Goal: Task Accomplishment & Management: Complete application form

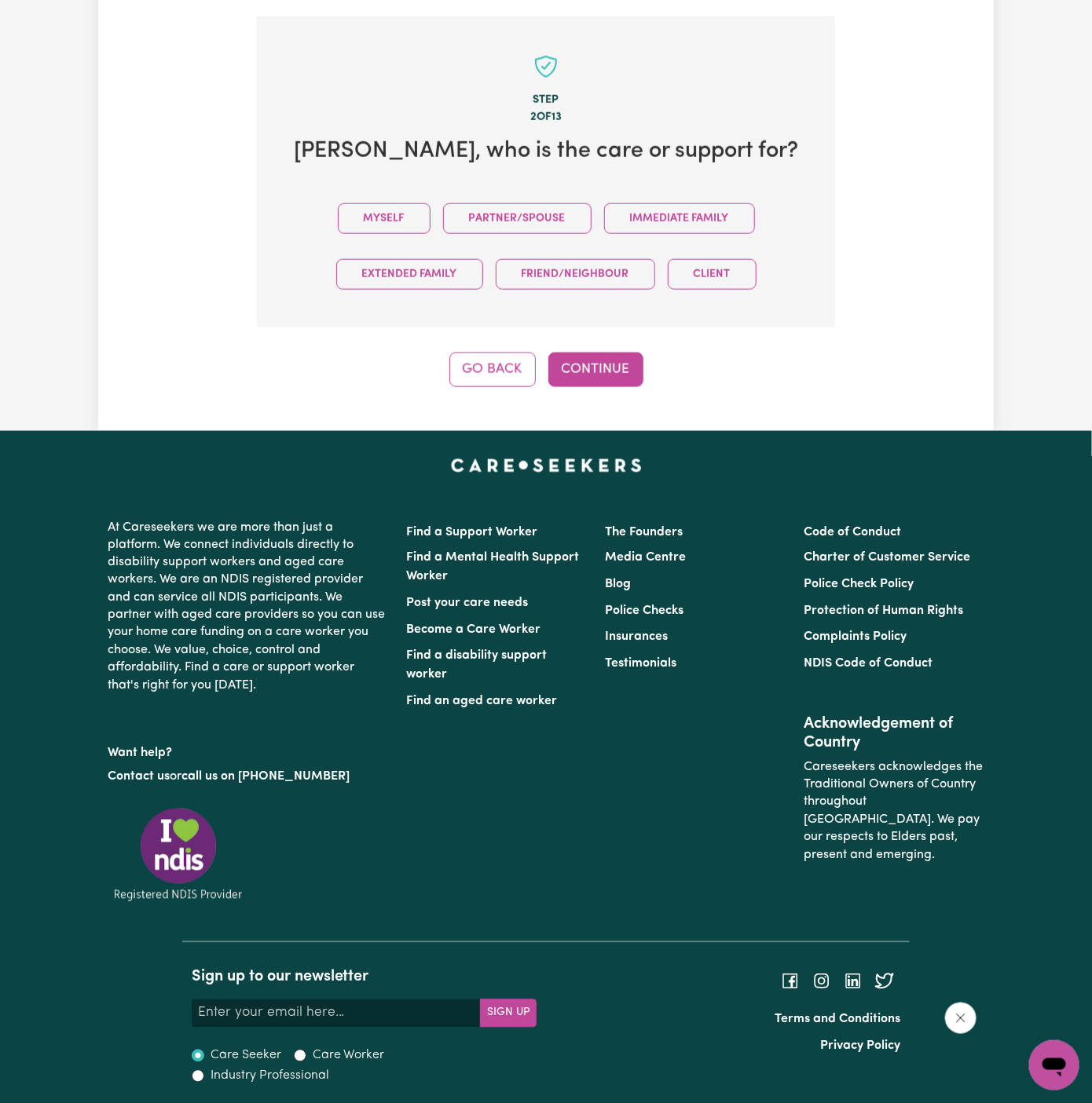
click at [382, 208] on button "Myself" at bounding box center [384, 219] width 93 height 31
click at [583, 362] on button "Continue" at bounding box center [596, 370] width 95 height 34
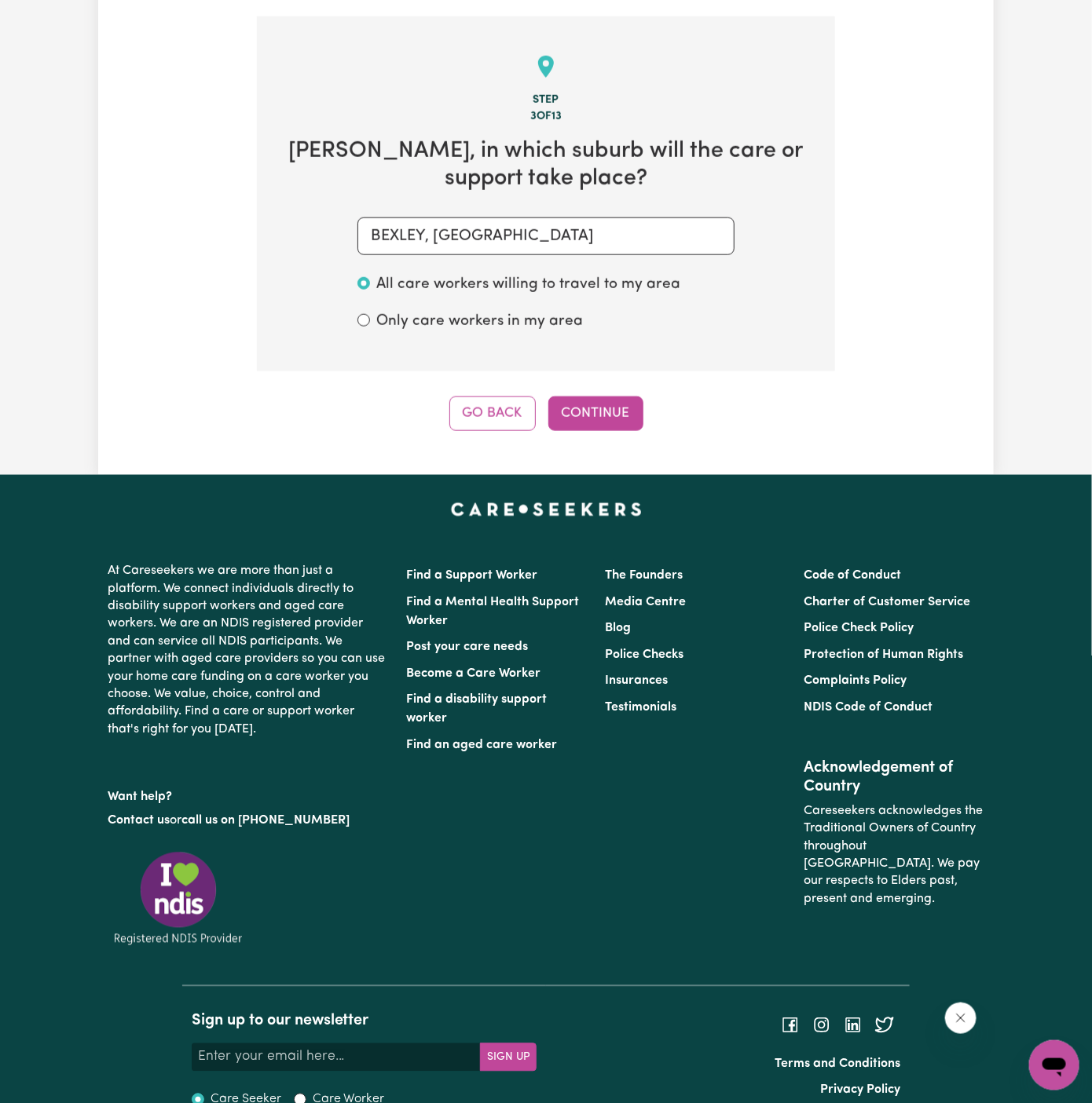
scroll to position [557, 0]
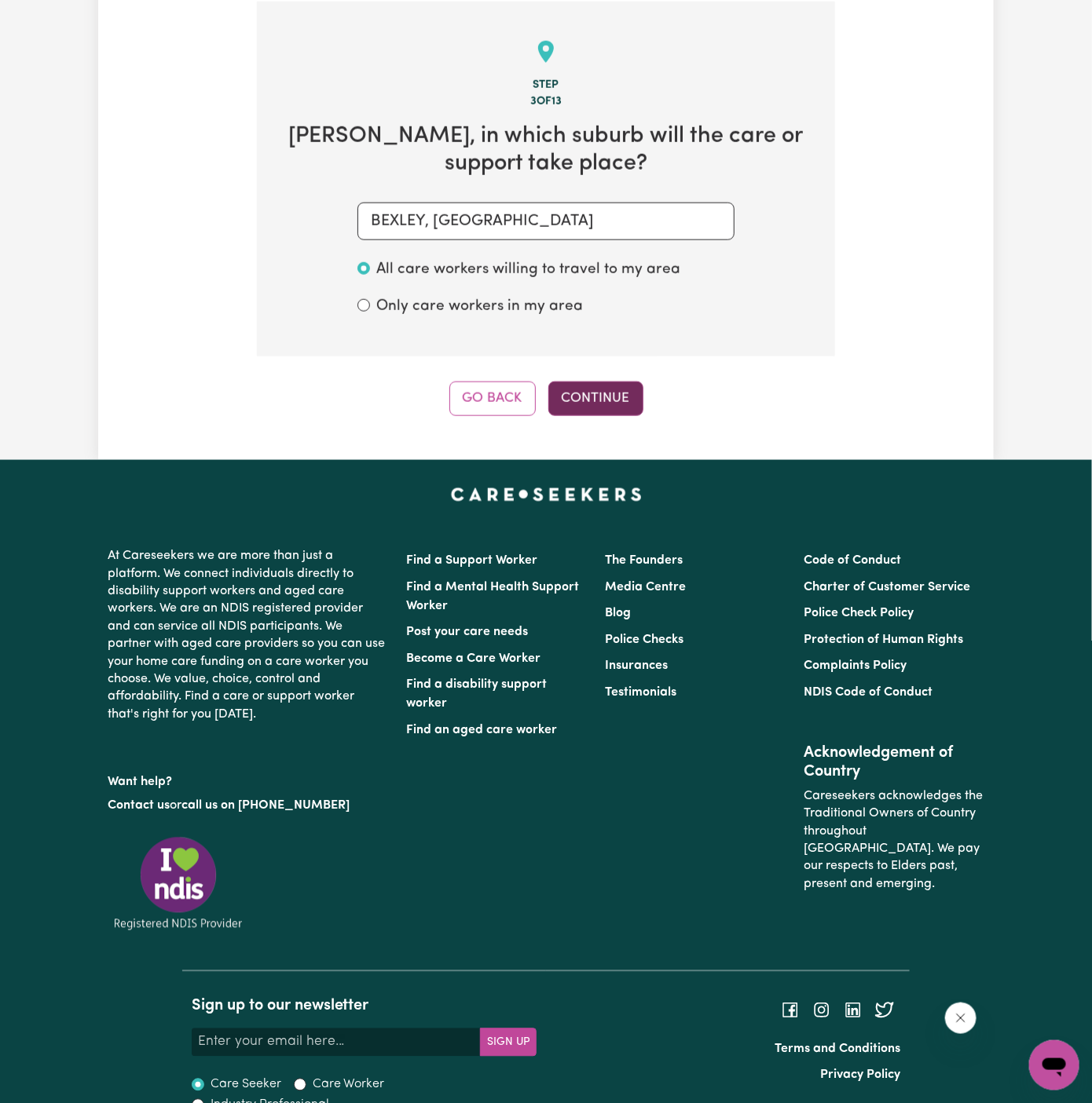
click at [582, 396] on button "Continue" at bounding box center [596, 399] width 95 height 34
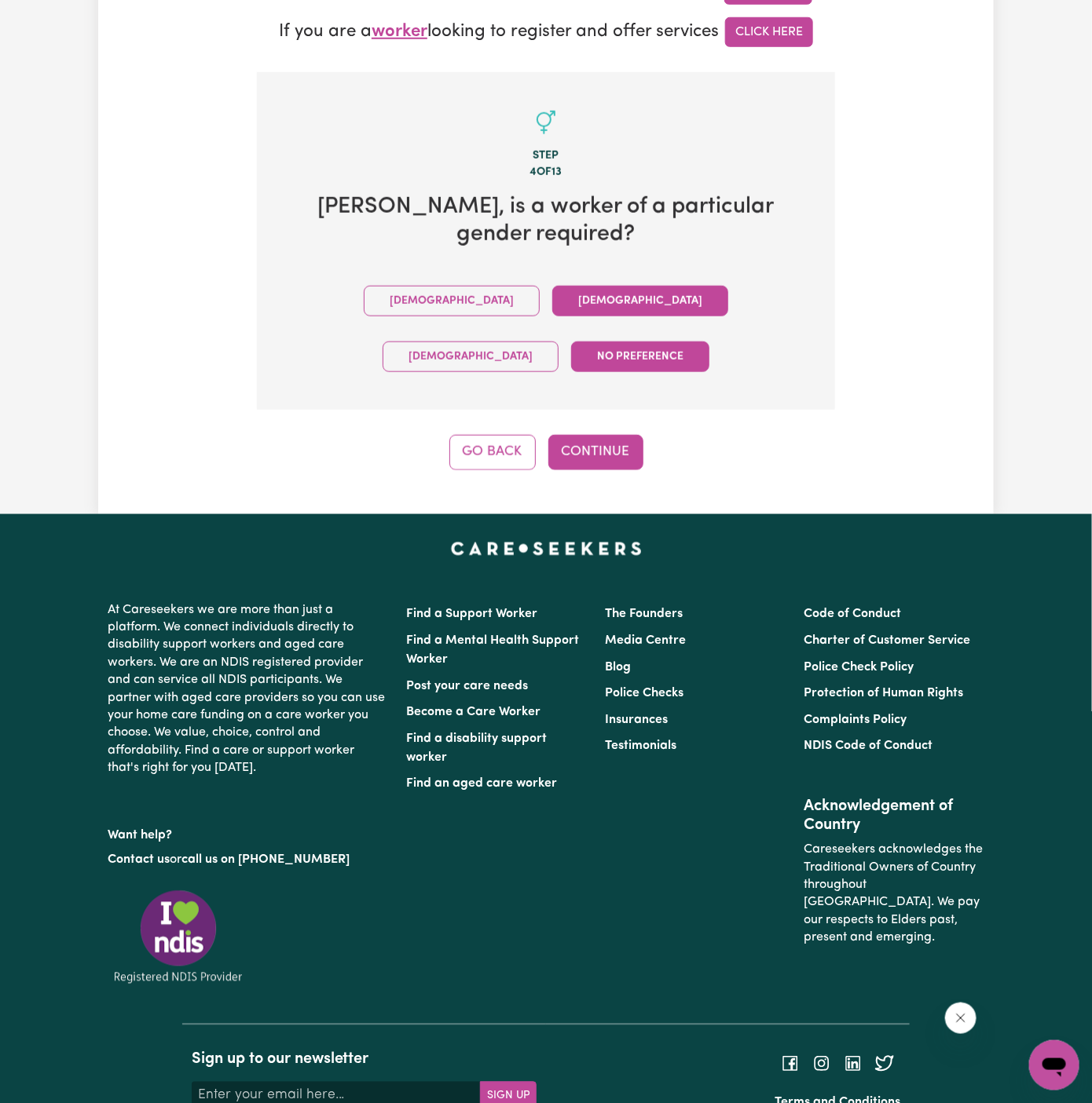
click at [553, 286] on button "[DEMOGRAPHIC_DATA]" at bounding box center [641, 301] width 176 height 31
click at [611, 388] on div "Tell us your care and support requirements Welcome to Careseekers. We are excit…" at bounding box center [545, 42] width 895 height 946
click at [609, 435] on button "Continue" at bounding box center [596, 452] width 95 height 34
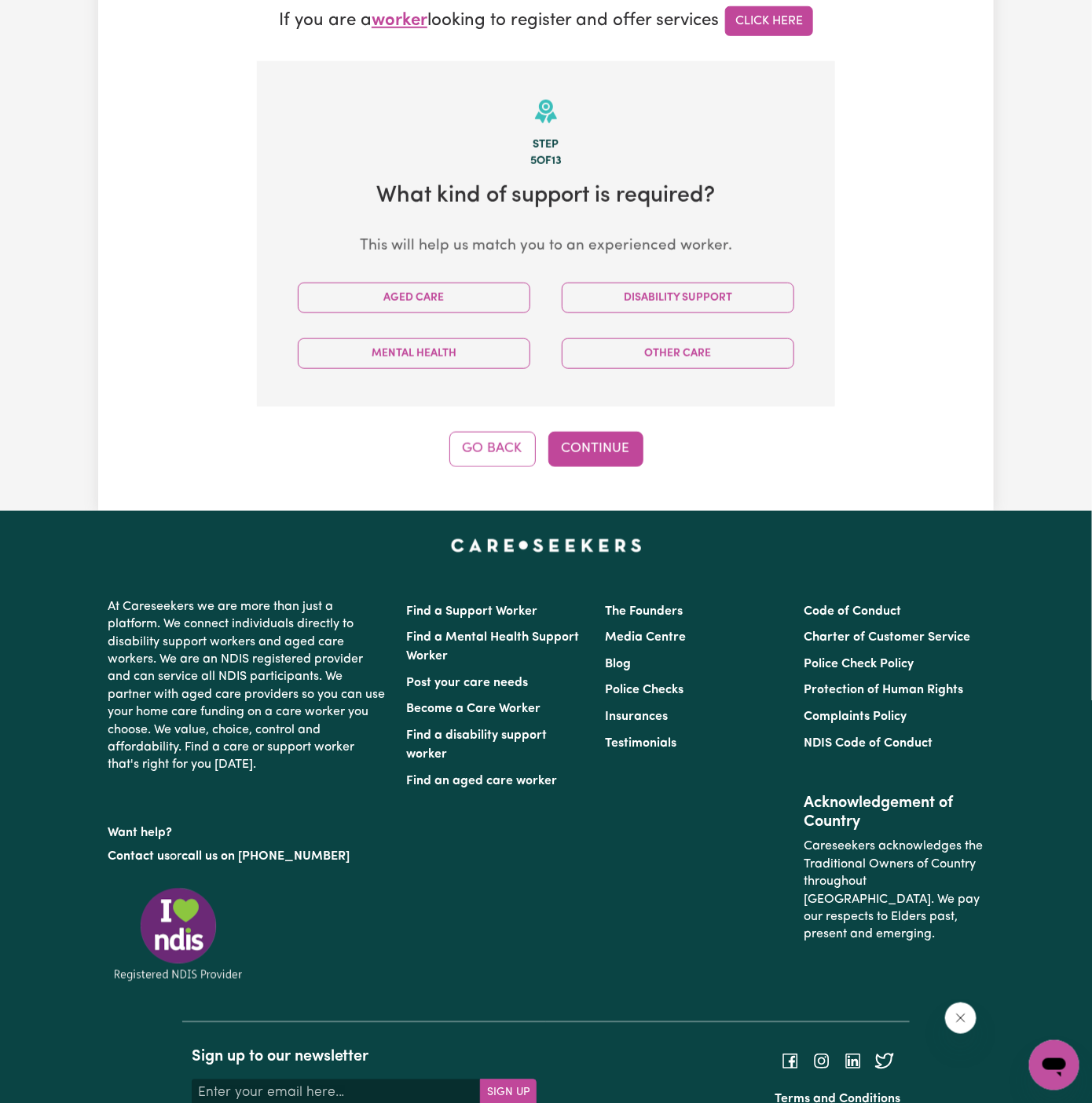
scroll to position [557, 0]
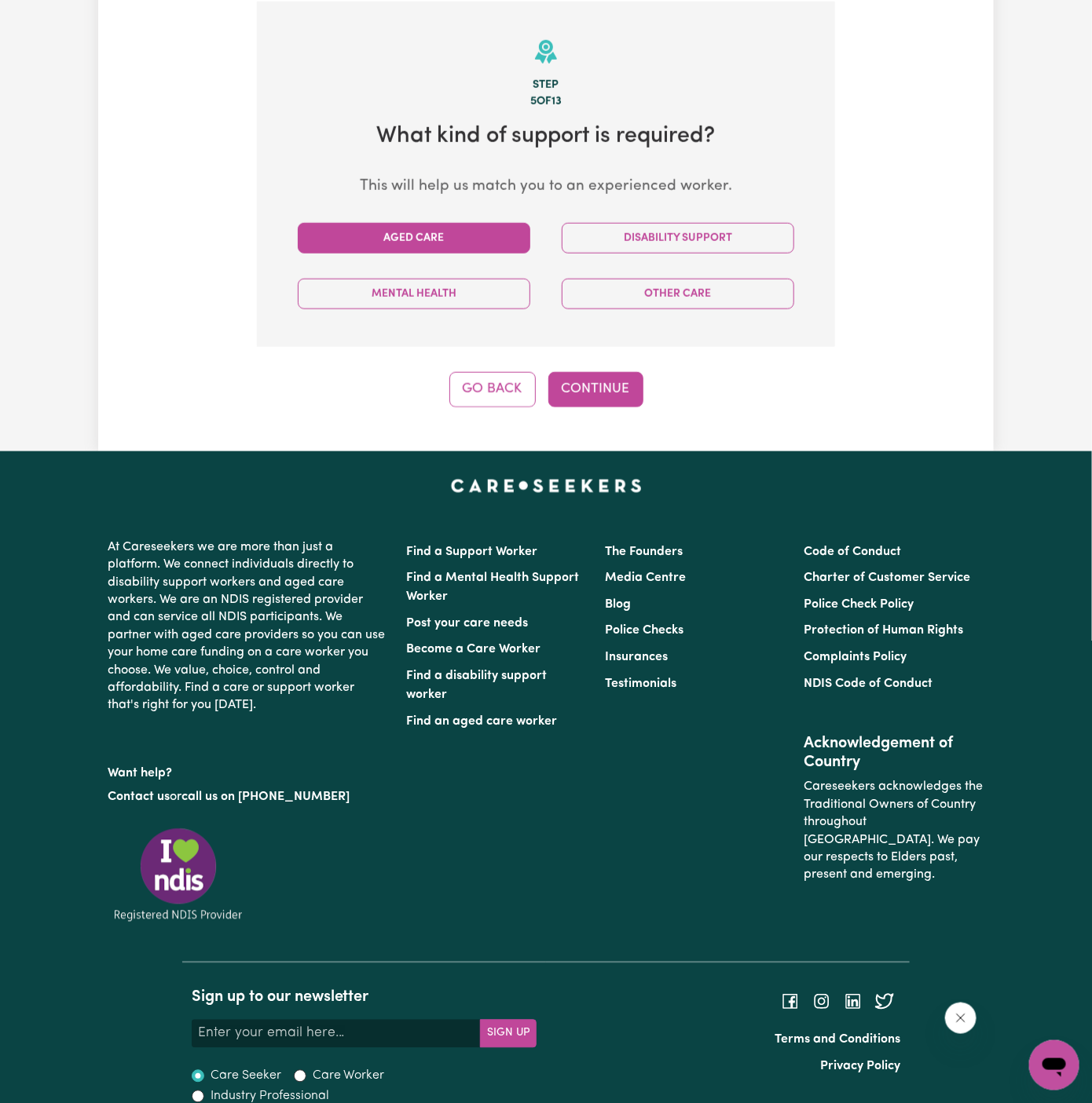
click at [457, 251] on button "Aged Care" at bounding box center [414, 238] width 233 height 31
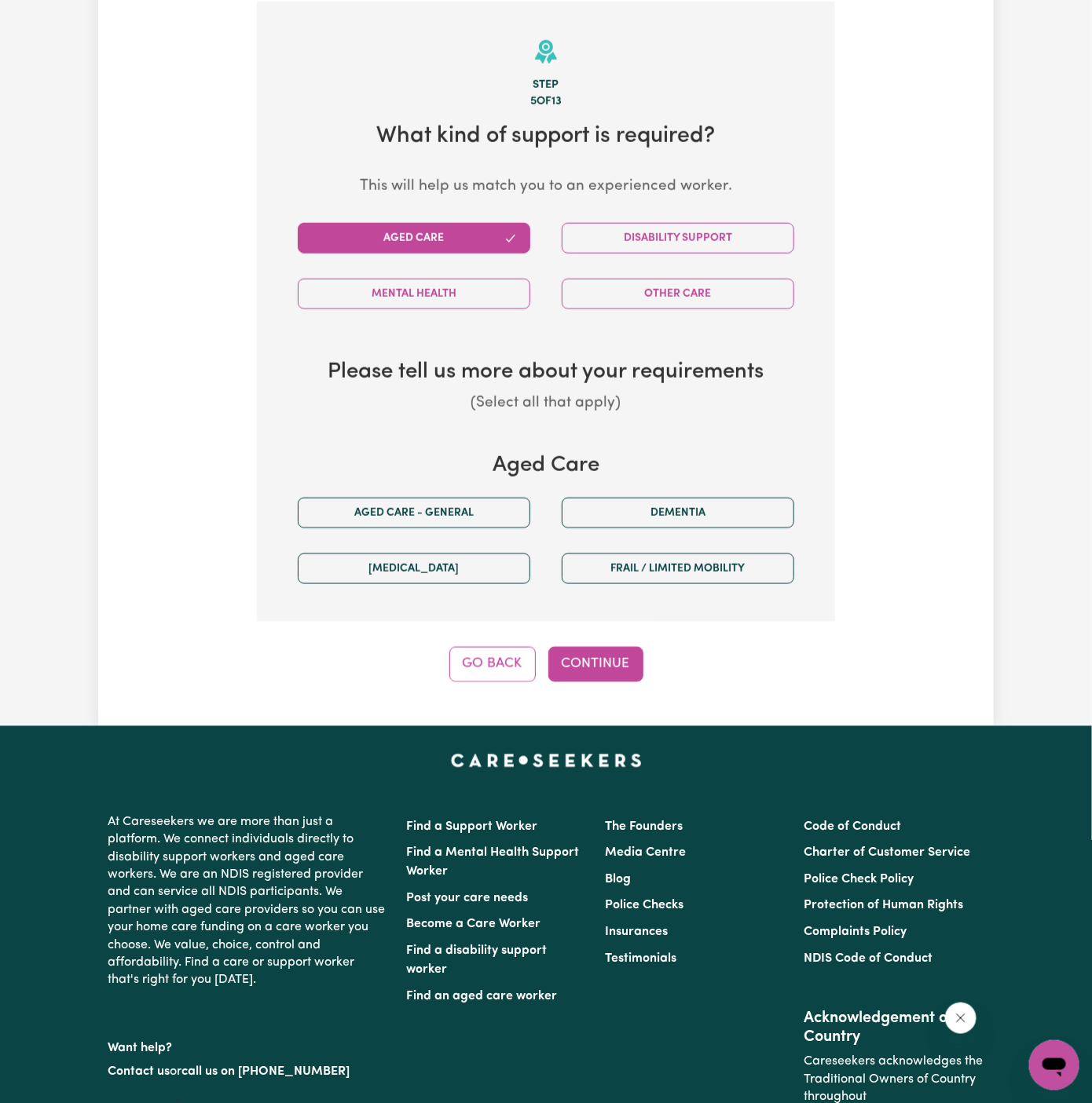
click at [469, 494] on div "Aged care - General" at bounding box center [414, 513] width 264 height 55
click at [474, 516] on button "Aged care - General" at bounding box center [414, 513] width 233 height 31
click at [604, 640] on div "Step 5 of 13 What kind of support is required? This will help us match you to a…" at bounding box center [546, 342] width 578 height 681
click at [609, 656] on button "Continue" at bounding box center [596, 664] width 95 height 34
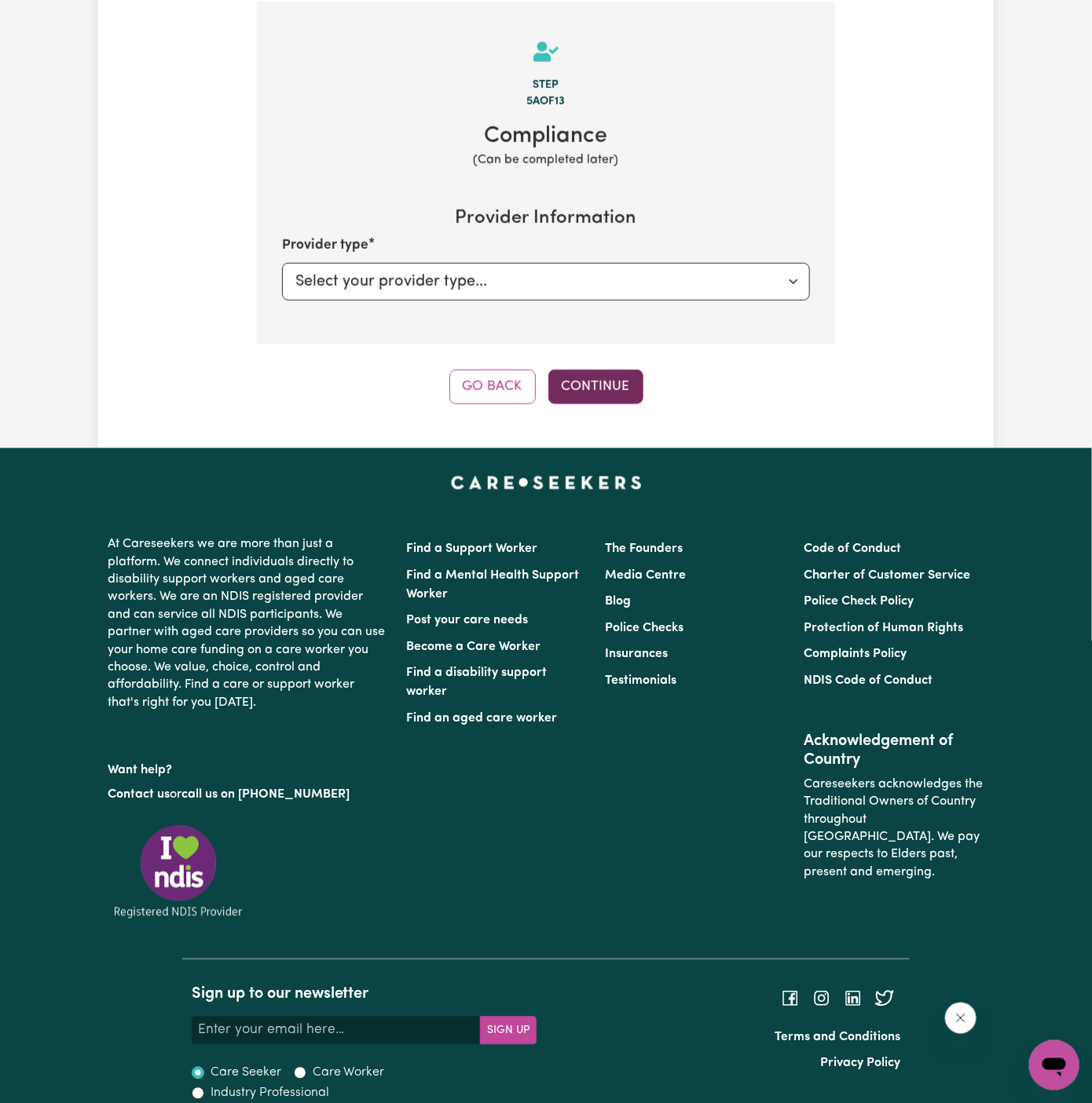
click at [600, 375] on button "Continue" at bounding box center [596, 387] width 95 height 34
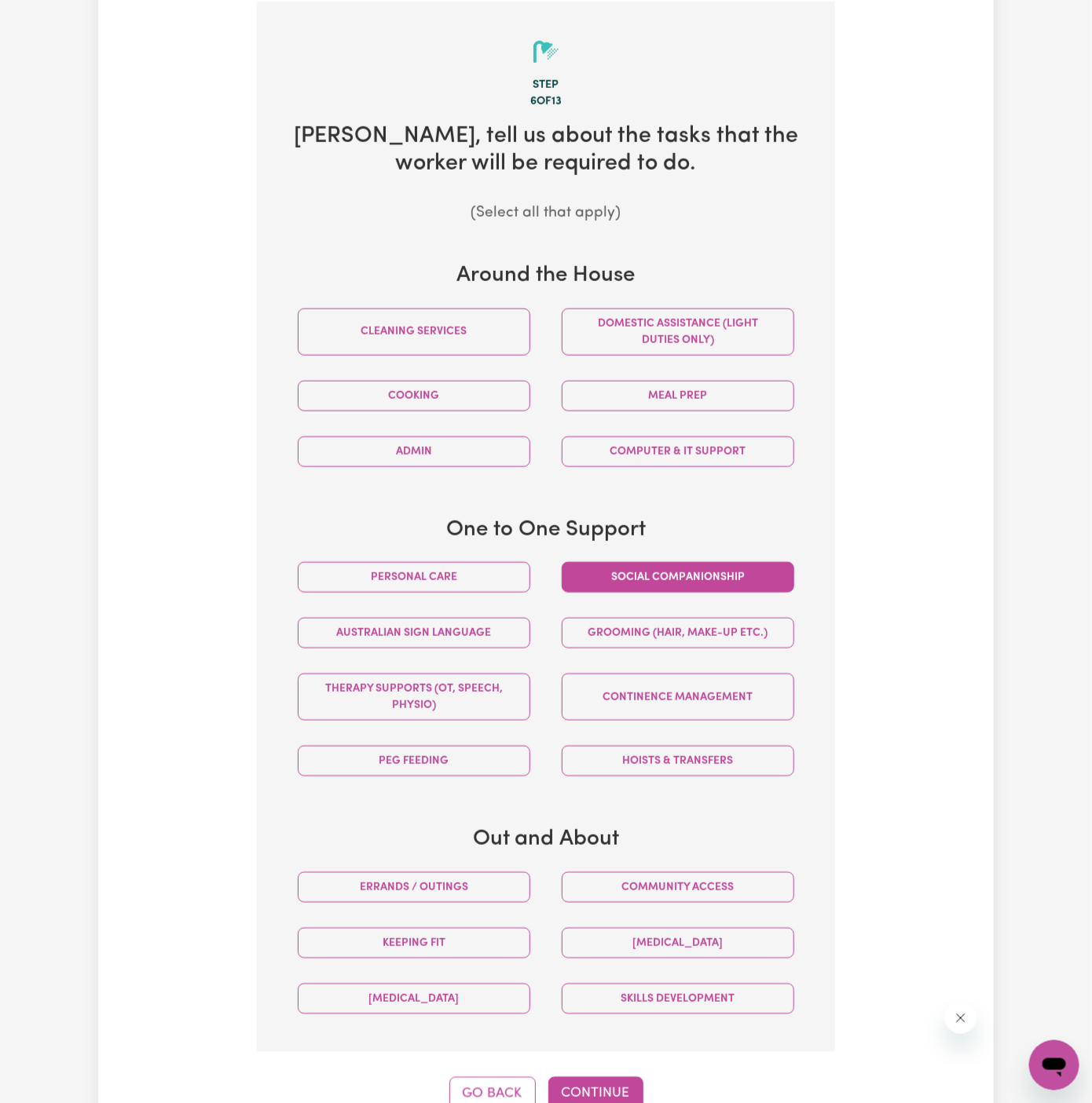
click at [686, 574] on button "Social companionship" at bounding box center [677, 578] width 233 height 31
click at [683, 876] on button "Community access" at bounding box center [677, 888] width 233 height 31
click at [606, 1085] on button "Continue" at bounding box center [596, 1095] width 95 height 34
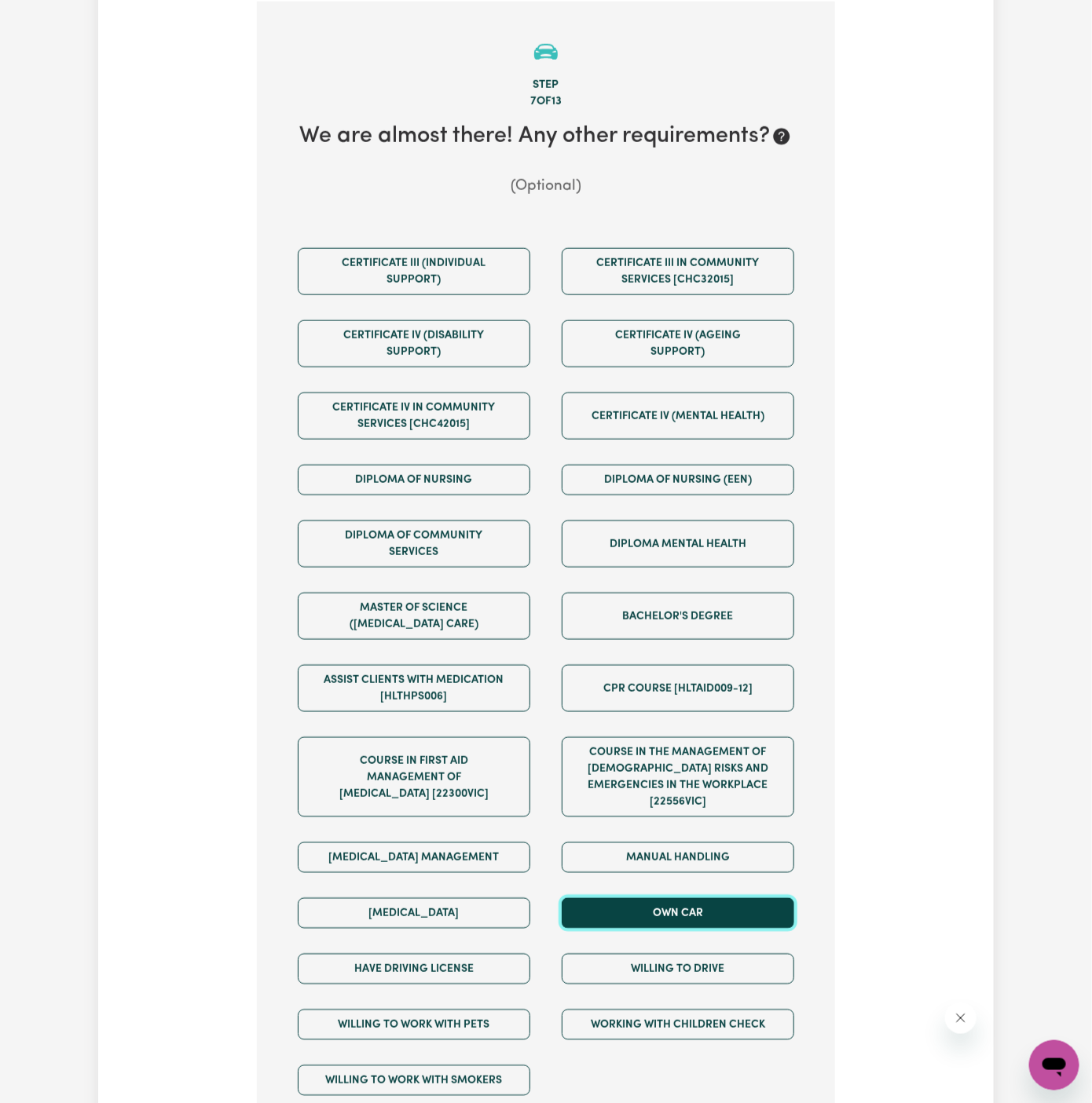
click at [691, 898] on button "Own Car" at bounding box center [677, 914] width 233 height 31
click at [691, 941] on div "Willing to drive" at bounding box center [677, 969] width 264 height 55
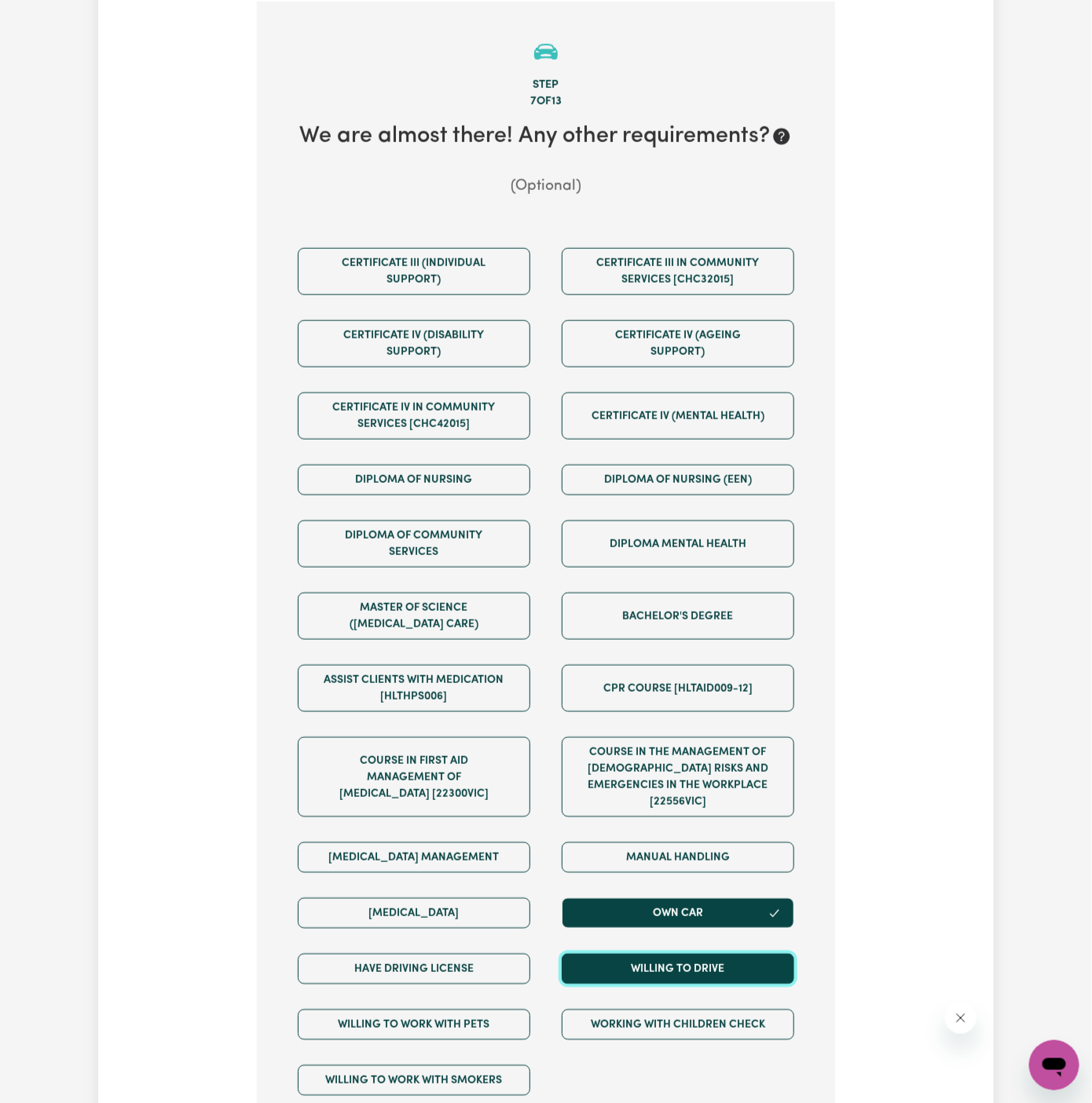
click at [690, 957] on button "Willing to drive" at bounding box center [677, 970] width 233 height 31
click at [550, 956] on div "Willing to drive" at bounding box center [677, 969] width 264 height 55
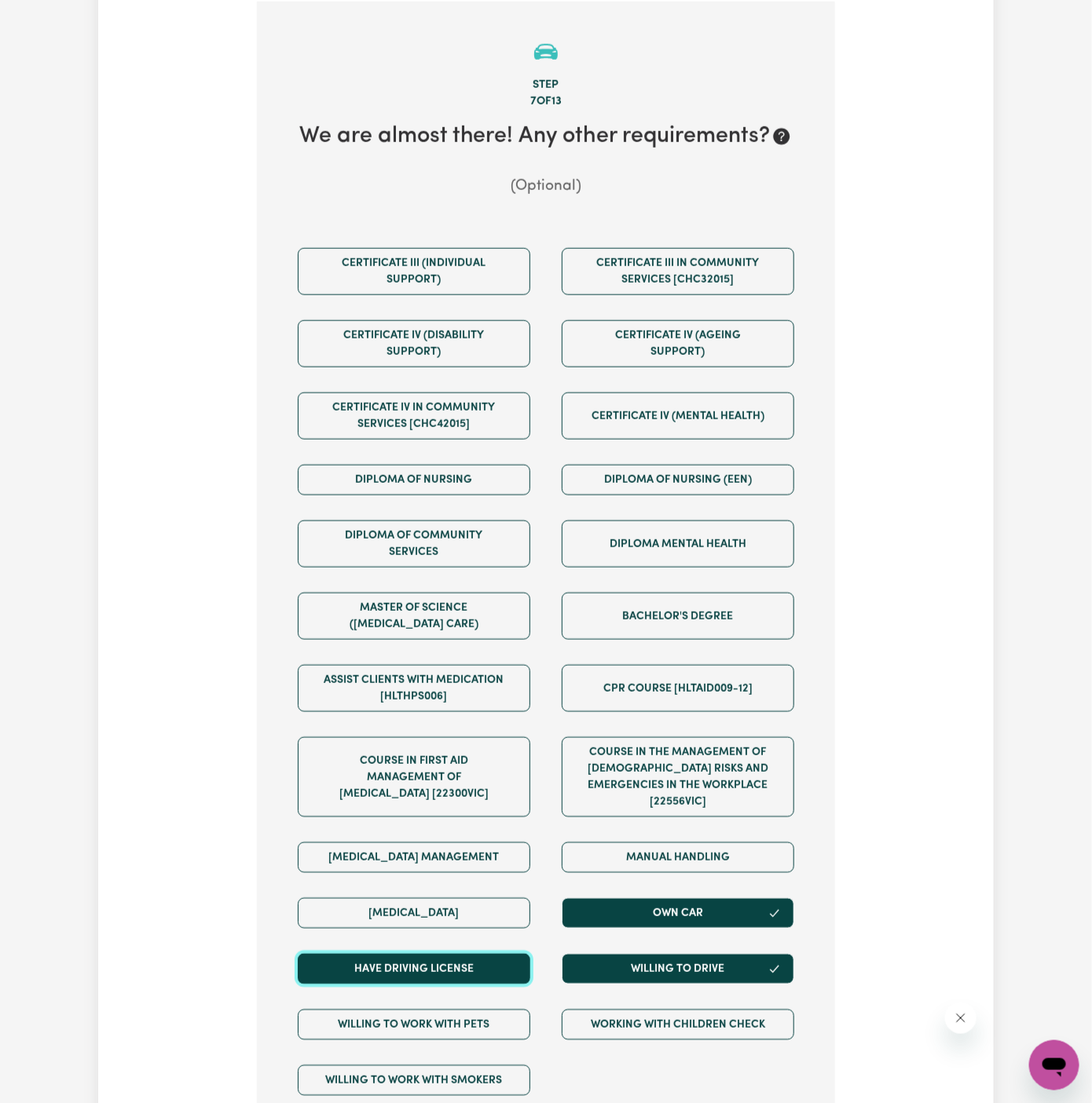
click at [500, 955] on button "Have driving license" at bounding box center [414, 970] width 233 height 31
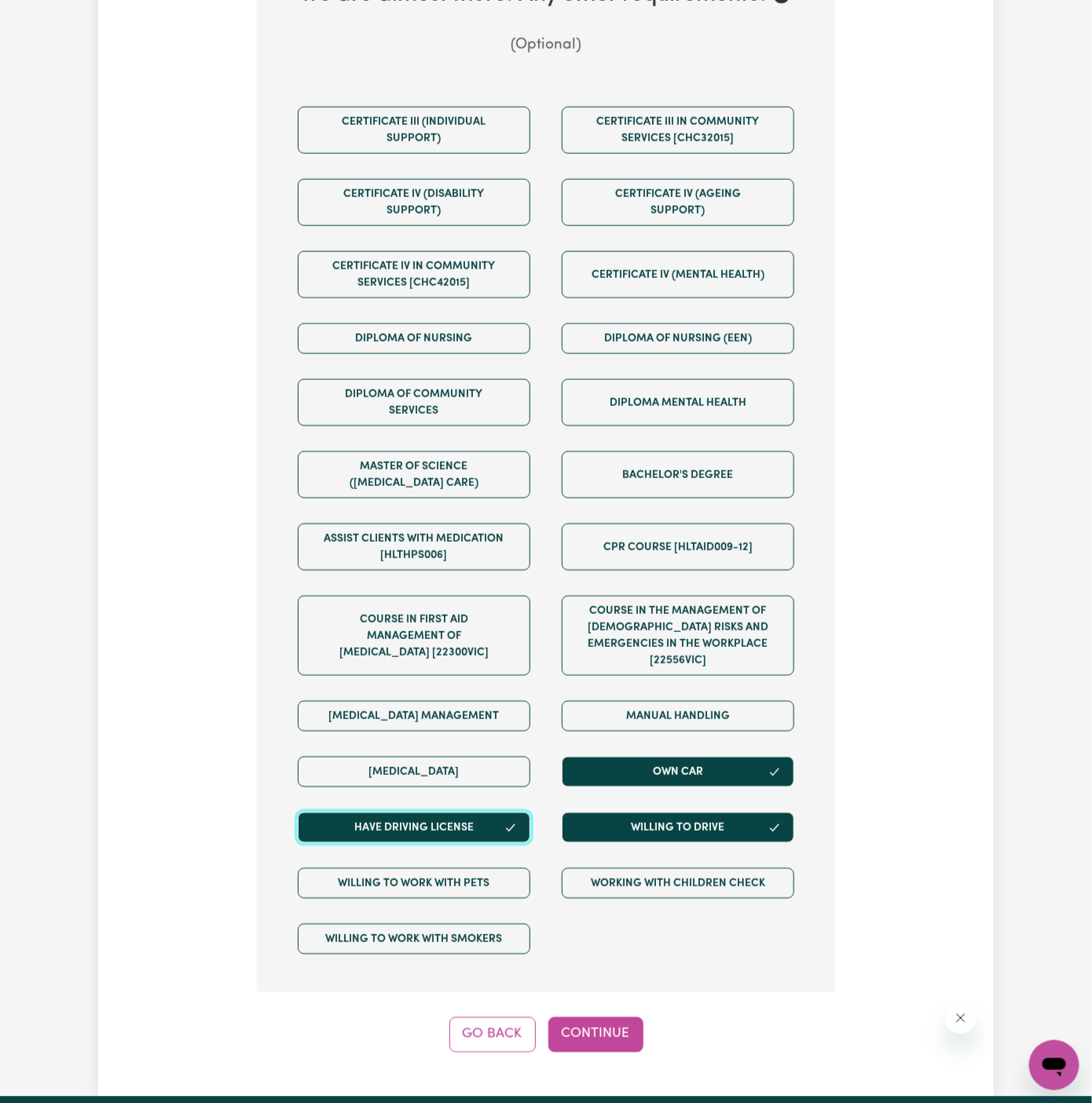
scroll to position [860, 0]
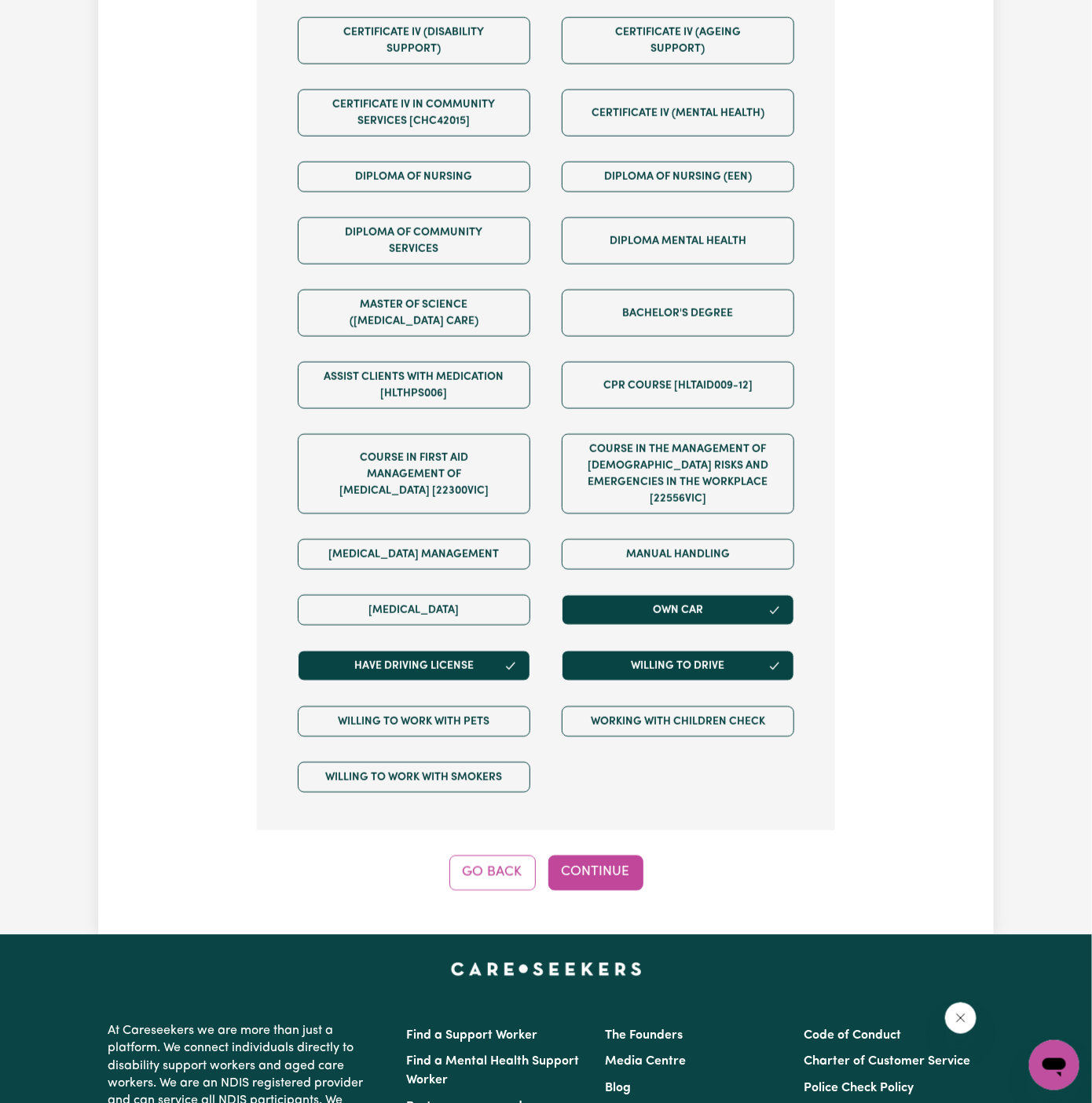
click at [594, 869] on div "Tell us your care and support requirements Welcome to Careseekers. We are excit…" at bounding box center [545, 64] width 895 height 1740
click at [595, 861] on button "Continue" at bounding box center [596, 873] width 95 height 34
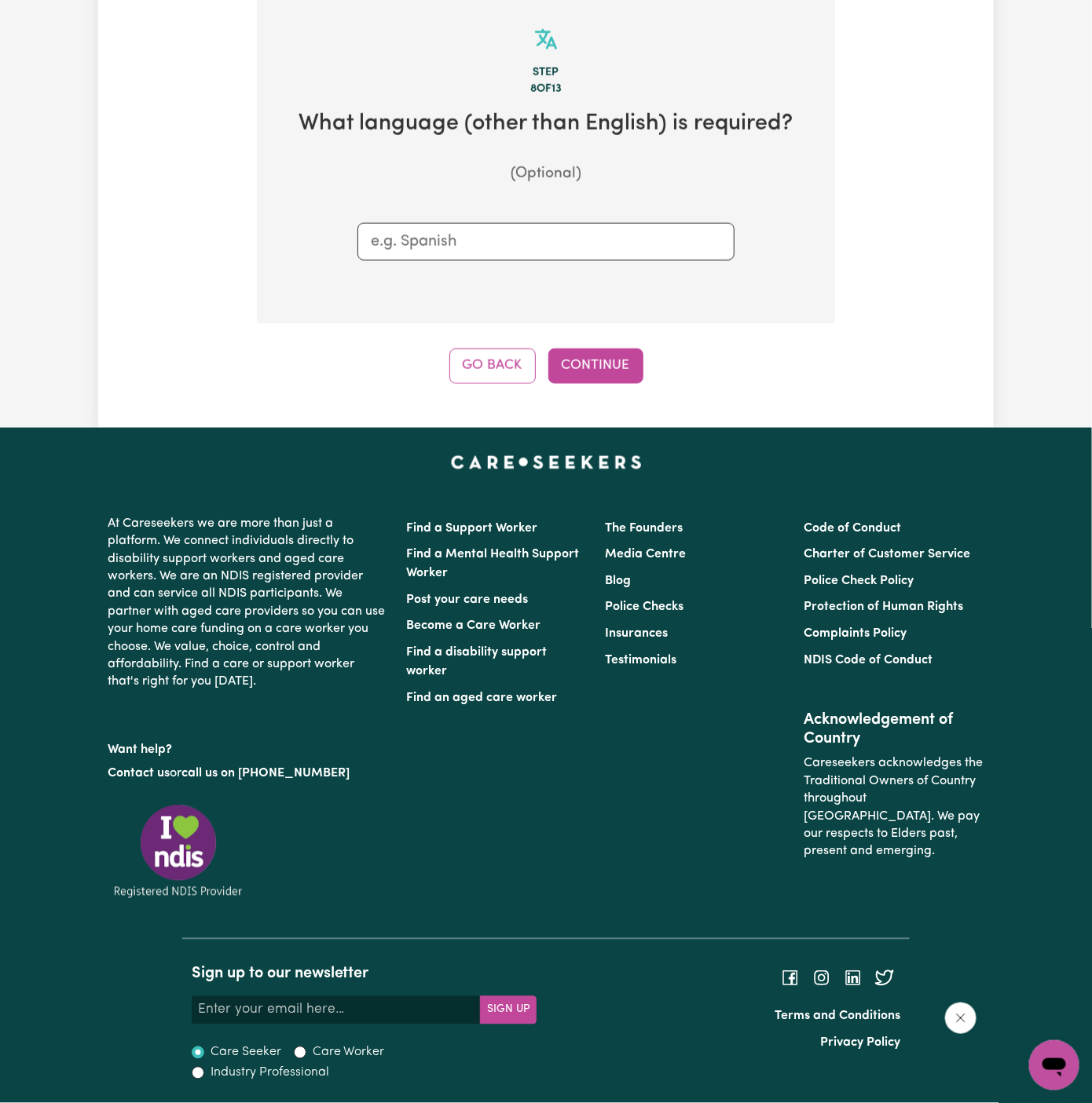
scroll to position [557, 0]
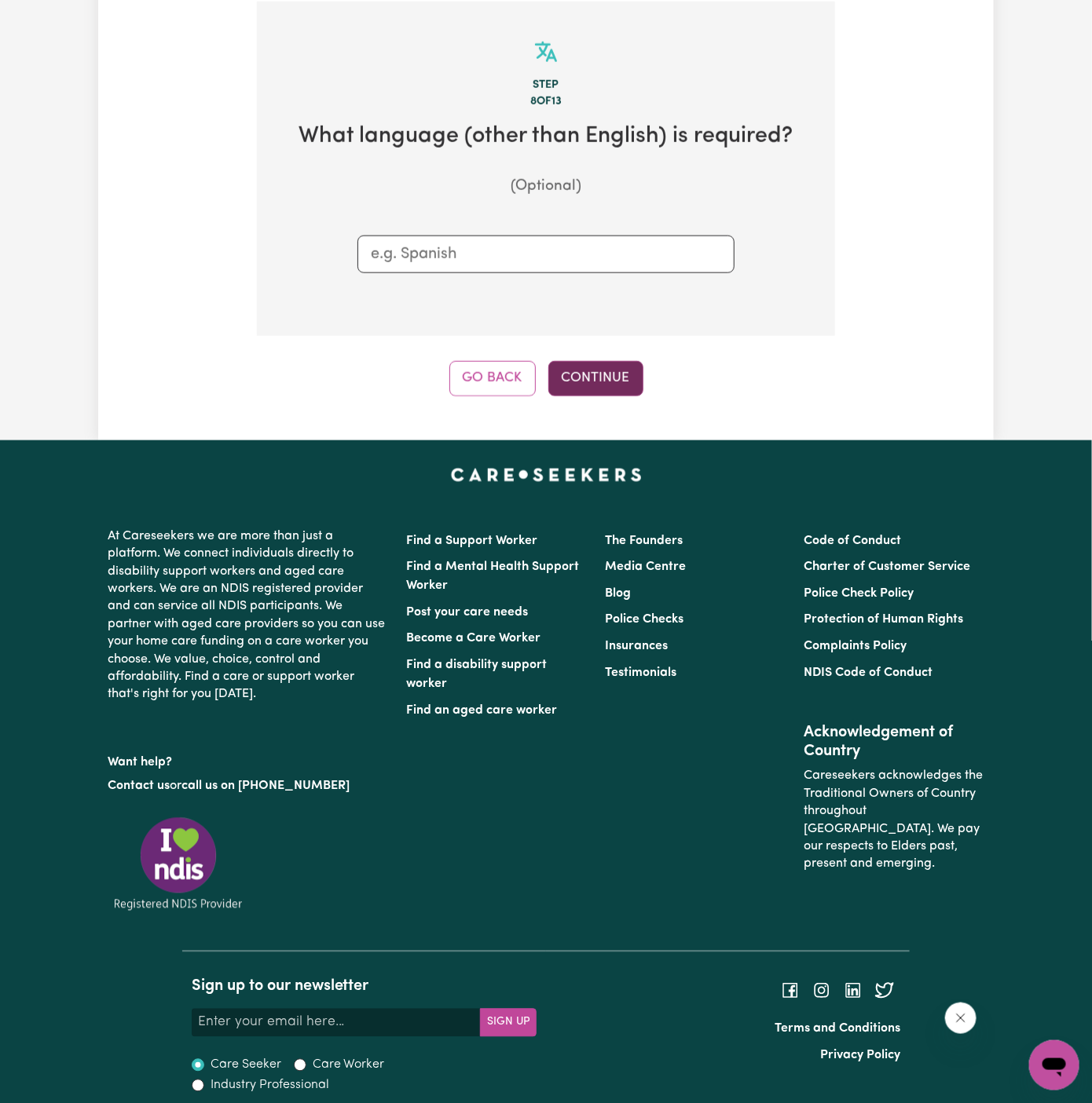
click at [575, 361] on button "Continue" at bounding box center [596, 379] width 95 height 34
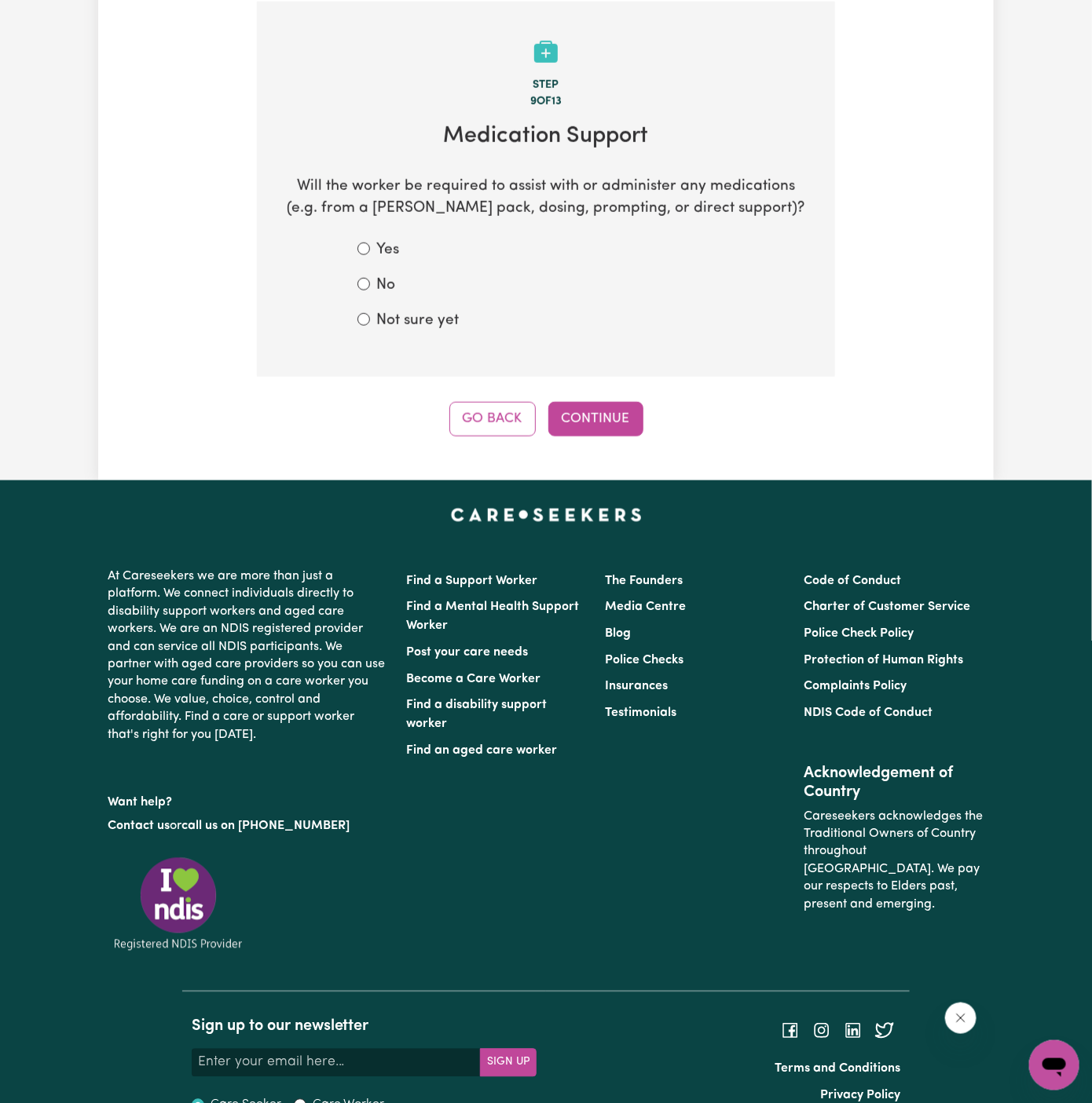
click at [402, 306] on form "Yes No Not sure yet" at bounding box center [546, 286] width 377 height 93
click at [391, 295] on label "No" at bounding box center [385, 286] width 19 height 23
click at [370, 290] on input "No" at bounding box center [363, 284] width 12 height 12
radio input "true"
click at [611, 425] on button "Continue" at bounding box center [596, 419] width 95 height 34
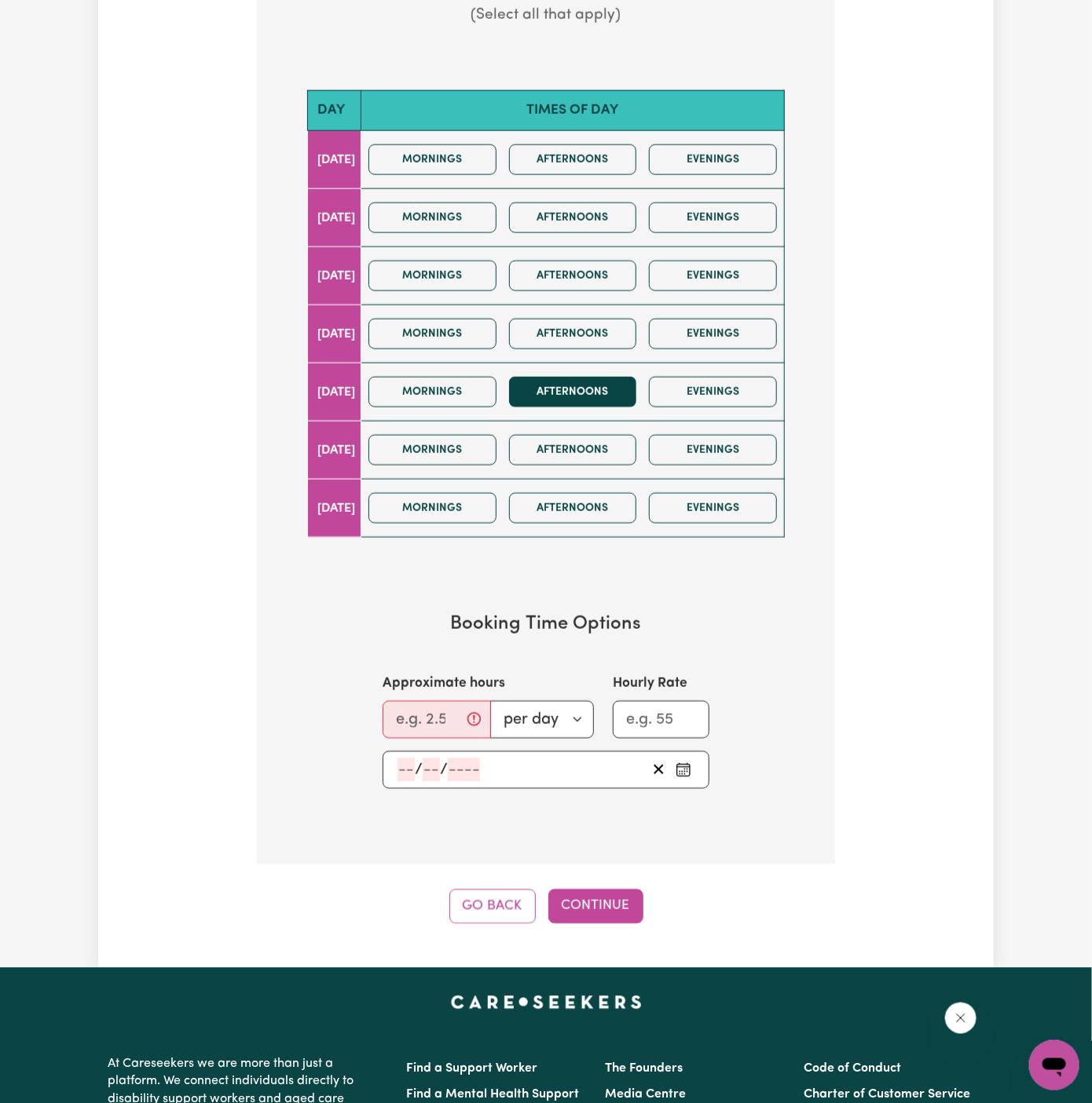
scroll to position [775, 0]
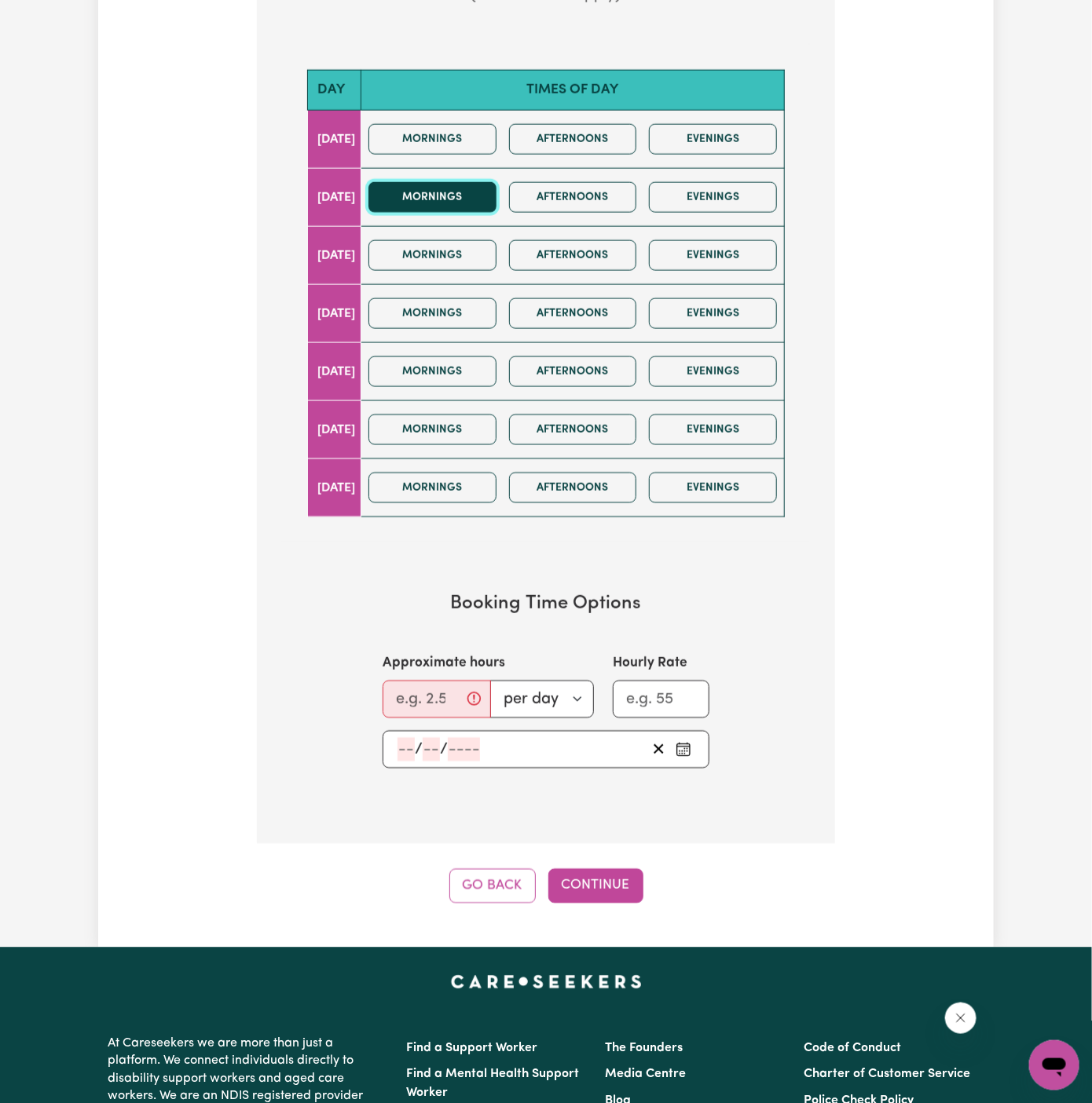
click at [494, 194] on button "Mornings" at bounding box center [432, 197] width 128 height 31
click at [566, 194] on button "Afternoons" at bounding box center [573, 197] width 128 height 31
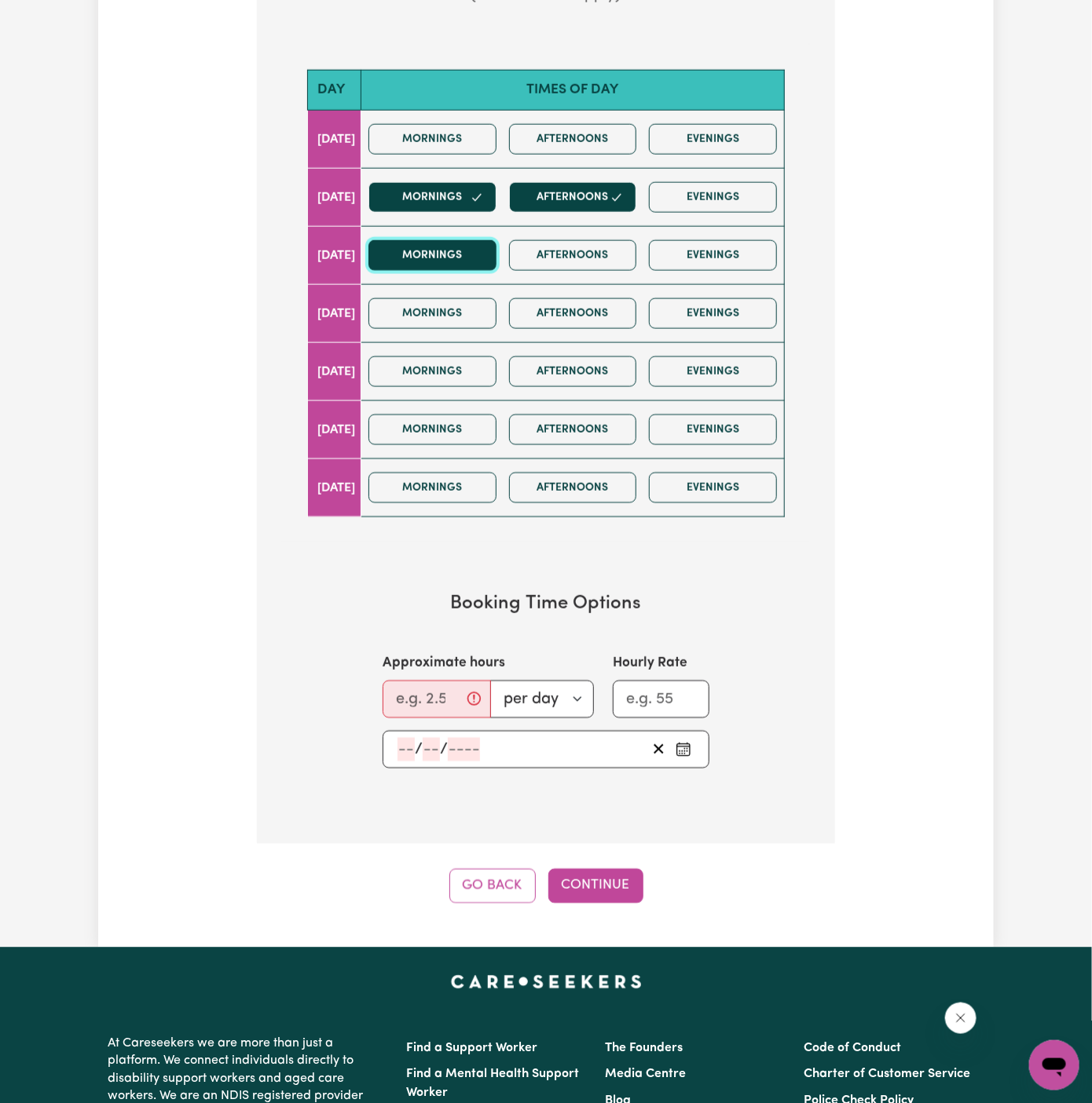
click at [496, 244] on button "Mornings" at bounding box center [432, 256] width 128 height 31
click at [563, 250] on button "Afternoons" at bounding box center [573, 256] width 128 height 31
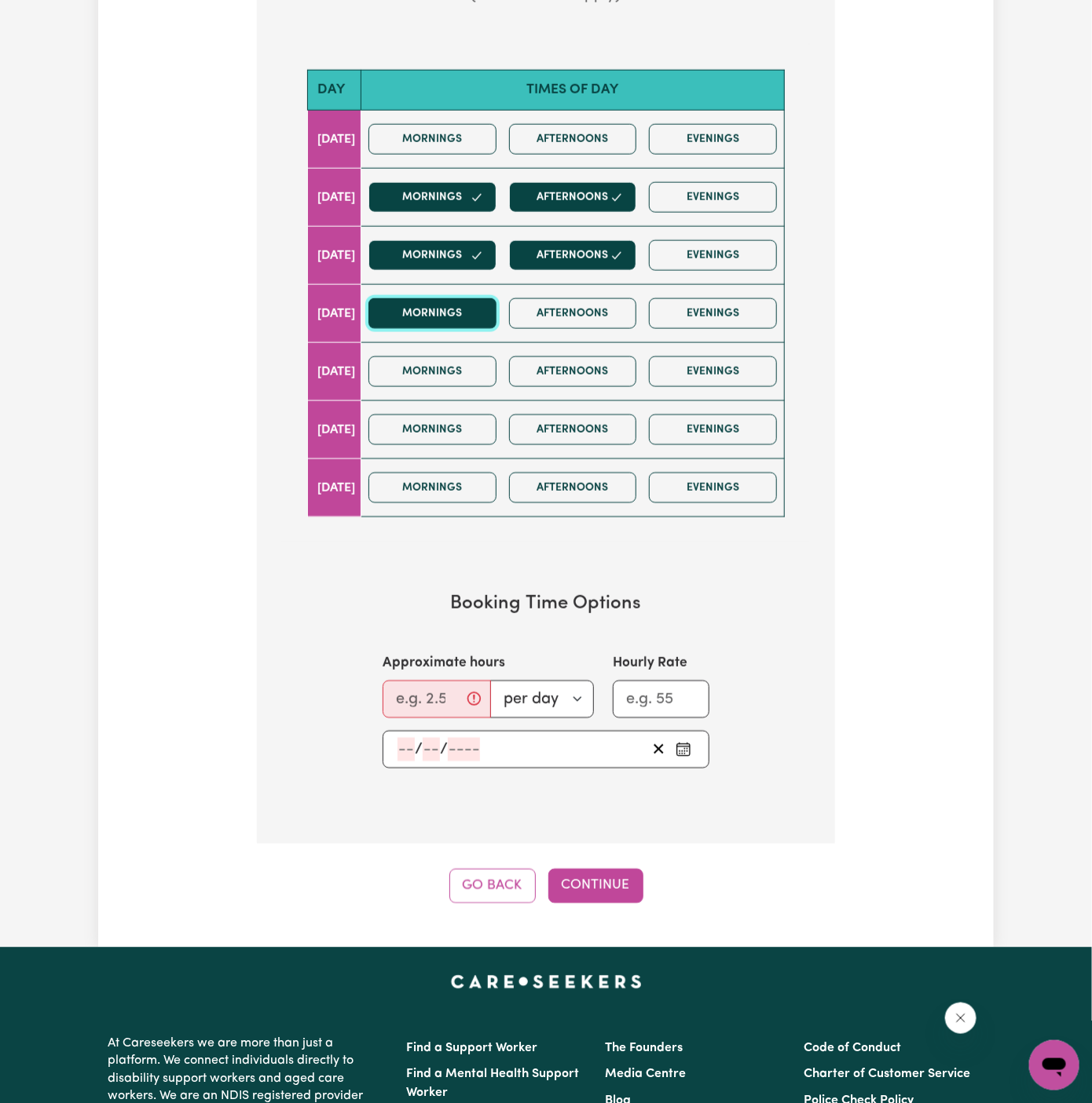
click at [471, 312] on button "Mornings" at bounding box center [432, 314] width 128 height 31
click at [562, 312] on button "Afternoons" at bounding box center [573, 314] width 128 height 31
click at [582, 195] on button "Afternoons" at bounding box center [573, 197] width 128 height 31
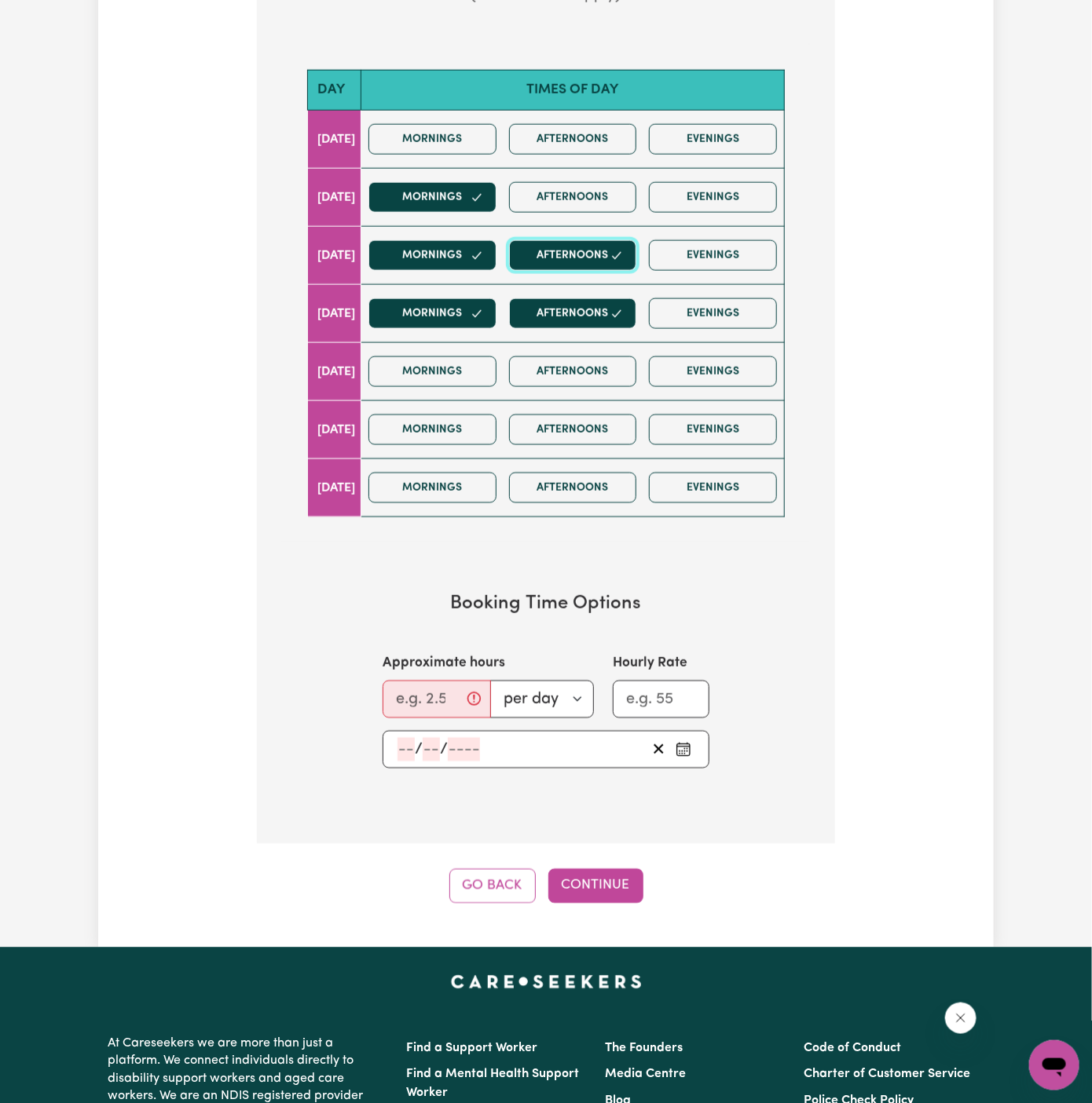
click at [583, 241] on button "Afternoons" at bounding box center [573, 256] width 128 height 31
click at [596, 310] on button "Afternoons" at bounding box center [573, 314] width 128 height 31
click at [442, 701] on input "Approximate hours" at bounding box center [437, 700] width 109 height 38
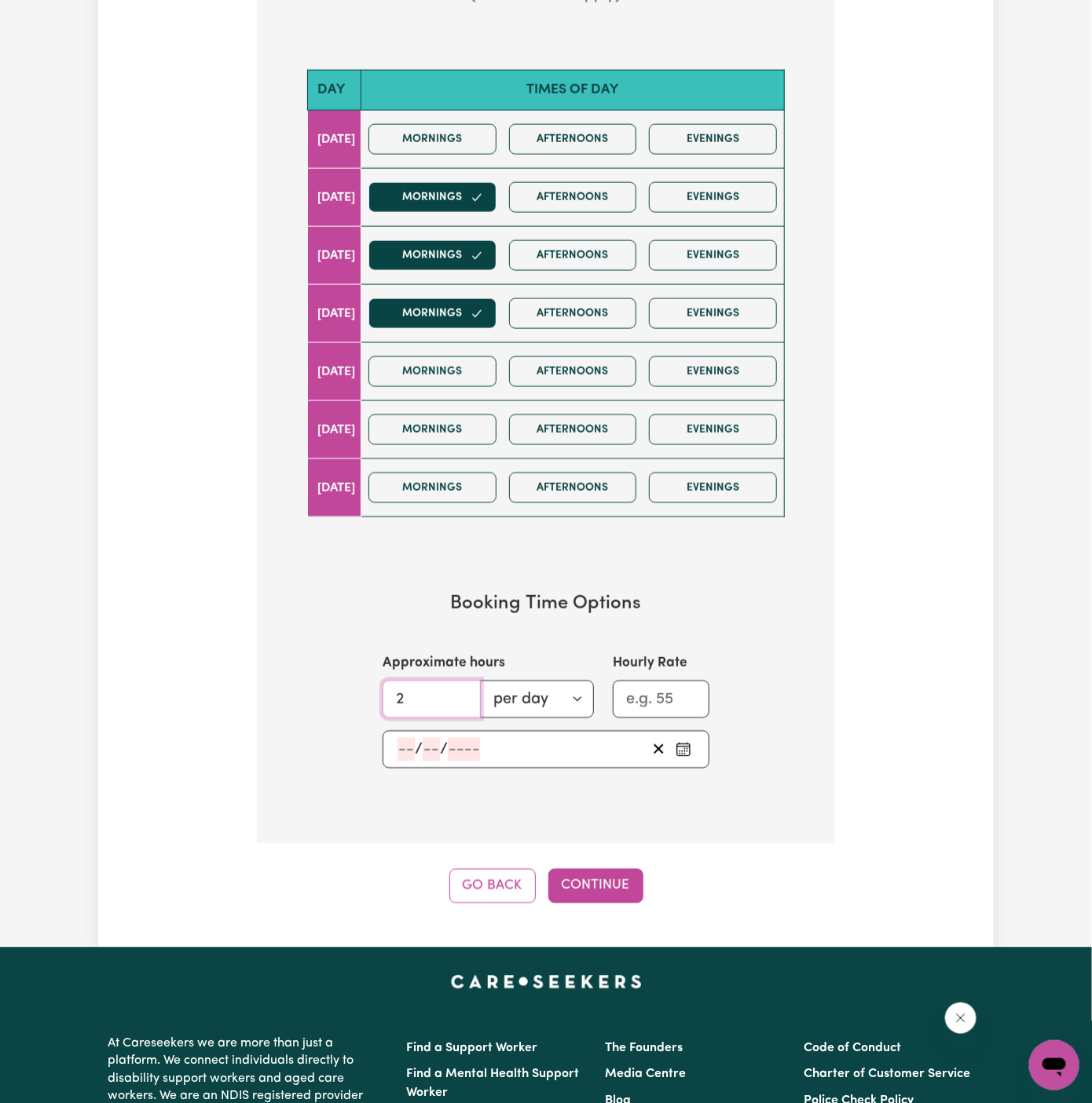
type input "2"
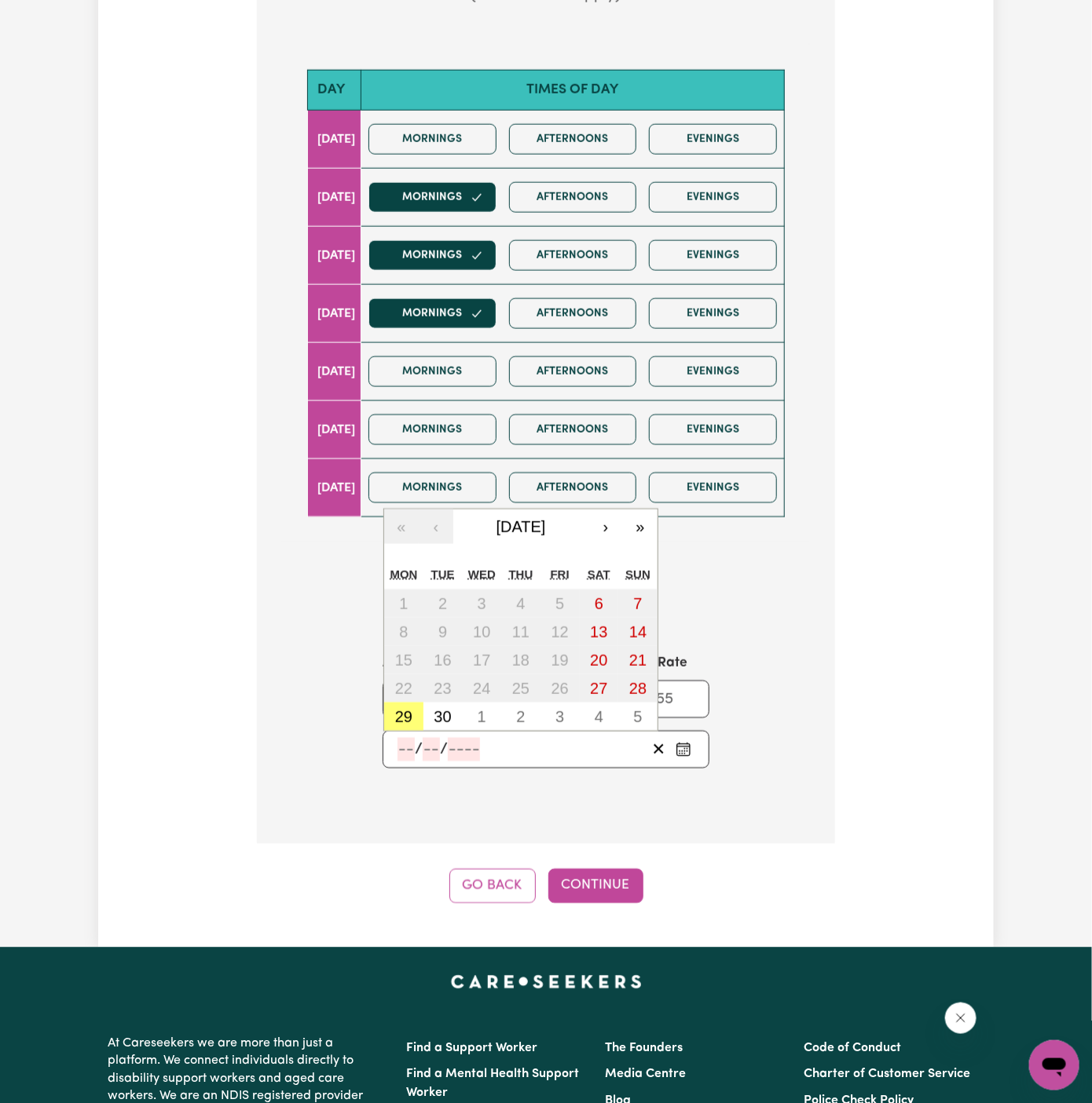
click at [402, 748] on input "number" at bounding box center [406, 750] width 17 height 24
click at [446, 709] on abbr "30" at bounding box center [442, 716] width 17 height 17
type input "[DATE]"
type input "30"
type input "9"
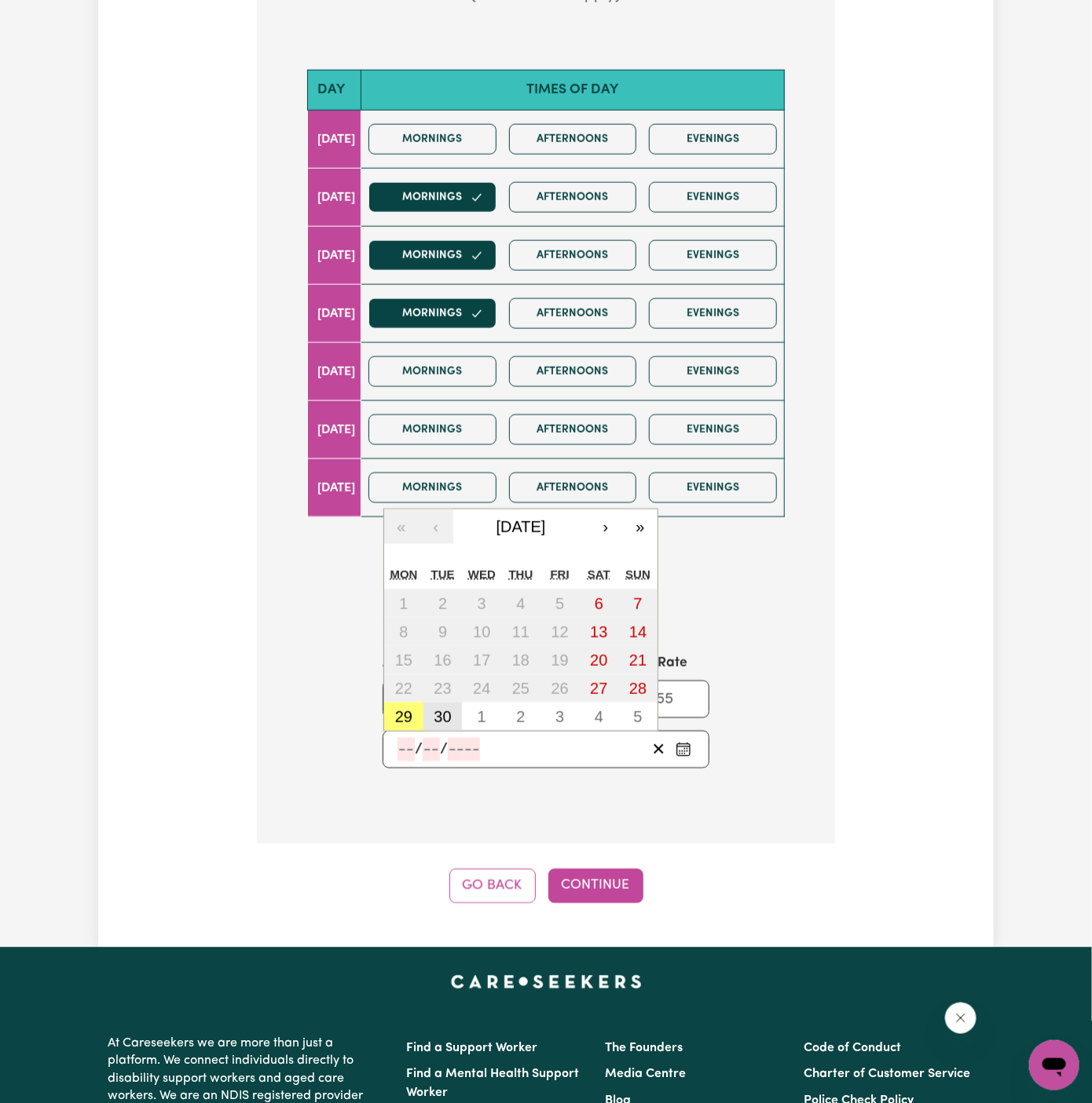
type input "2025"
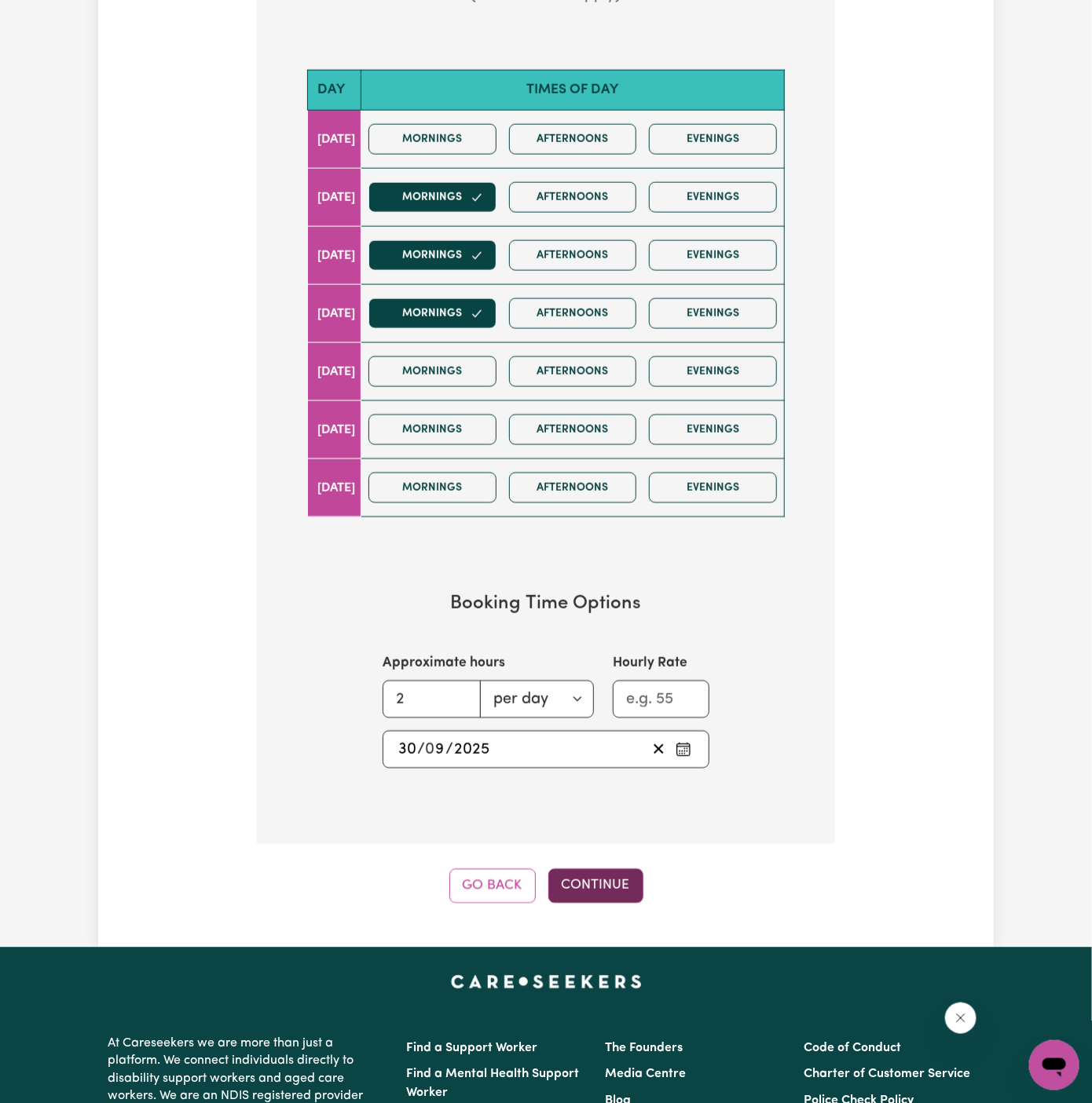
click at [595, 885] on button "Continue" at bounding box center [596, 887] width 95 height 34
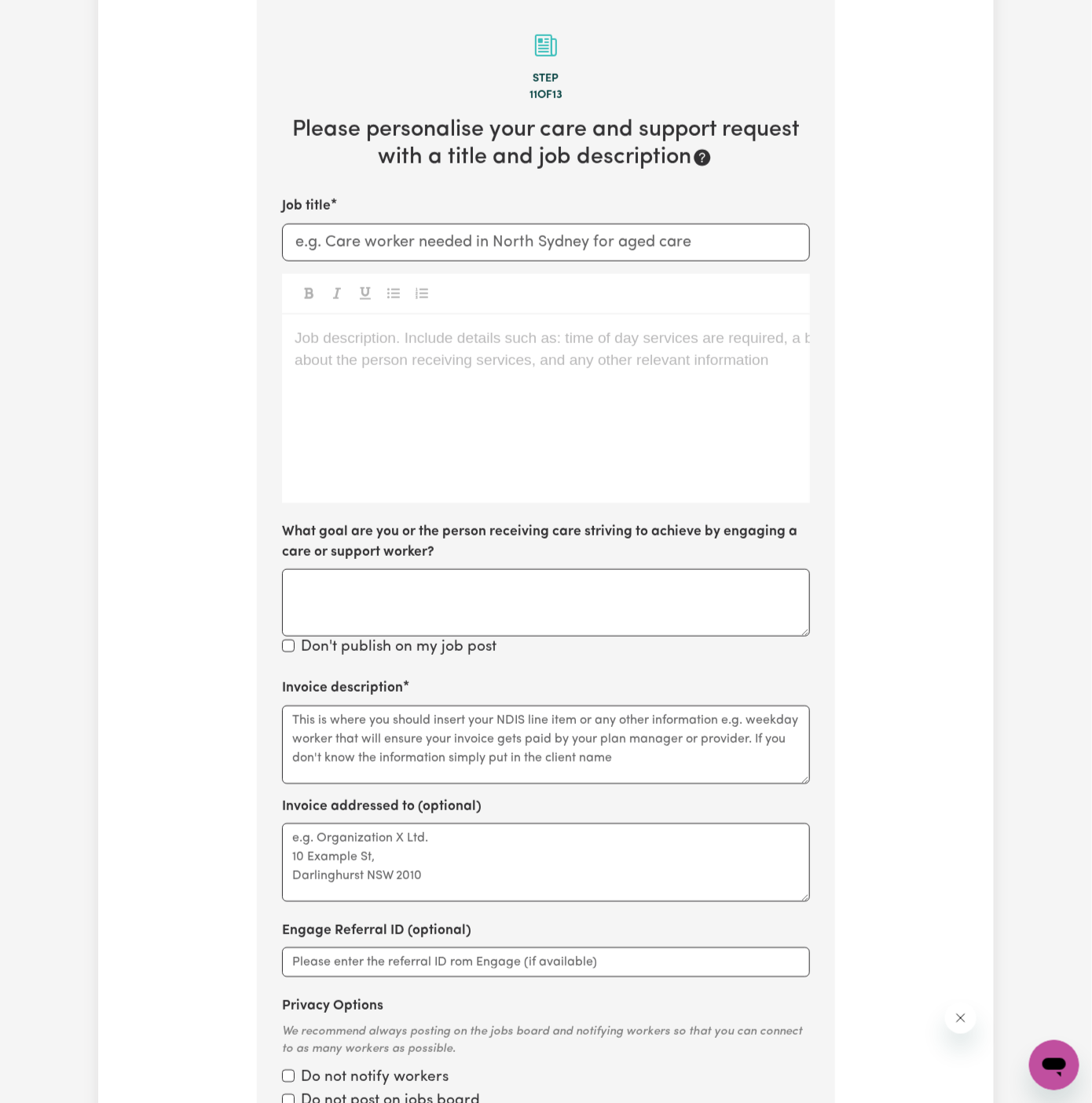
scroll to position [557, 0]
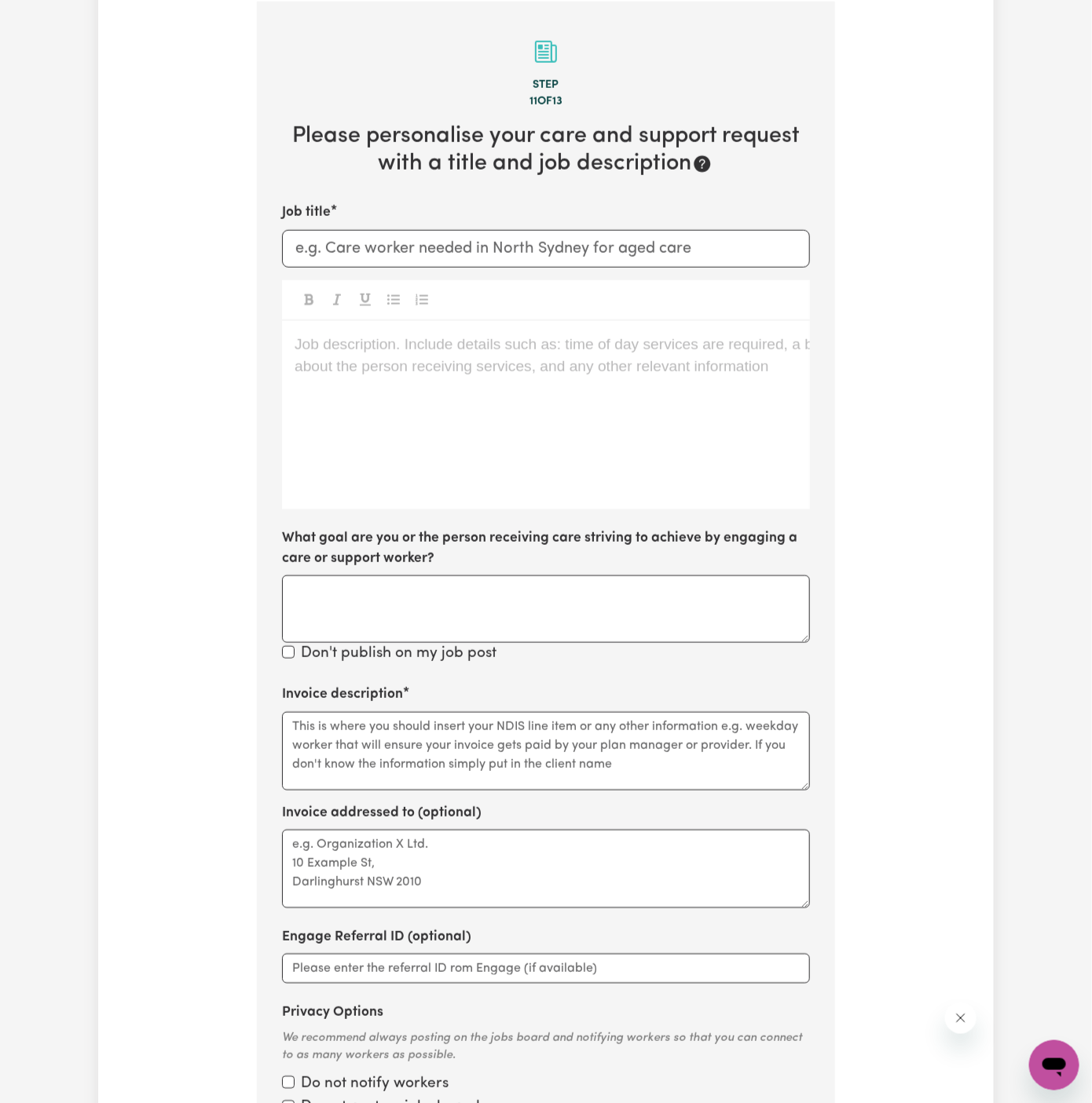
click at [655, 393] on div "Job description. Include details such as: time of day services are required, a …" at bounding box center [546, 415] width 528 height 188
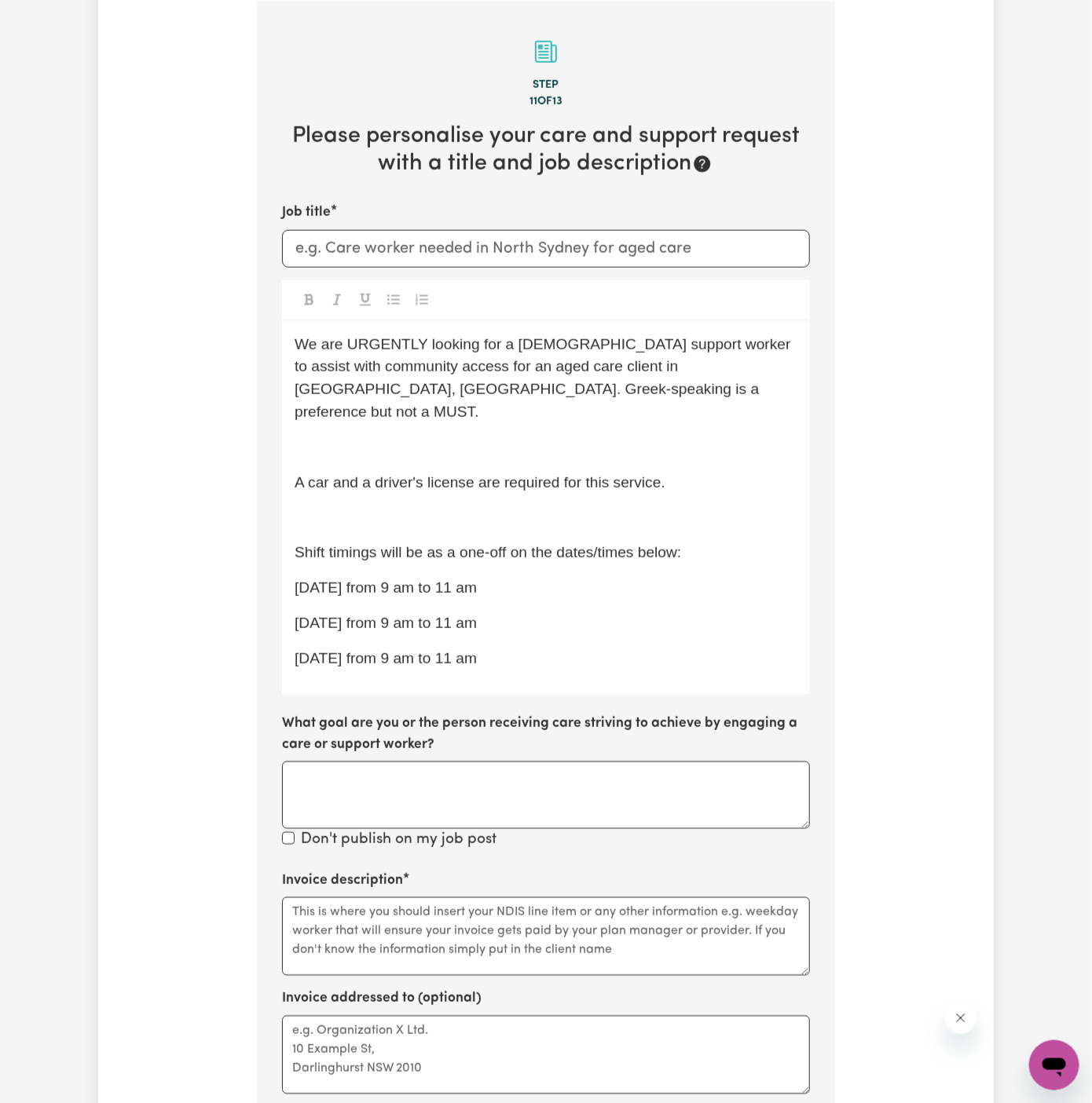
drag, startPoint x: 582, startPoint y: 632, endPoint x: 286, endPoint y: 570, distance: 302.4
click at [286, 570] on div "We are URGENTLY looking for a [DEMOGRAPHIC_DATA] support worker to assist with …" at bounding box center [546, 508] width 528 height 374
click at [386, 299] on button "Toggle undefined" at bounding box center [393, 299] width 22 height 20
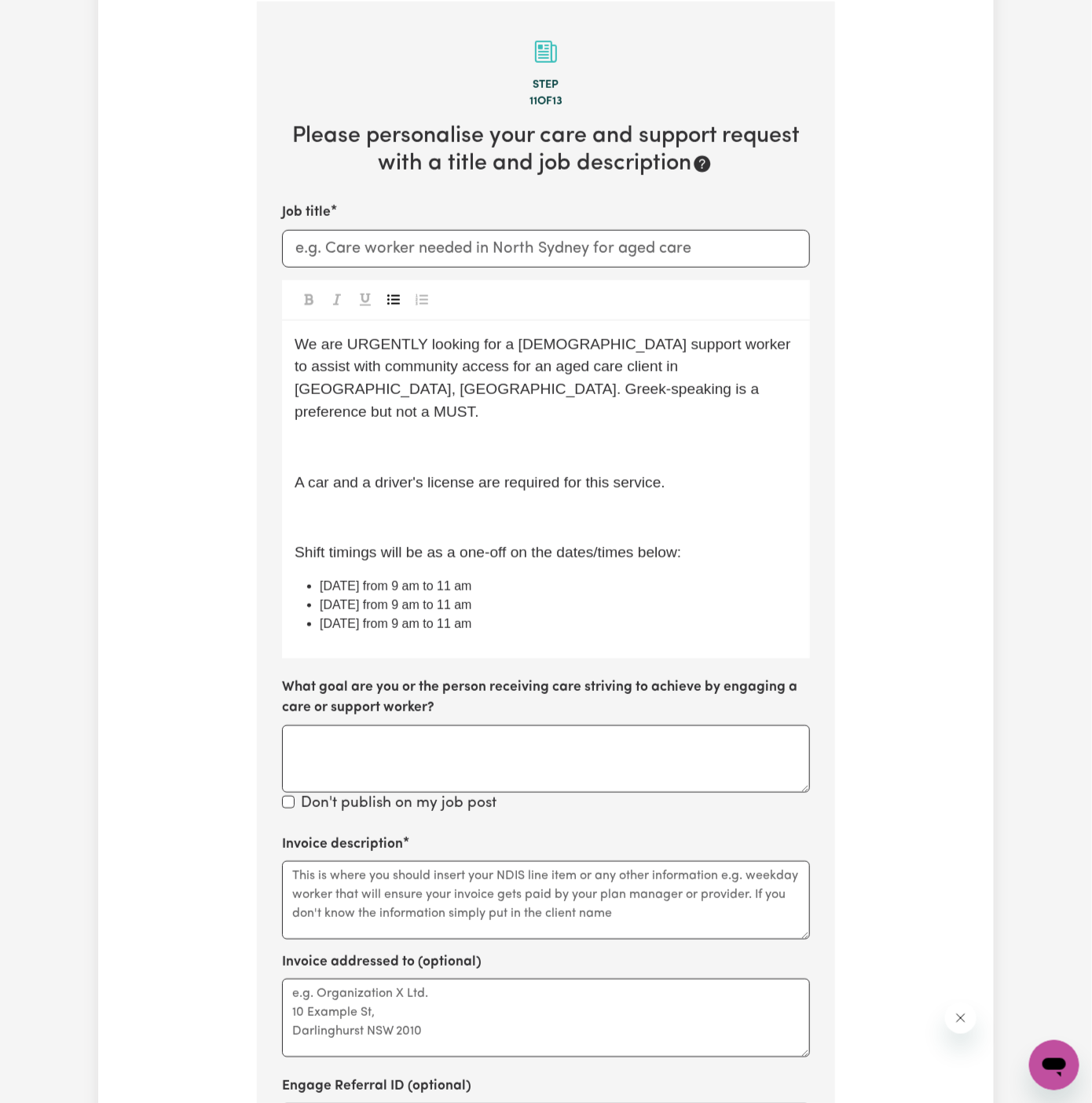
click at [421, 507] on p "﻿" at bounding box center [546, 518] width 503 height 23
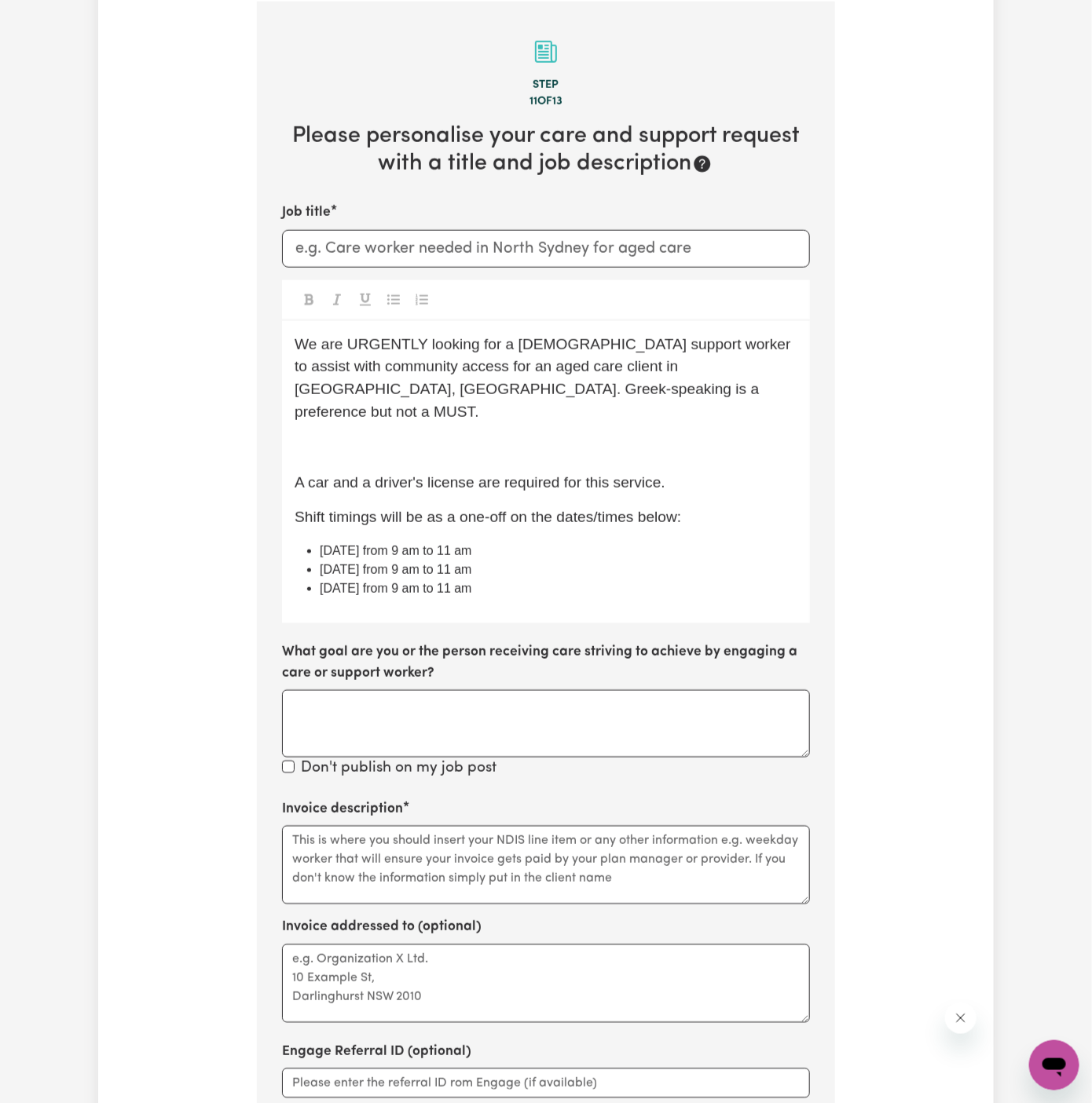
click at [436, 436] on p "﻿" at bounding box center [546, 448] width 503 height 23
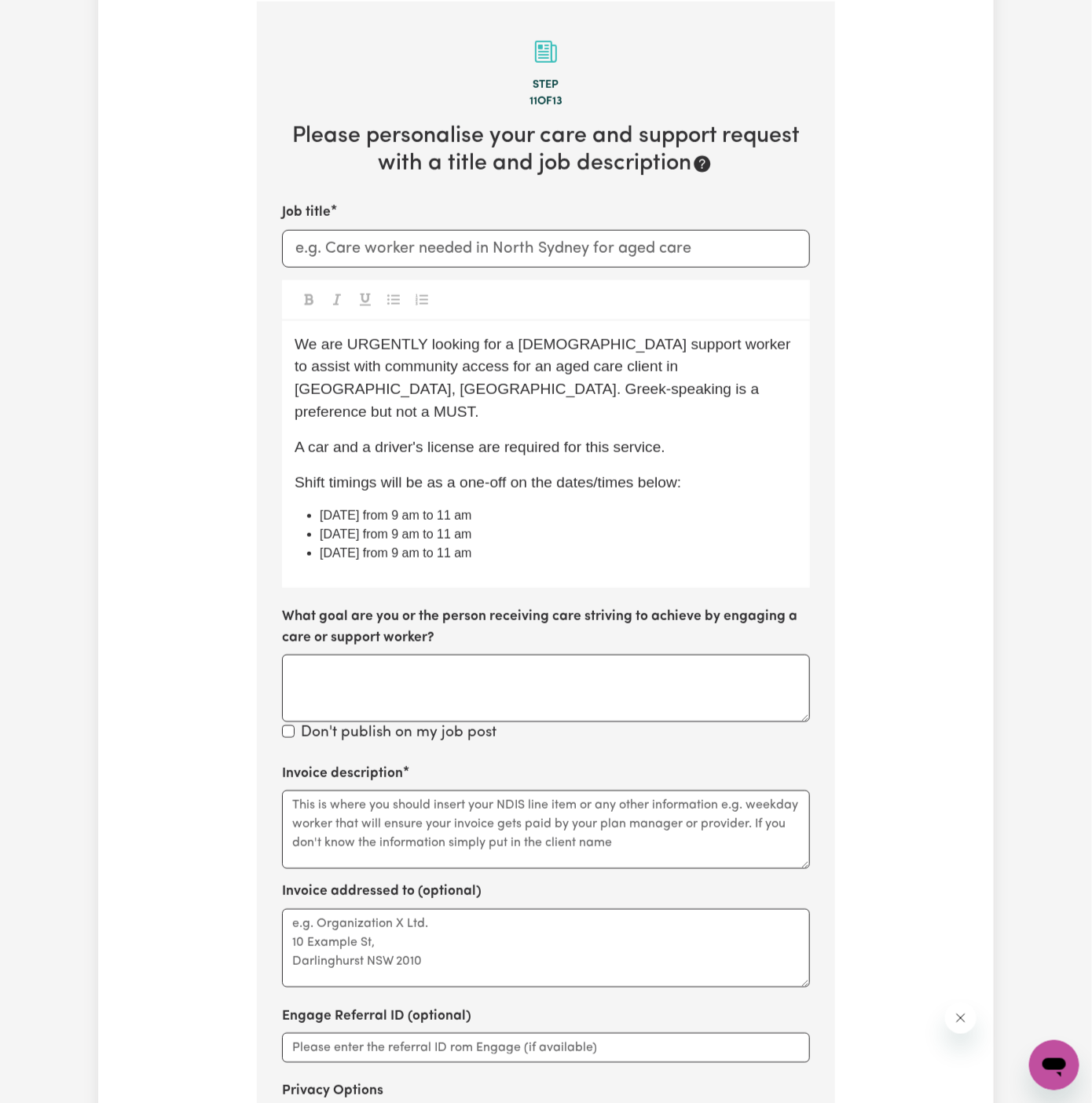
click at [628, 557] on div "We are URGENTLY looking for a [DEMOGRAPHIC_DATA] support worker to assist with …" at bounding box center [546, 455] width 528 height 268
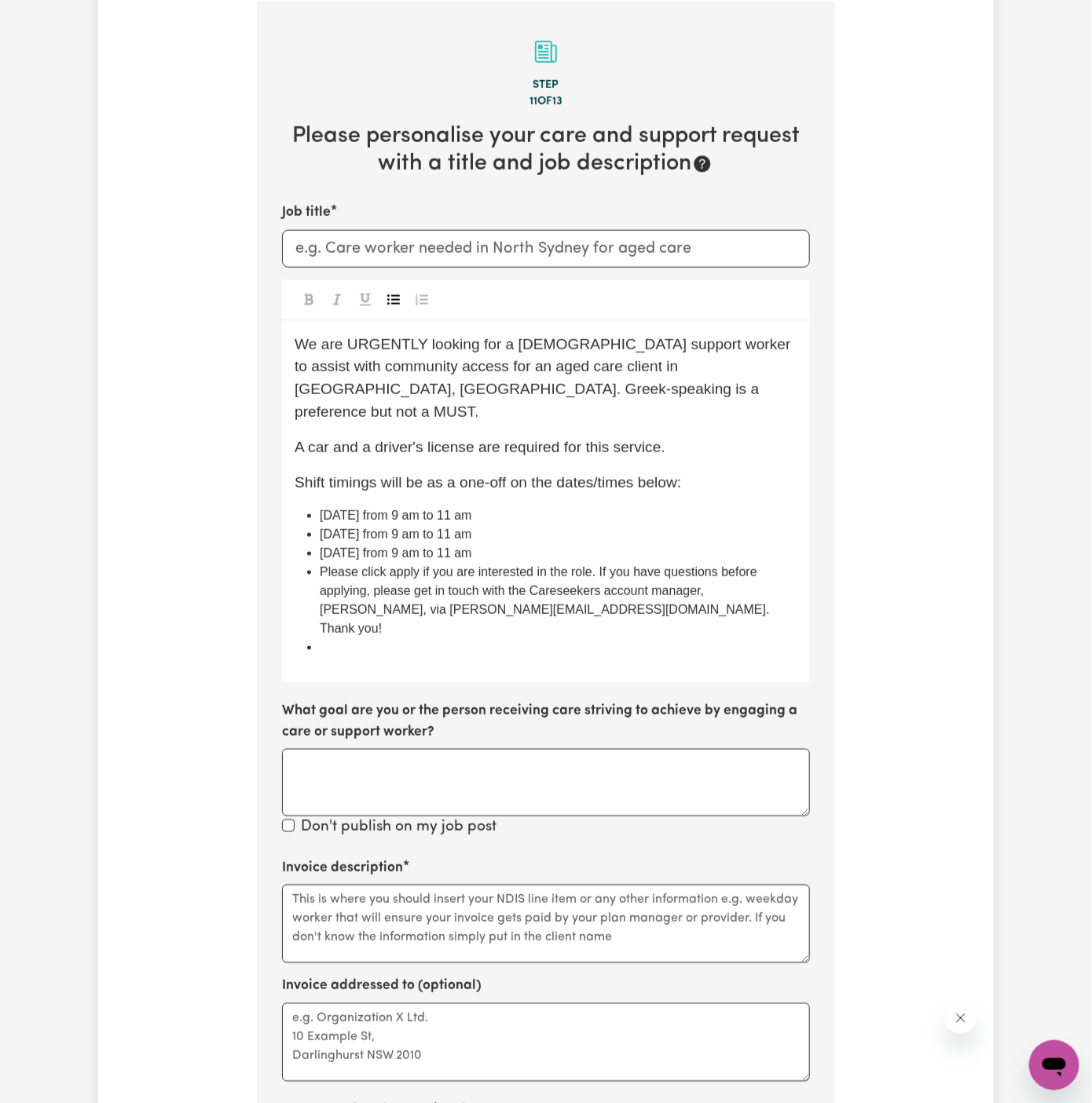
click at [397, 302] on icon "Toggle undefined" at bounding box center [393, 299] width 12 height 11
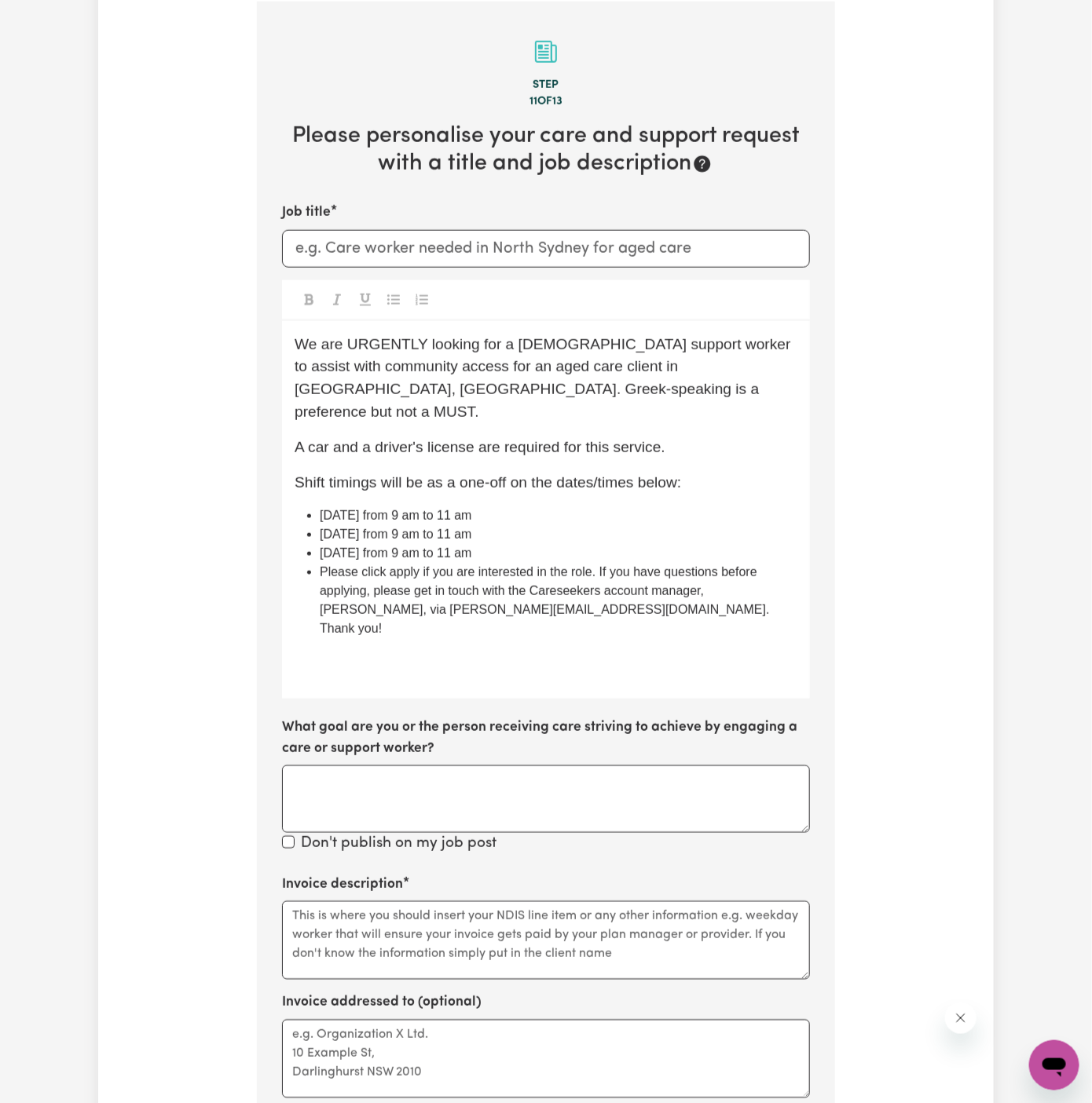
click at [320, 565] on span "Please click apply if you are interested in the role. If you have questions bef…" at bounding box center [546, 600] width 453 height 70
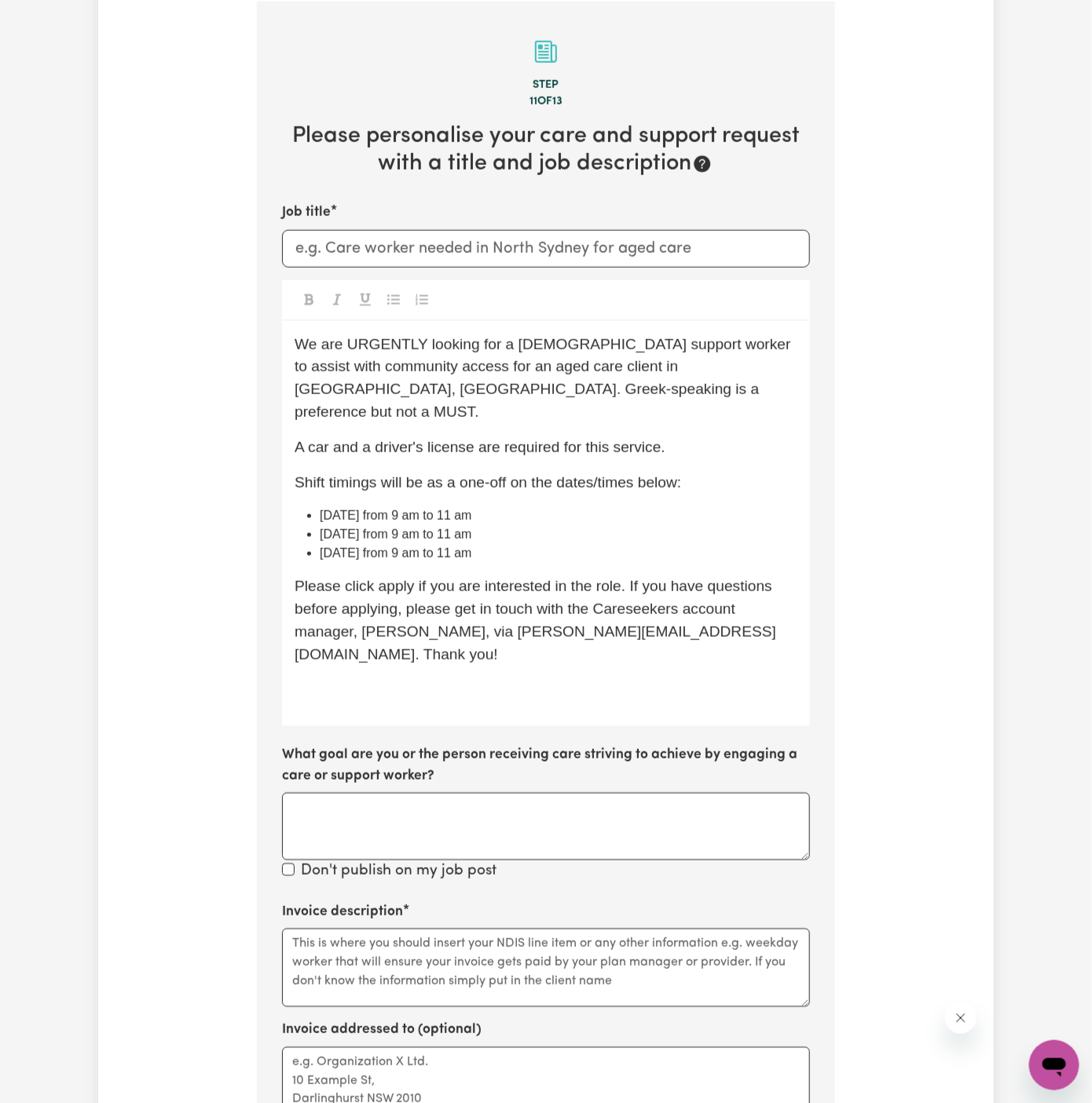
click at [397, 295] on icon "Toggle undefined" at bounding box center [393, 299] width 12 height 11
click at [414, 660] on div "We are URGENTLY looking for a [DEMOGRAPHIC_DATA] support worker to assist with …" at bounding box center [546, 525] width 528 height 406
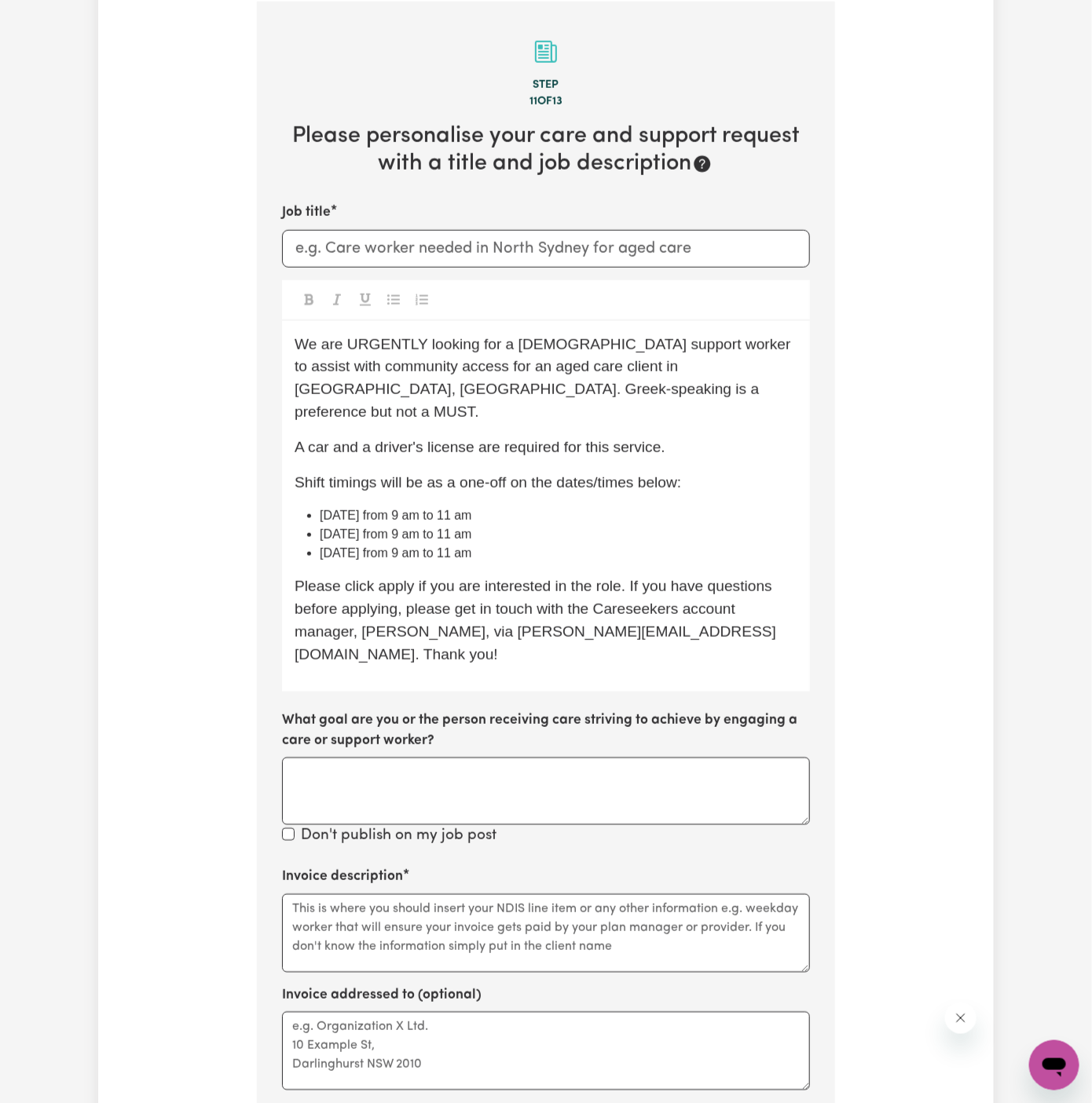
click at [389, 576] on p "Please click apply if you are interested in the role. If you have questions bef…" at bounding box center [546, 621] width 503 height 91
click at [504, 253] on input "Job title" at bounding box center [546, 249] width 528 height 38
click at [641, 388] on p "We are URGENTLY looking for a [DEMOGRAPHIC_DATA] support worker to assist with …" at bounding box center [546, 379] width 503 height 91
drag, startPoint x: 593, startPoint y: 366, endPoint x: 675, endPoint y: 364, distance: 82.0
click at [675, 364] on span "We are URGENTLY looking for a [DEMOGRAPHIC_DATA] support worker to assist with …" at bounding box center [544, 378] width 500 height 84
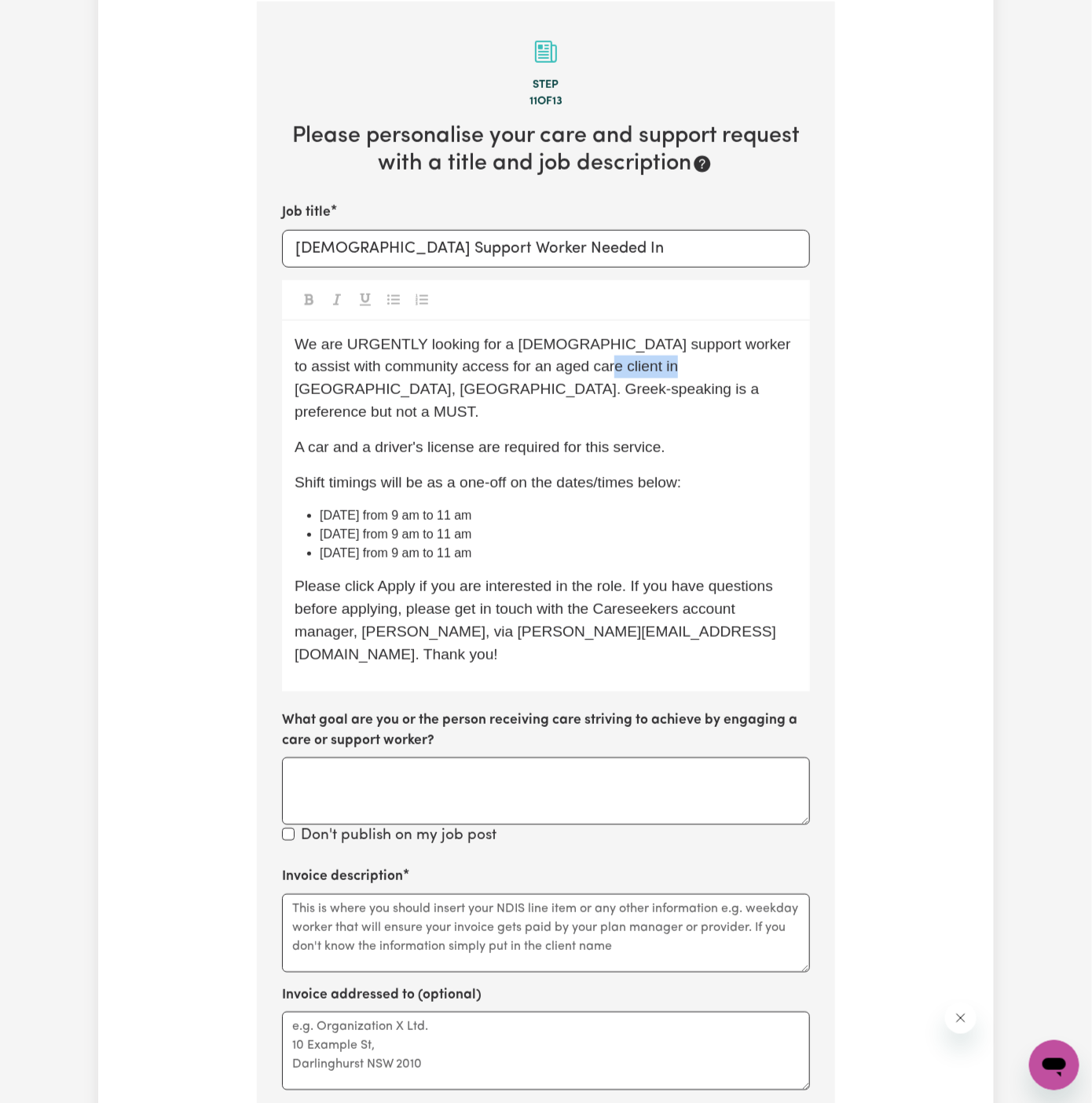
copy span "[GEOGRAPHIC_DATA], [GEOGRAPHIC_DATA]"
click at [610, 266] on div "Job title [DEMOGRAPHIC_DATA] Support Worker Needed In We are URGENTLY looking f…" at bounding box center [546, 525] width 528 height 645
click at [613, 251] on input "[DEMOGRAPHIC_DATA] Support Worker Needed In" at bounding box center [546, 249] width 528 height 38
paste input "[GEOGRAPHIC_DATA], [GEOGRAPHIC_DATA]"
type input "[DEMOGRAPHIC_DATA] Support Worker Needed In [GEOGRAPHIC_DATA], [GEOGRAPHIC_DATA]"
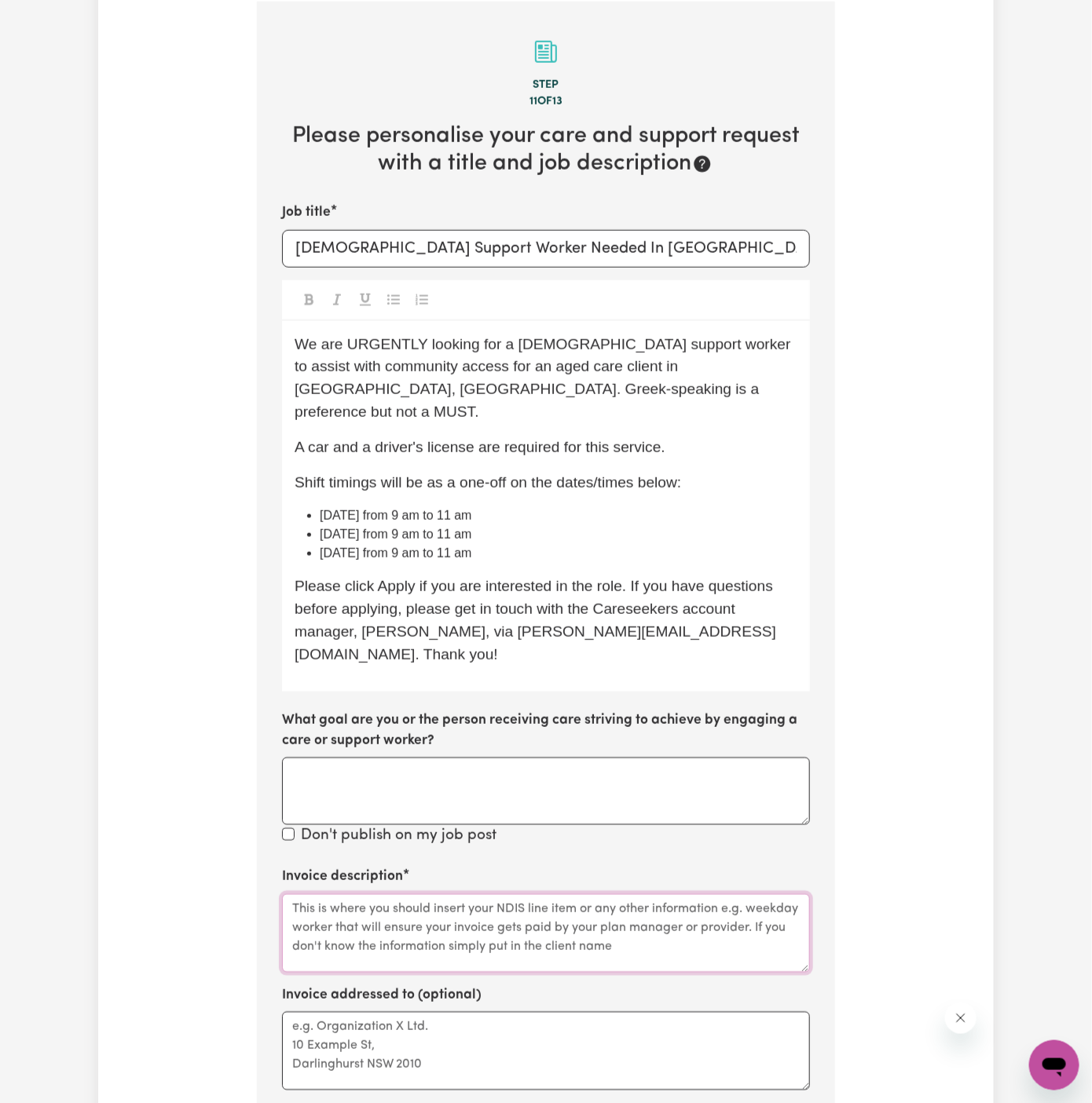
click at [502, 894] on textarea "Invoice description" at bounding box center [546, 933] width 528 height 78
click at [489, 479] on div "We are URGENTLY looking for a [DEMOGRAPHIC_DATA] support worker to assist with …" at bounding box center [546, 507] width 528 height 370
drag, startPoint x: 417, startPoint y: 371, endPoint x: 291, endPoint y: 368, distance: 126.0
click at [291, 368] on div "We are URGENTLY looking for a [DEMOGRAPHIC_DATA] support worker to assist with …" at bounding box center [546, 507] width 528 height 370
copy span "community access"
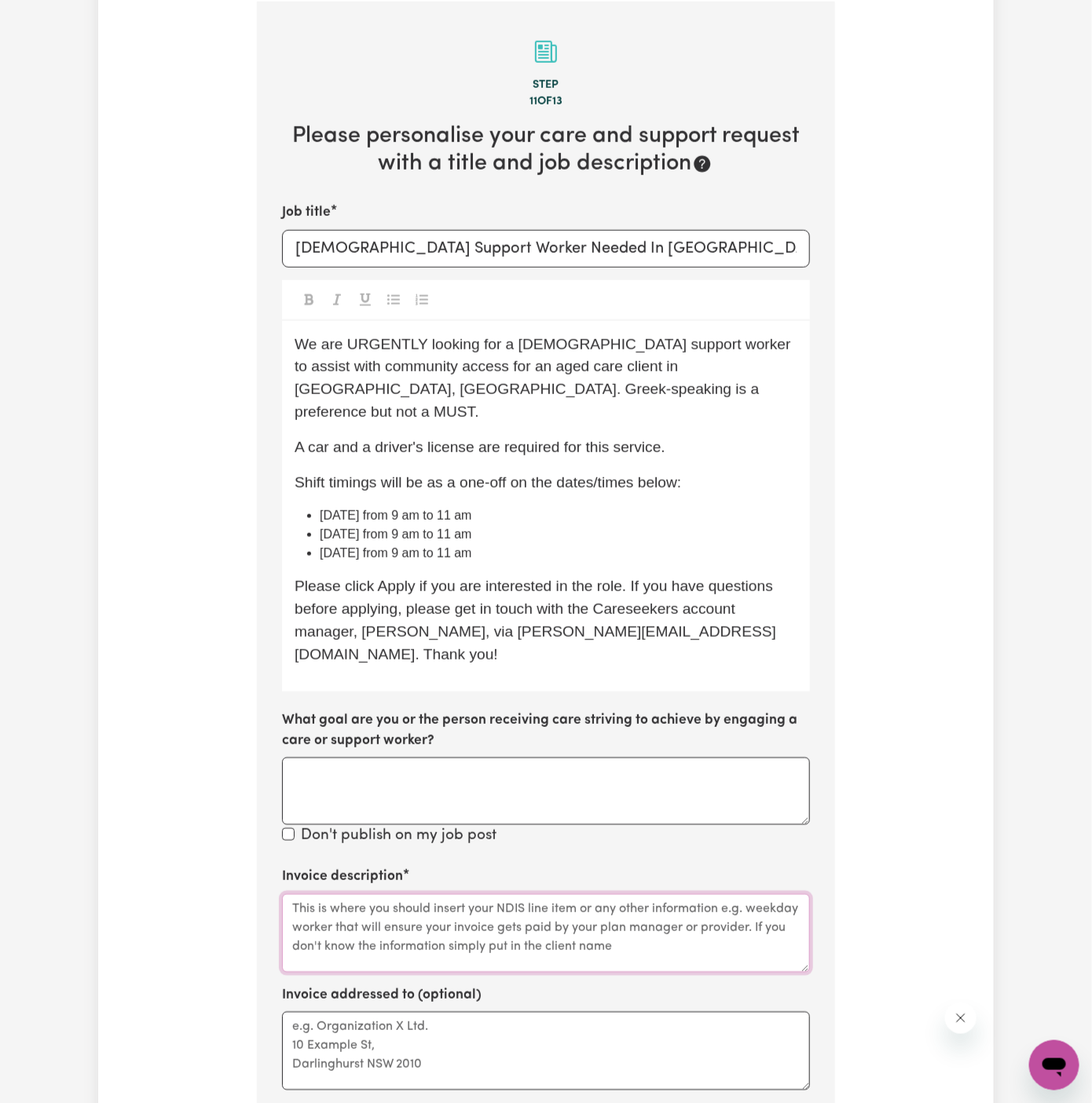
click at [409, 894] on textarea "Invoice description" at bounding box center [546, 933] width 528 height 78
paste textarea "community access"
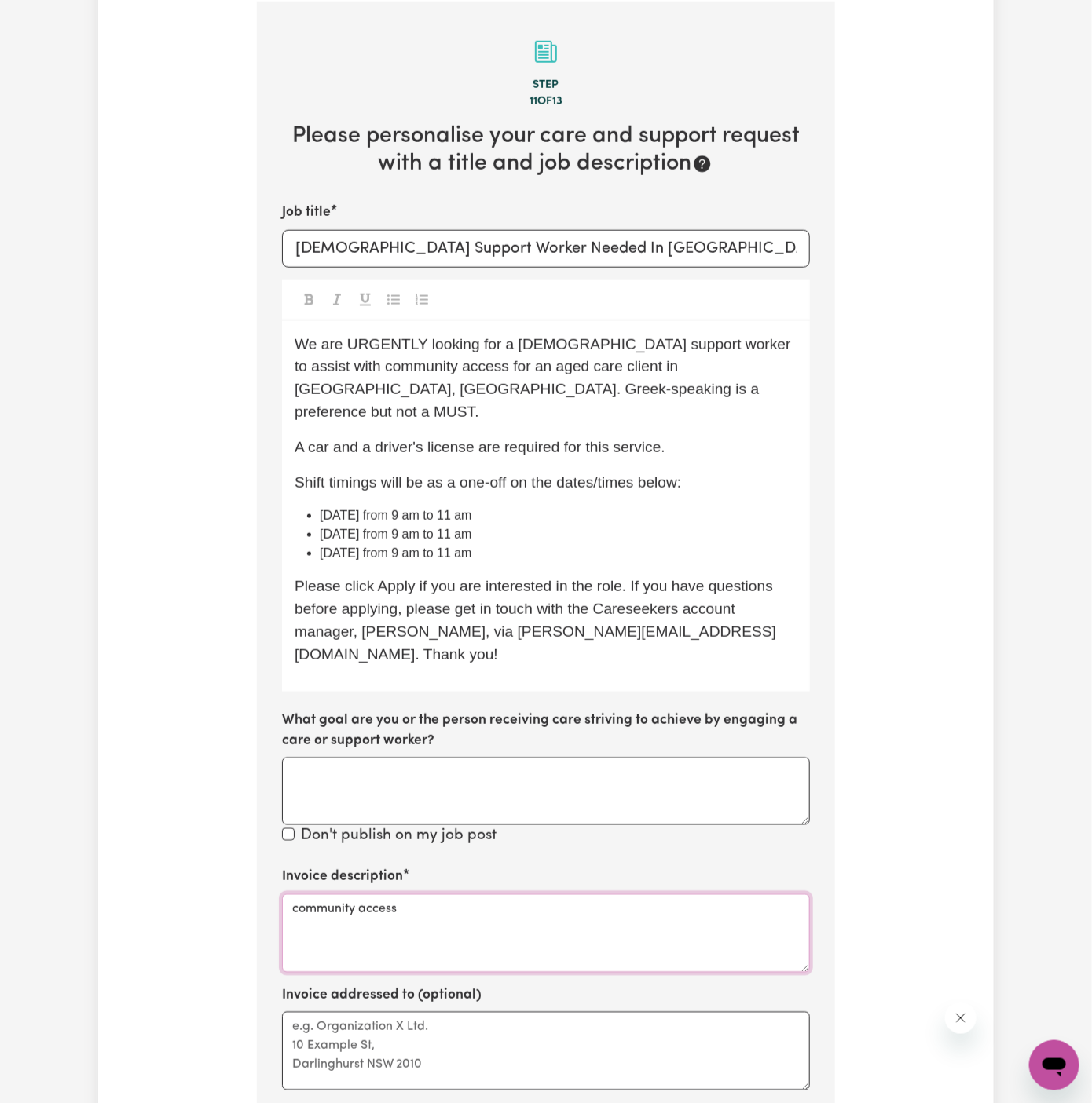
type textarea "community access"
click at [409, 1012] on textarea "Invoice addressed to (optional)" at bounding box center [546, 1052] width 528 height 78
paste textarea "Vitality Club"
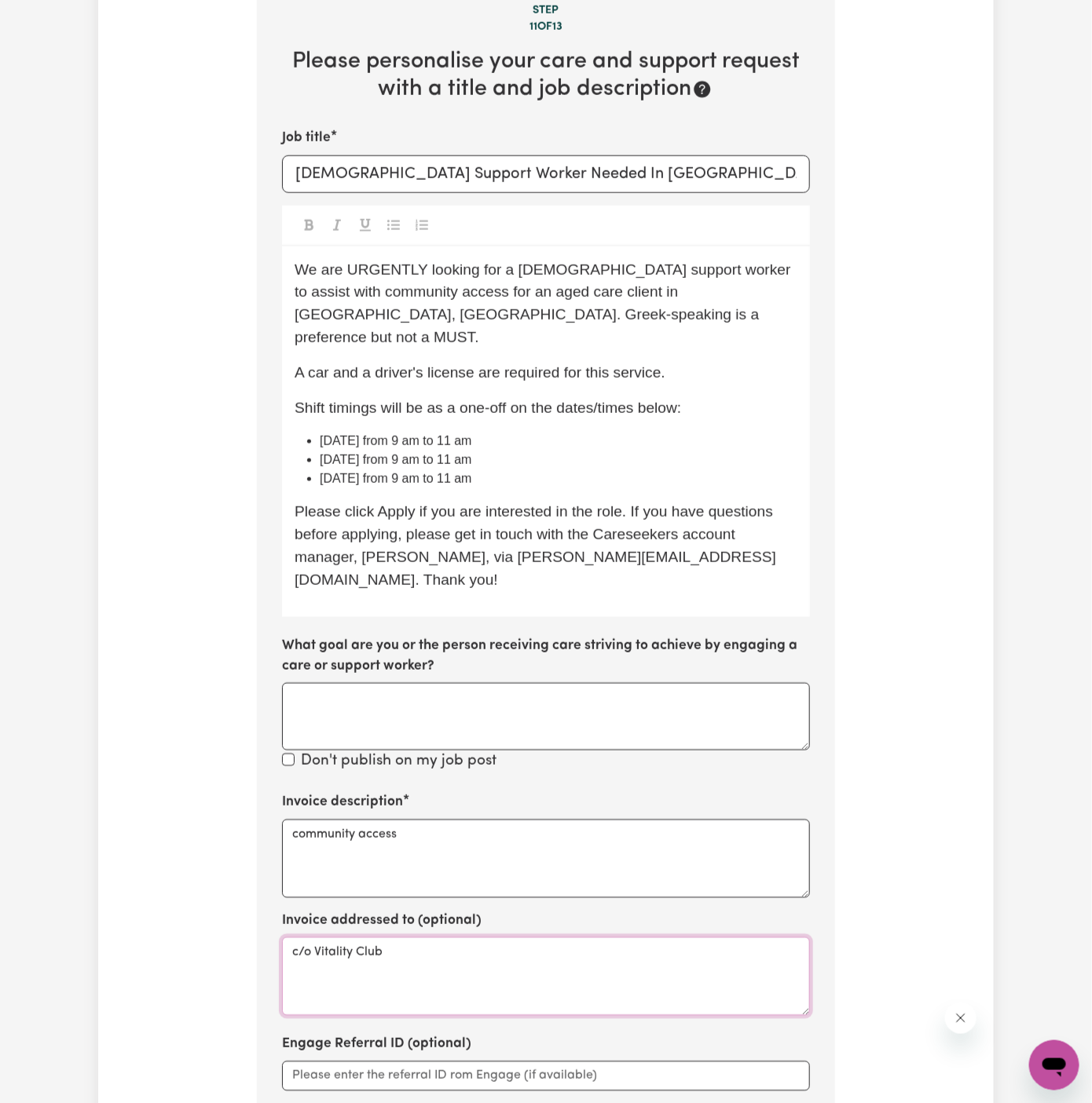
scroll to position [804, 0]
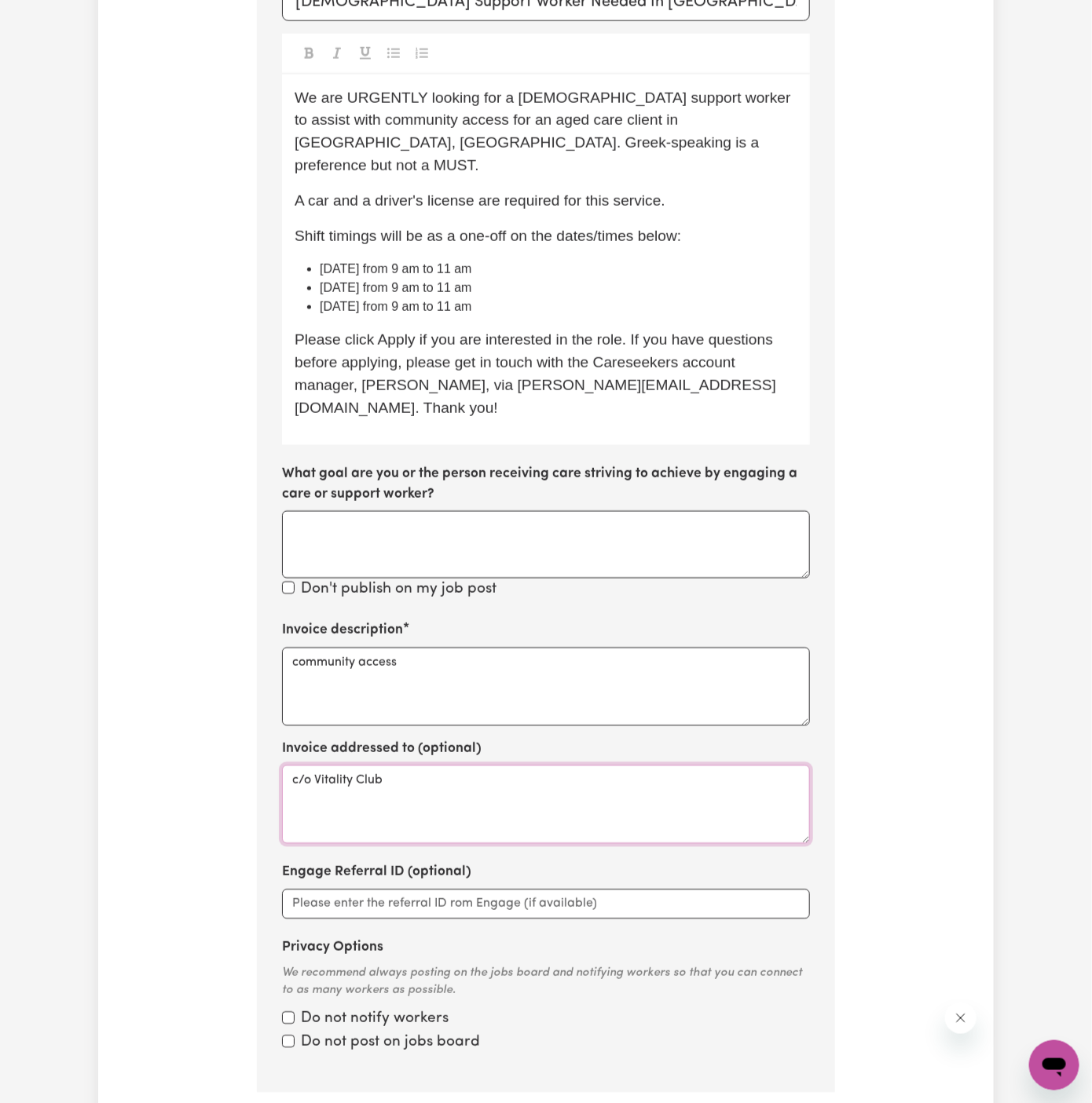
type textarea "c/o Vitality Club"
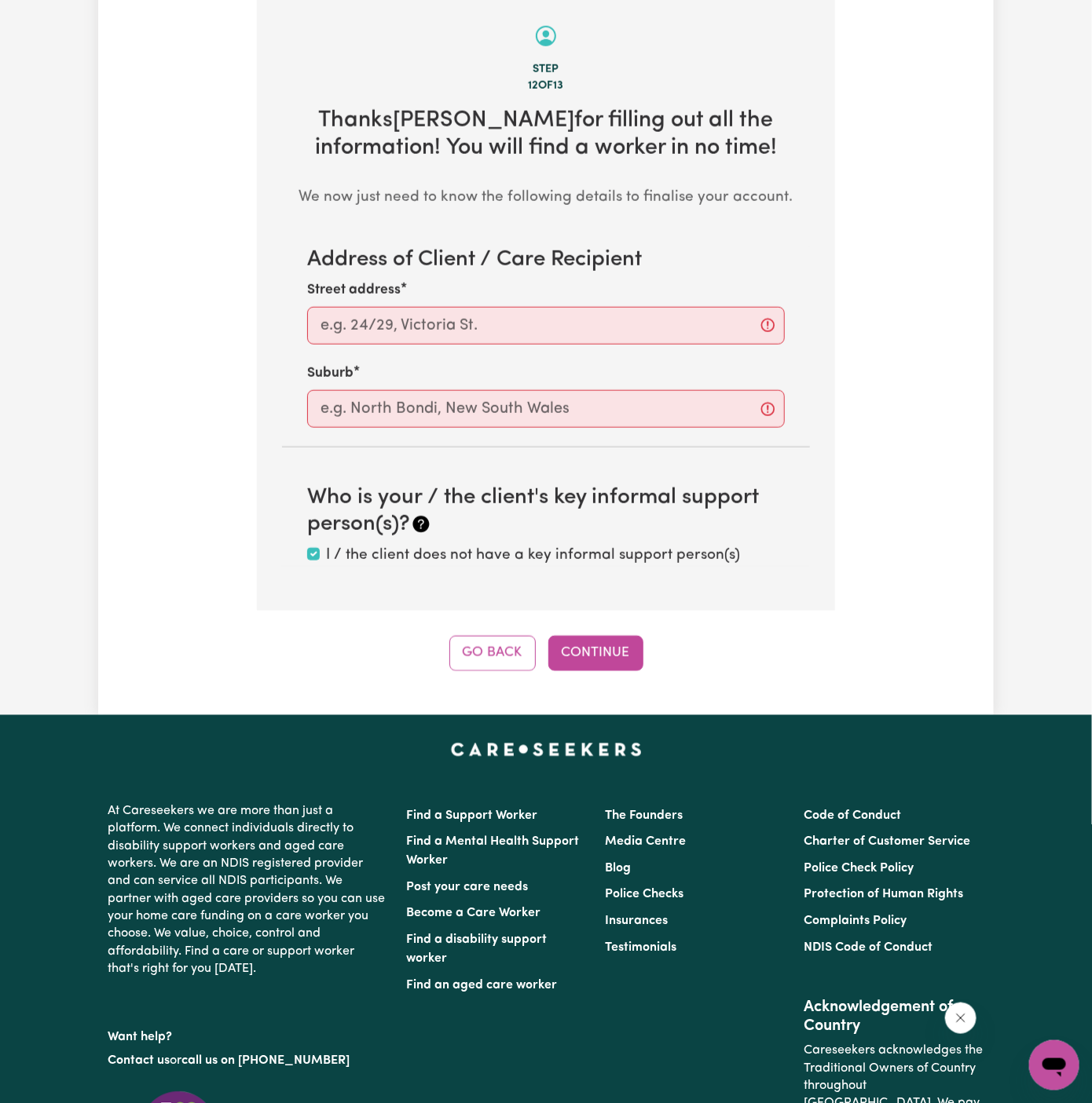
scroll to position [557, 0]
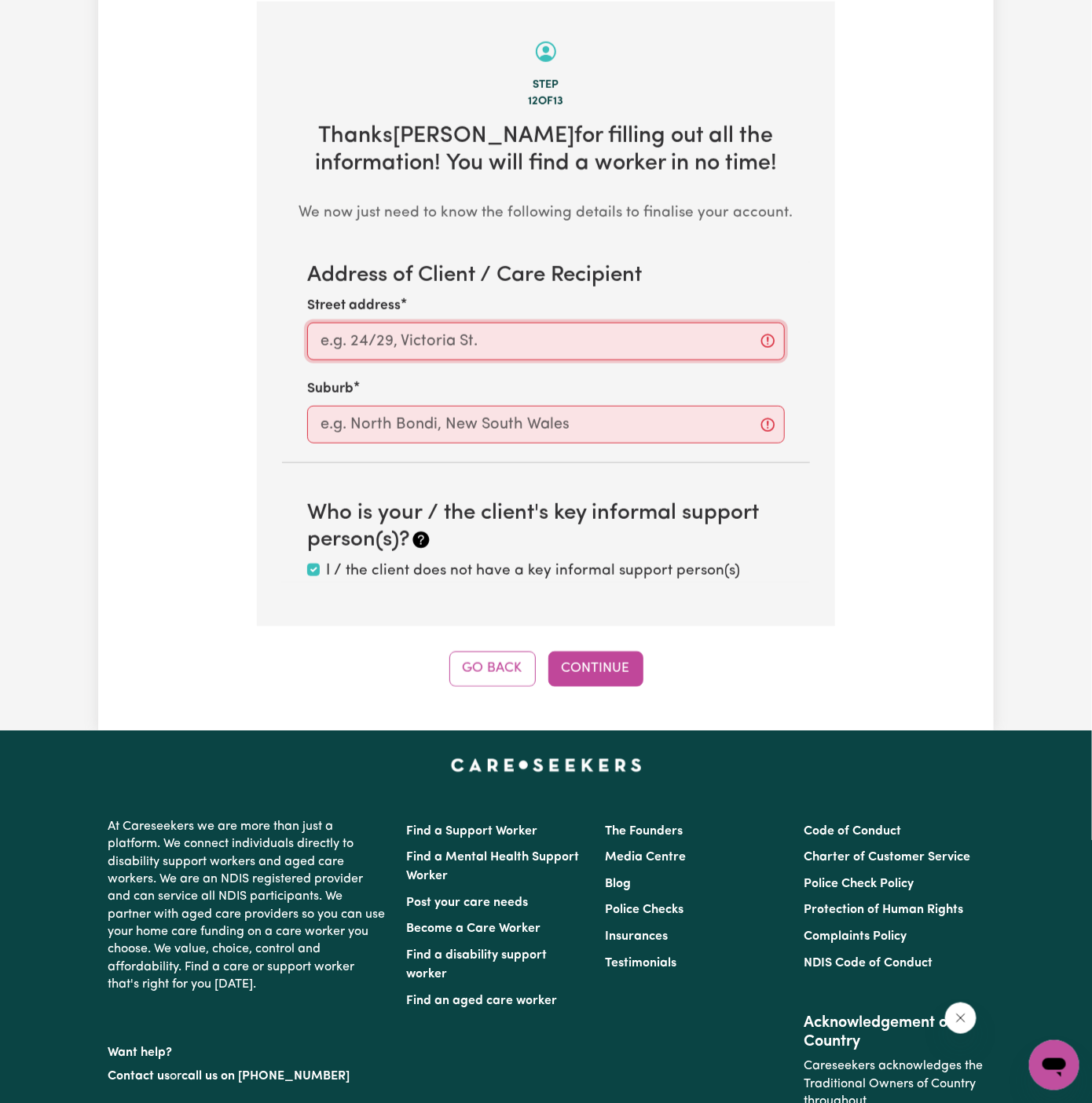
click at [446, 352] on input "Street address" at bounding box center [545, 342] width 477 height 38
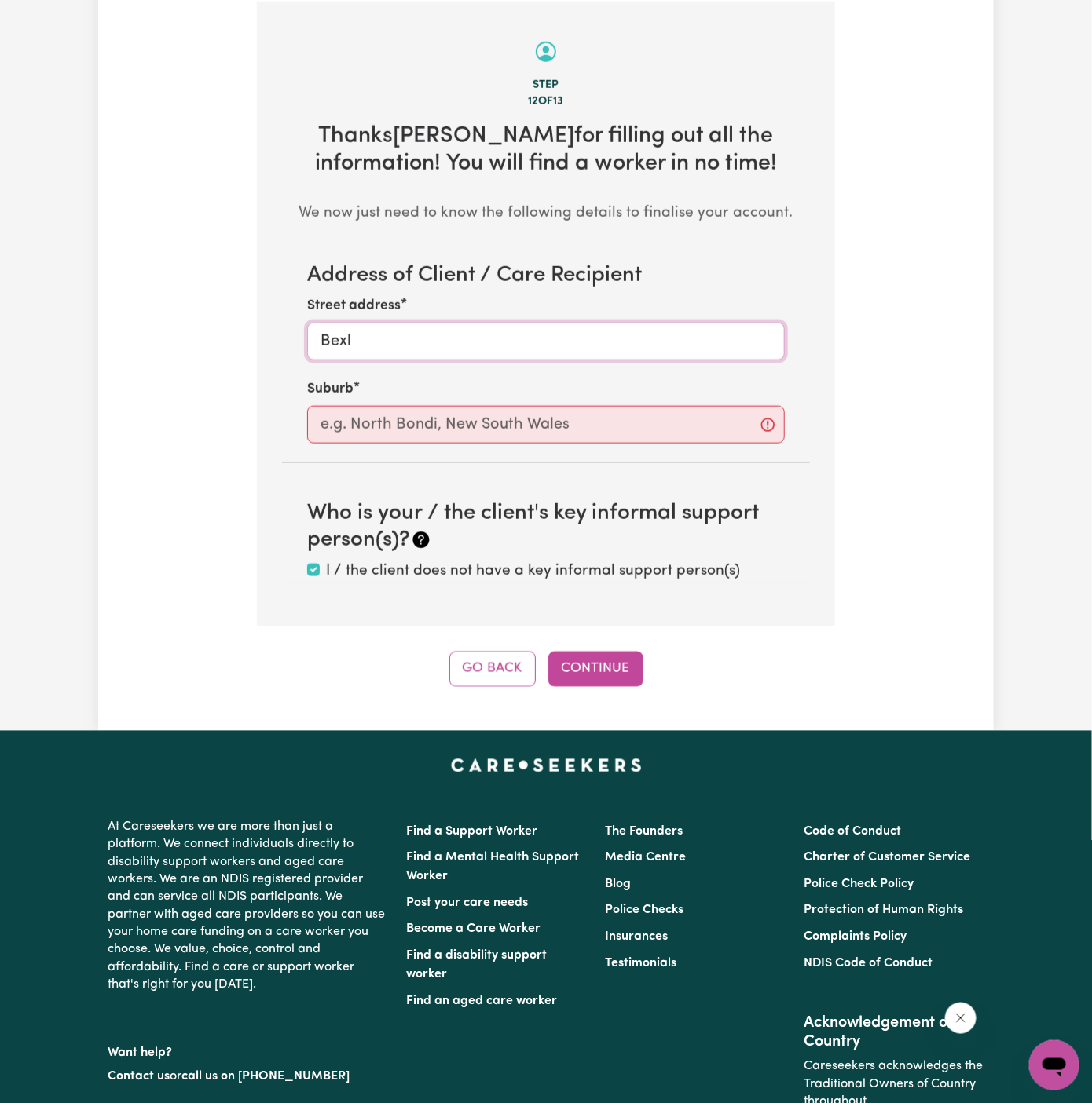
click at [474, 337] on input "Bexl" at bounding box center [545, 342] width 477 height 38
type input "Bexley"
click at [467, 423] on input "text" at bounding box center [545, 425] width 477 height 38
type input "Bex"
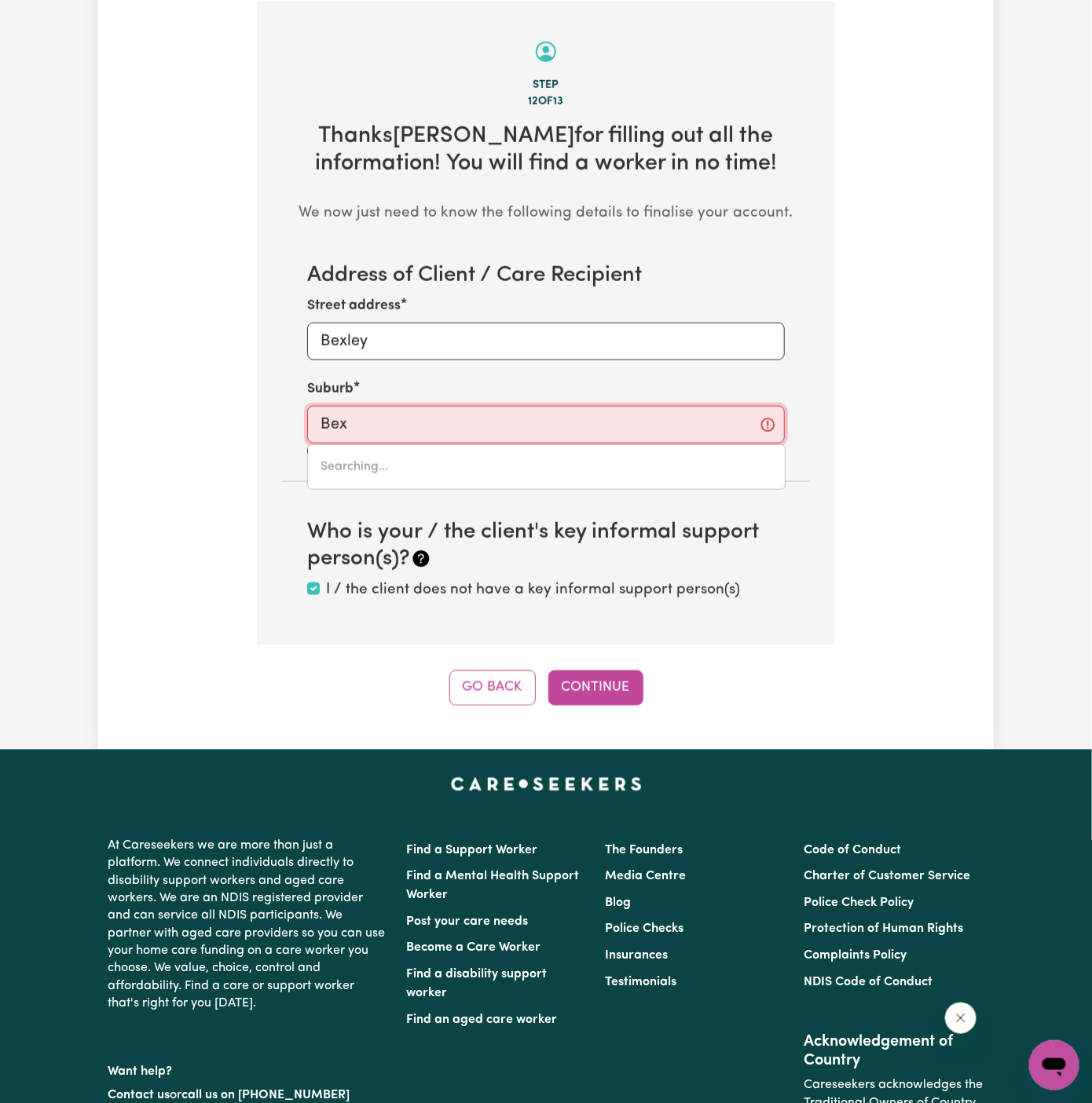
type input "[GEOGRAPHIC_DATA], [GEOGRAPHIC_DATA], 2480"
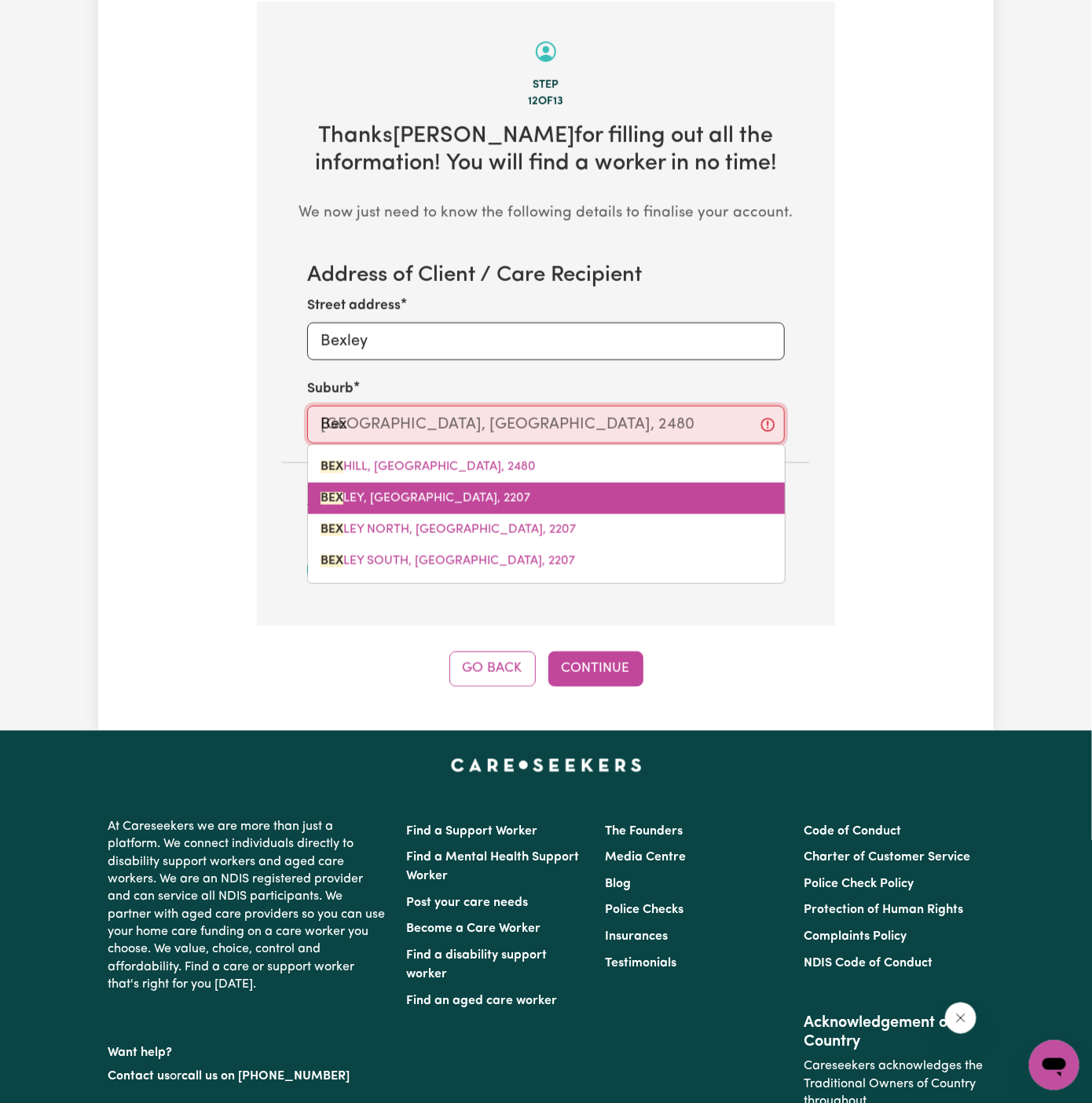
click at [457, 496] on span "BEX LEY, [GEOGRAPHIC_DATA], 2207" at bounding box center [425, 498] width 210 height 12
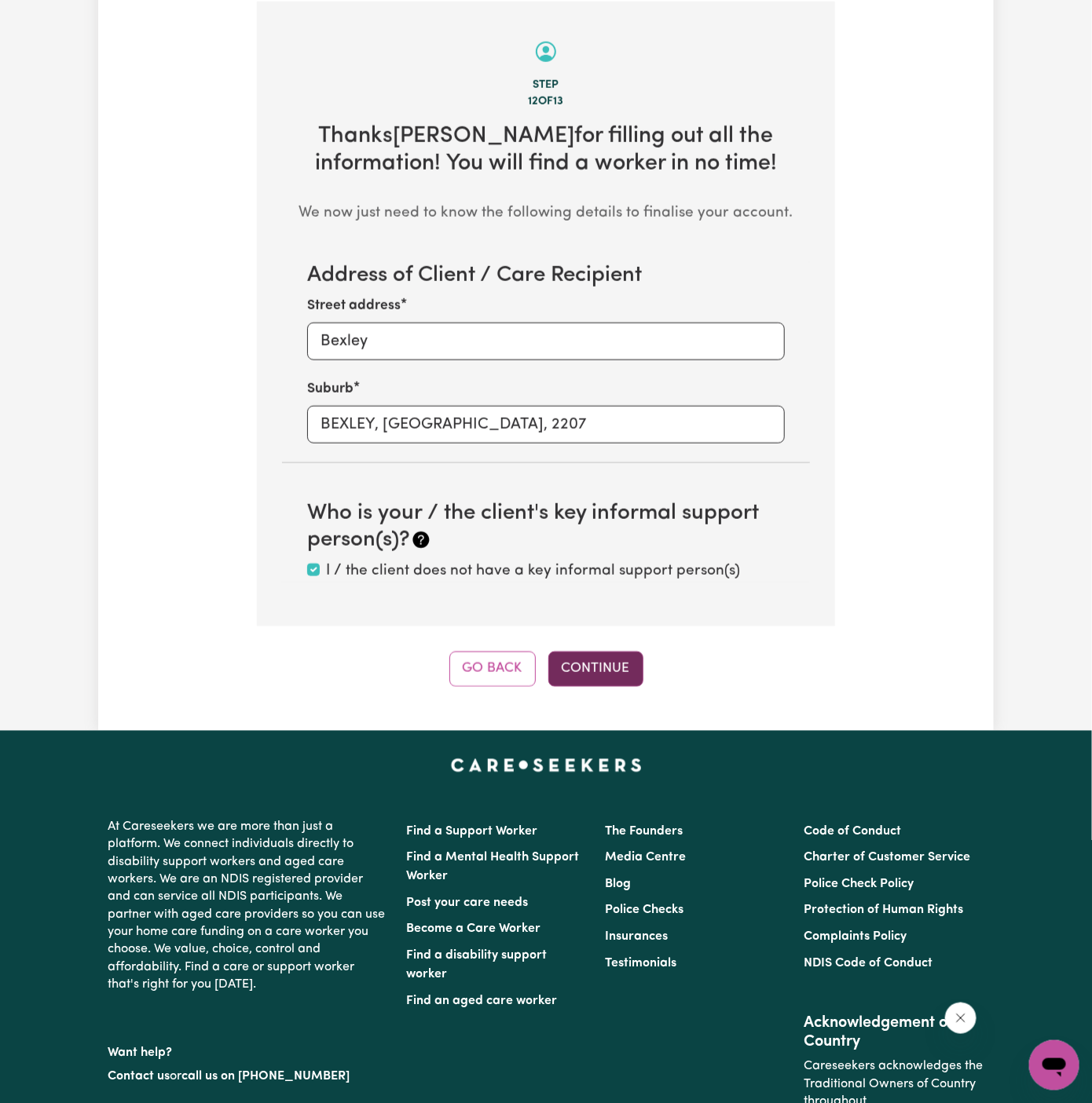
click at [608, 660] on button "Continue" at bounding box center [596, 669] width 95 height 34
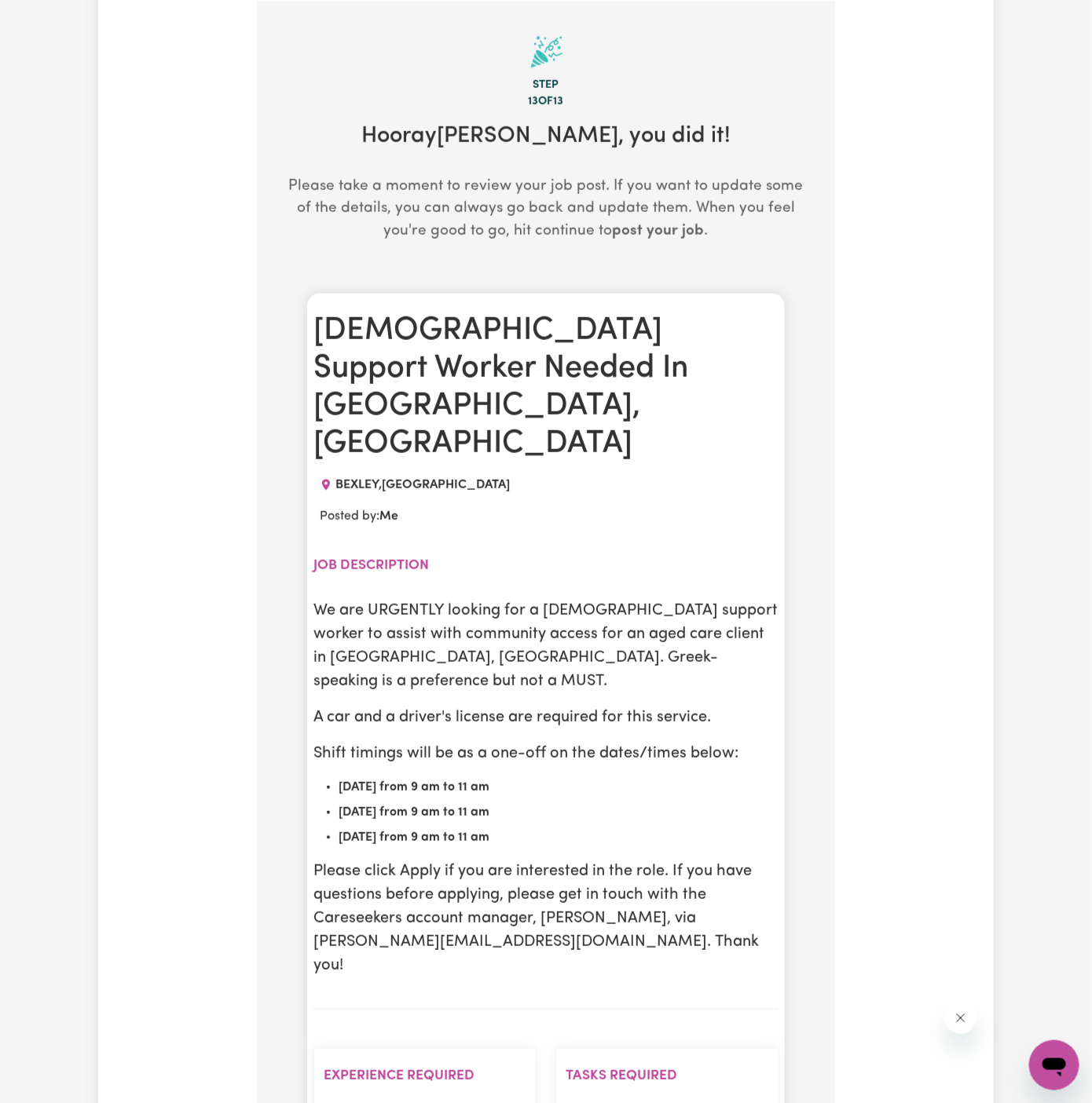
scroll to position [601, 0]
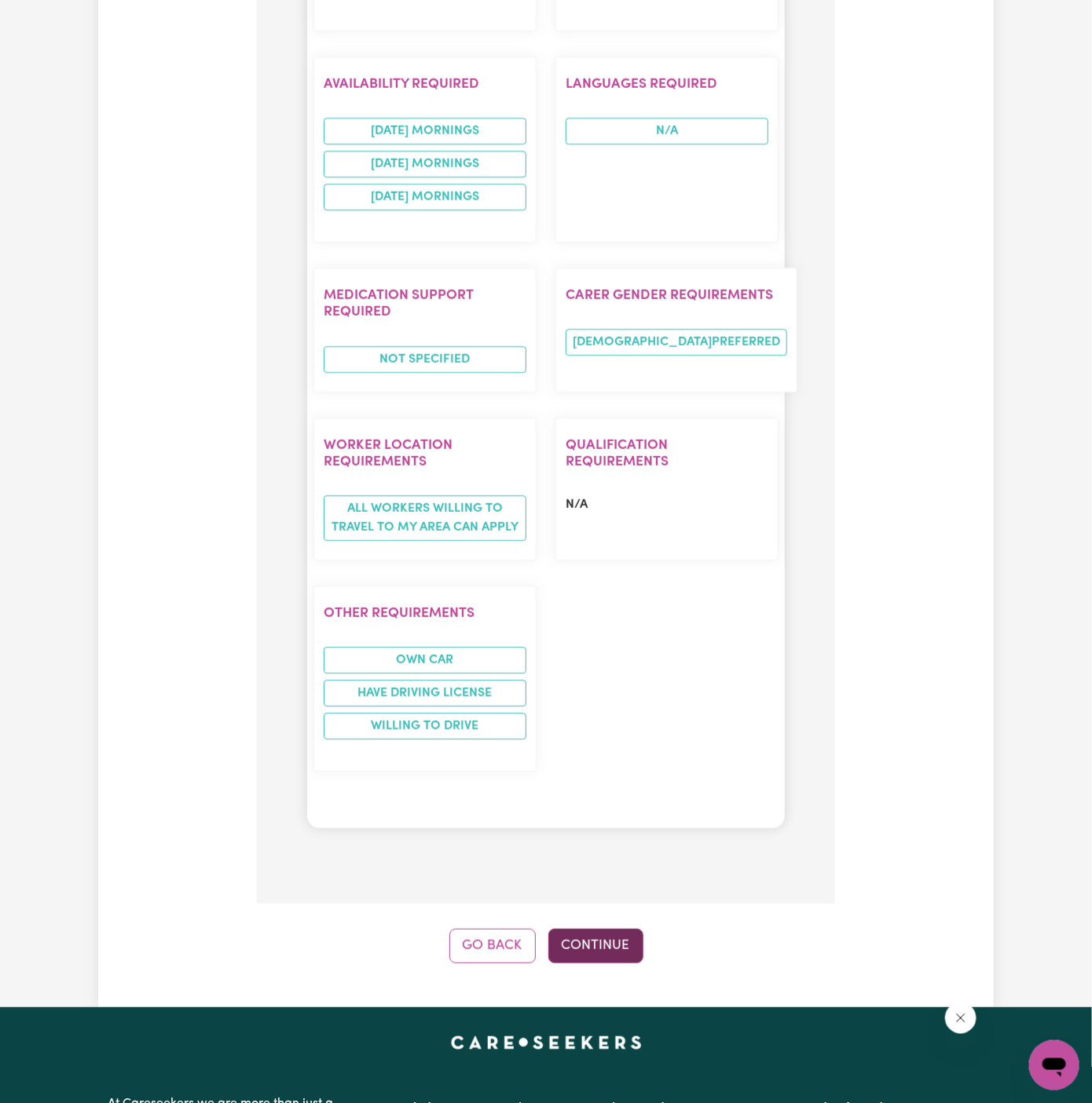
click at [606, 929] on button "Continue" at bounding box center [596, 946] width 95 height 34
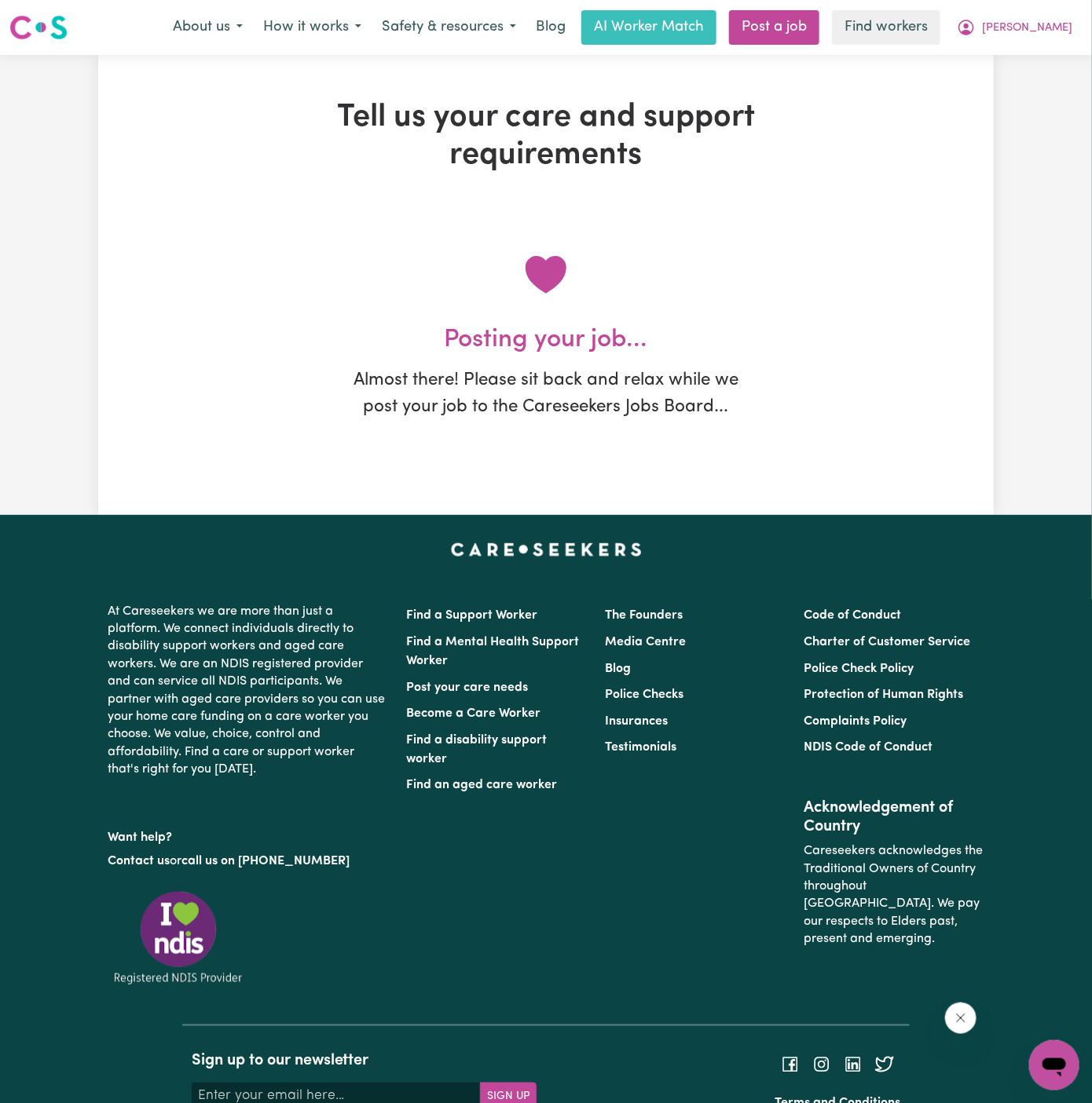
scroll to position [0, 0]
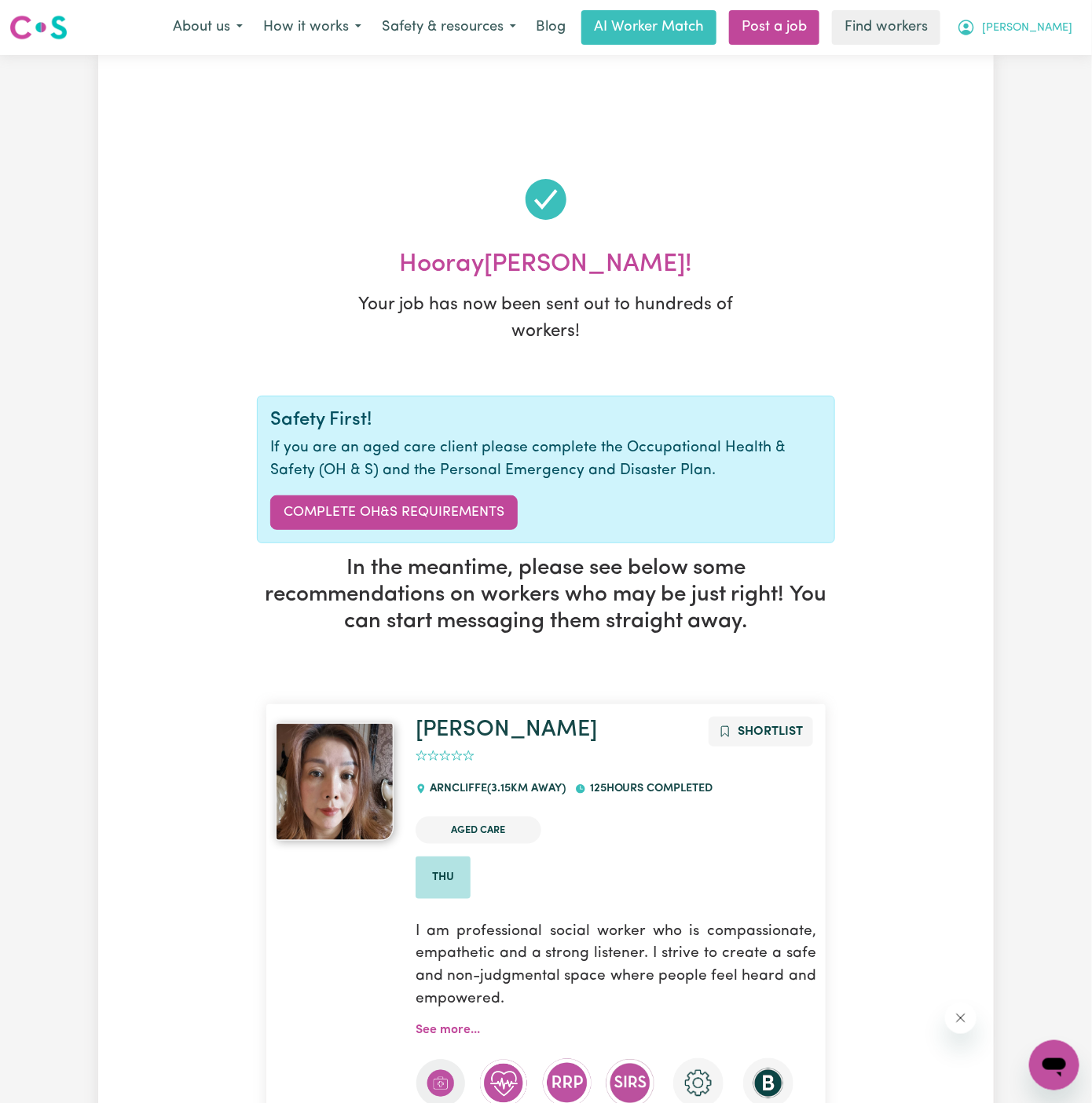
click at [1049, 29] on span "[PERSON_NAME]" at bounding box center [1027, 28] width 91 height 17
click at [1049, 54] on link "My Dashboard" at bounding box center [1019, 61] width 124 height 30
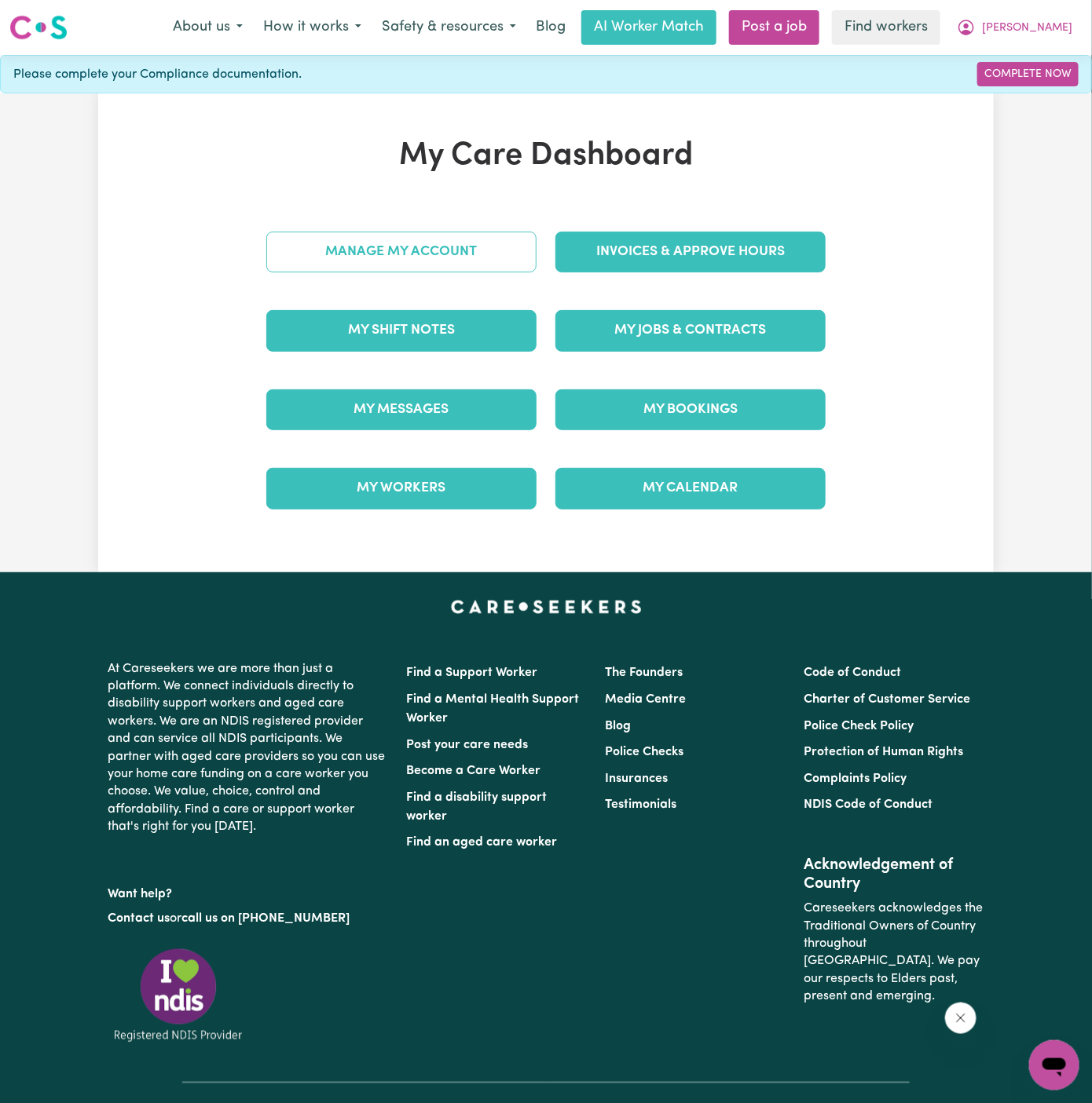
click at [413, 262] on link "Manage My Account" at bounding box center [401, 252] width 270 height 41
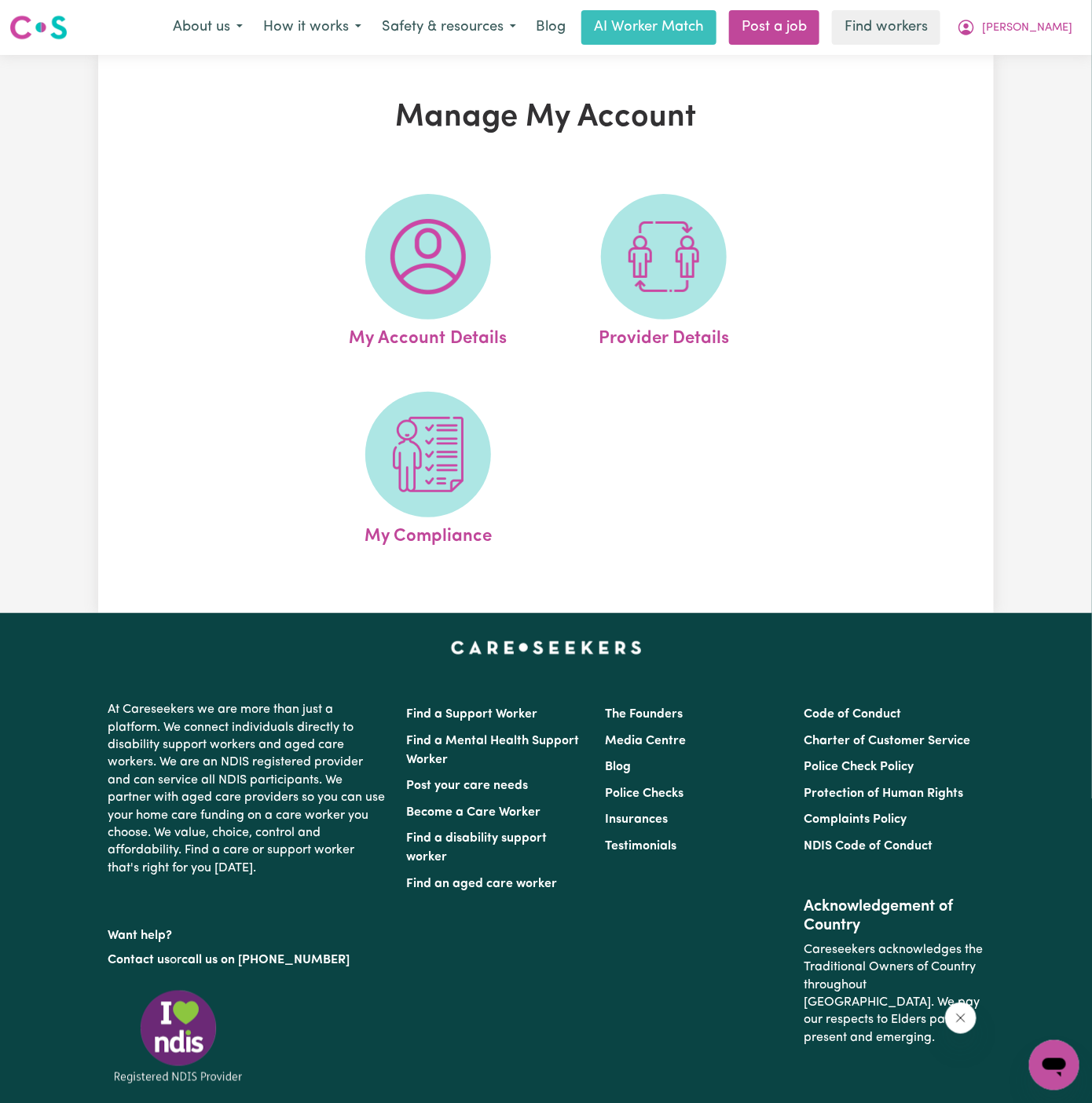
click at [413, 262] on img at bounding box center [428, 257] width 75 height 75
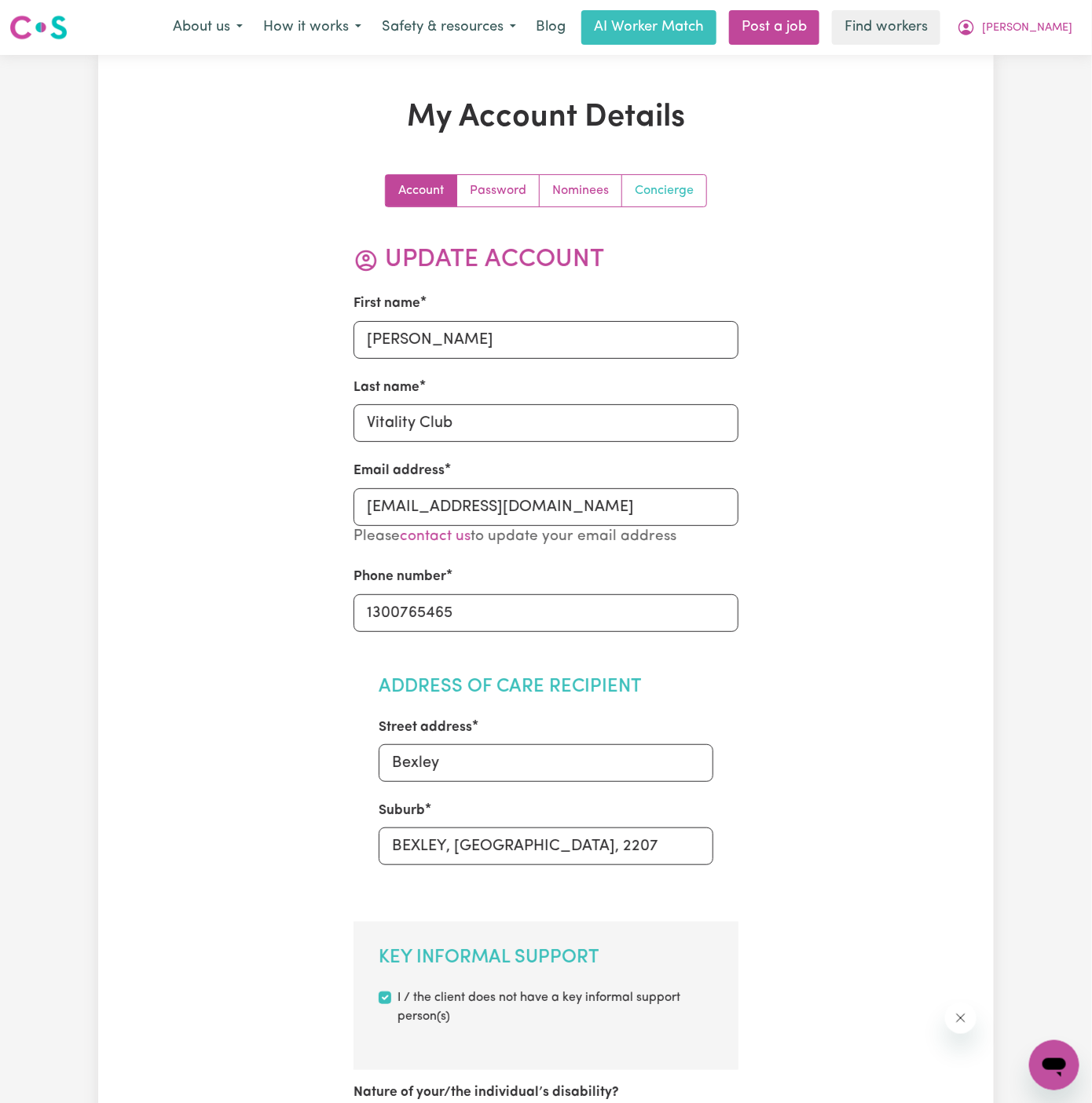
click at [657, 175] on link "Concierge" at bounding box center [664, 191] width 84 height 32
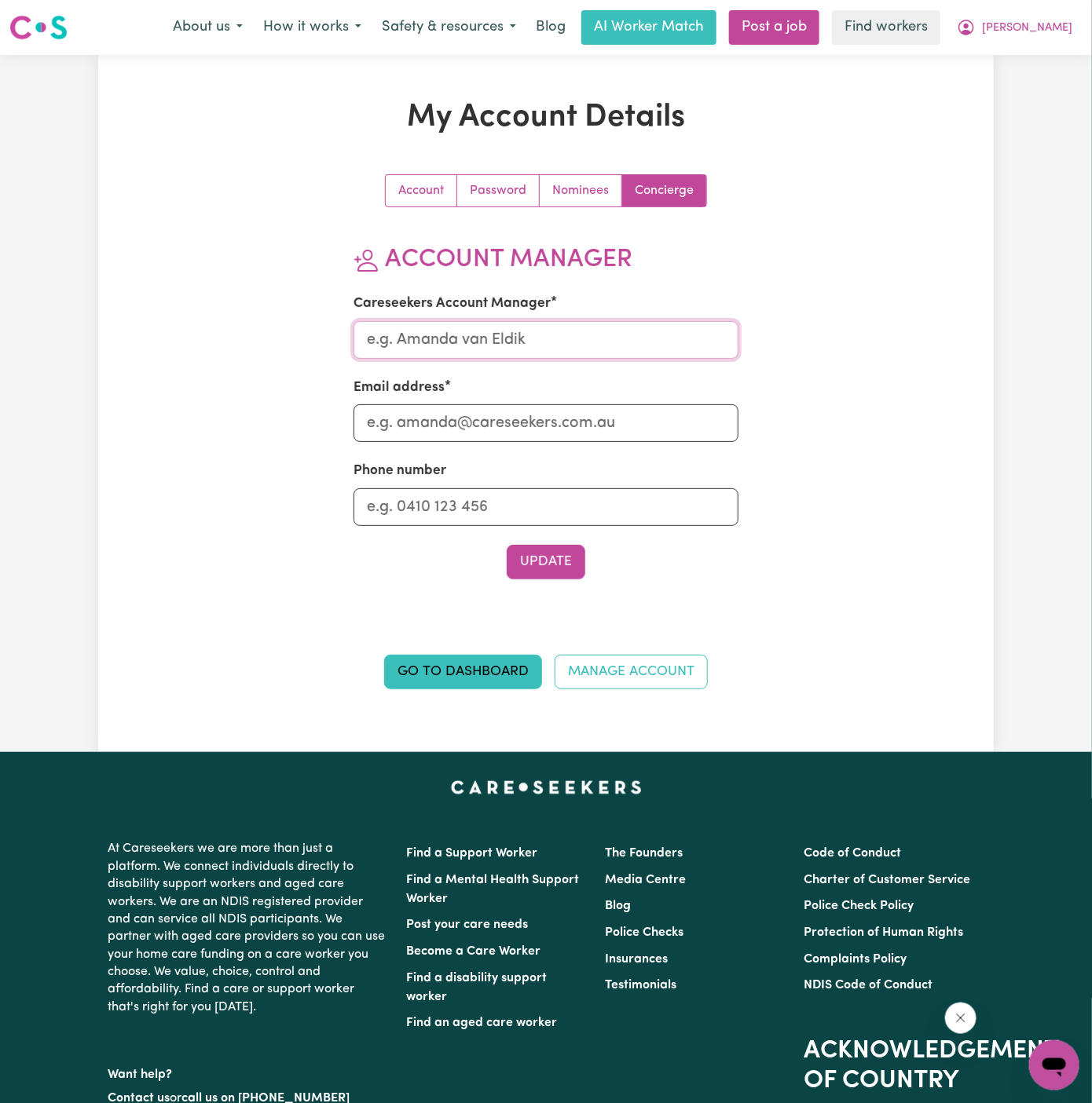
click at [434, 345] on input "Careseekers Account Manager" at bounding box center [546, 340] width 386 height 38
type input "[PERSON_NAME]"
click at [531, 433] on input "Email address" at bounding box center [546, 423] width 386 height 38
type input "[PERSON_NAME][EMAIL_ADDRESS][DOMAIN_NAME]"
click at [547, 520] on input "Phone number" at bounding box center [546, 507] width 386 height 38
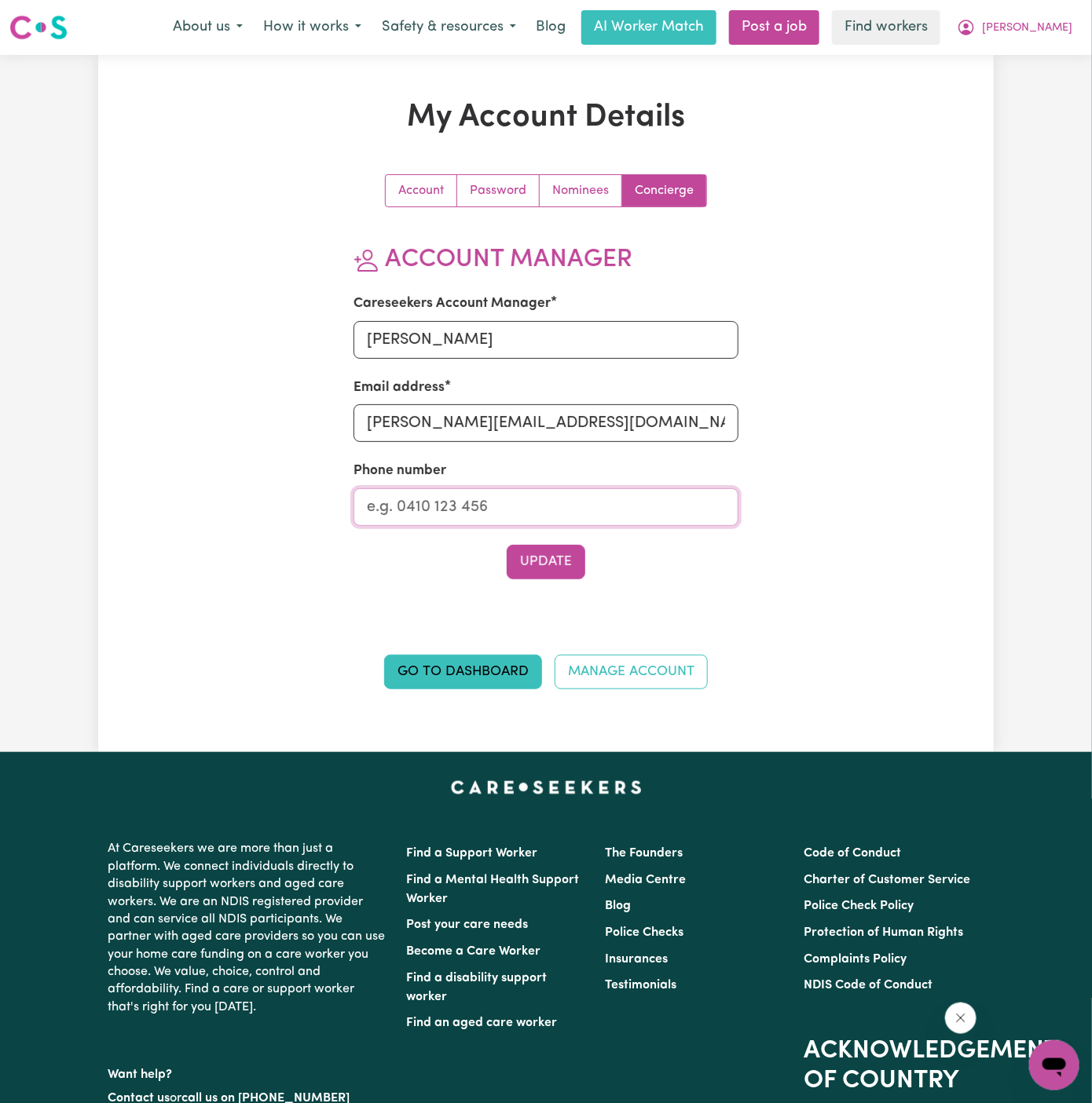
type input "1300765465"
click at [563, 571] on button "Update" at bounding box center [546, 562] width 78 height 34
click at [556, 185] on link "Nominees" at bounding box center [580, 191] width 82 height 32
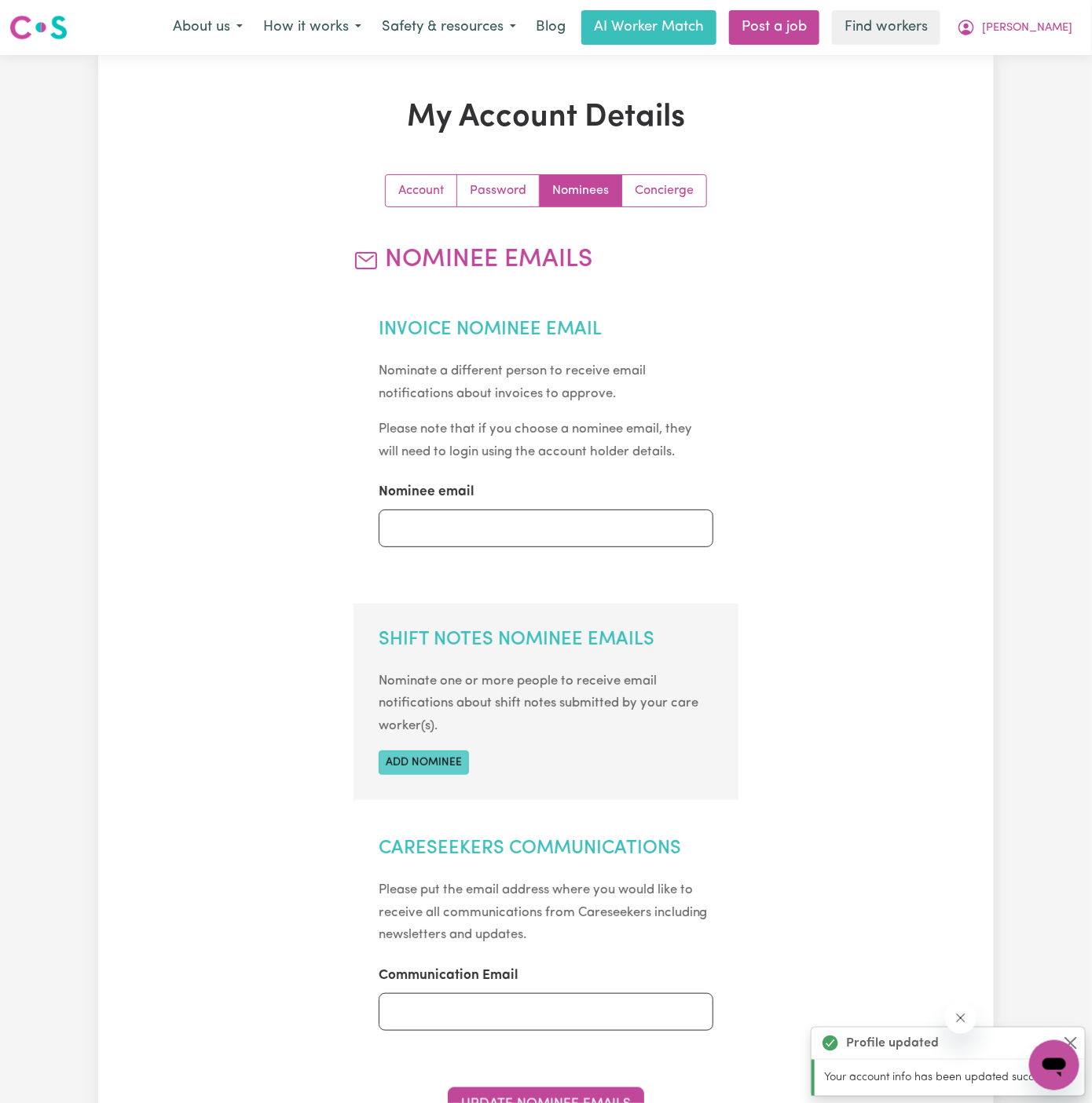
click at [446, 760] on button "Add nominee" at bounding box center [424, 763] width 91 height 24
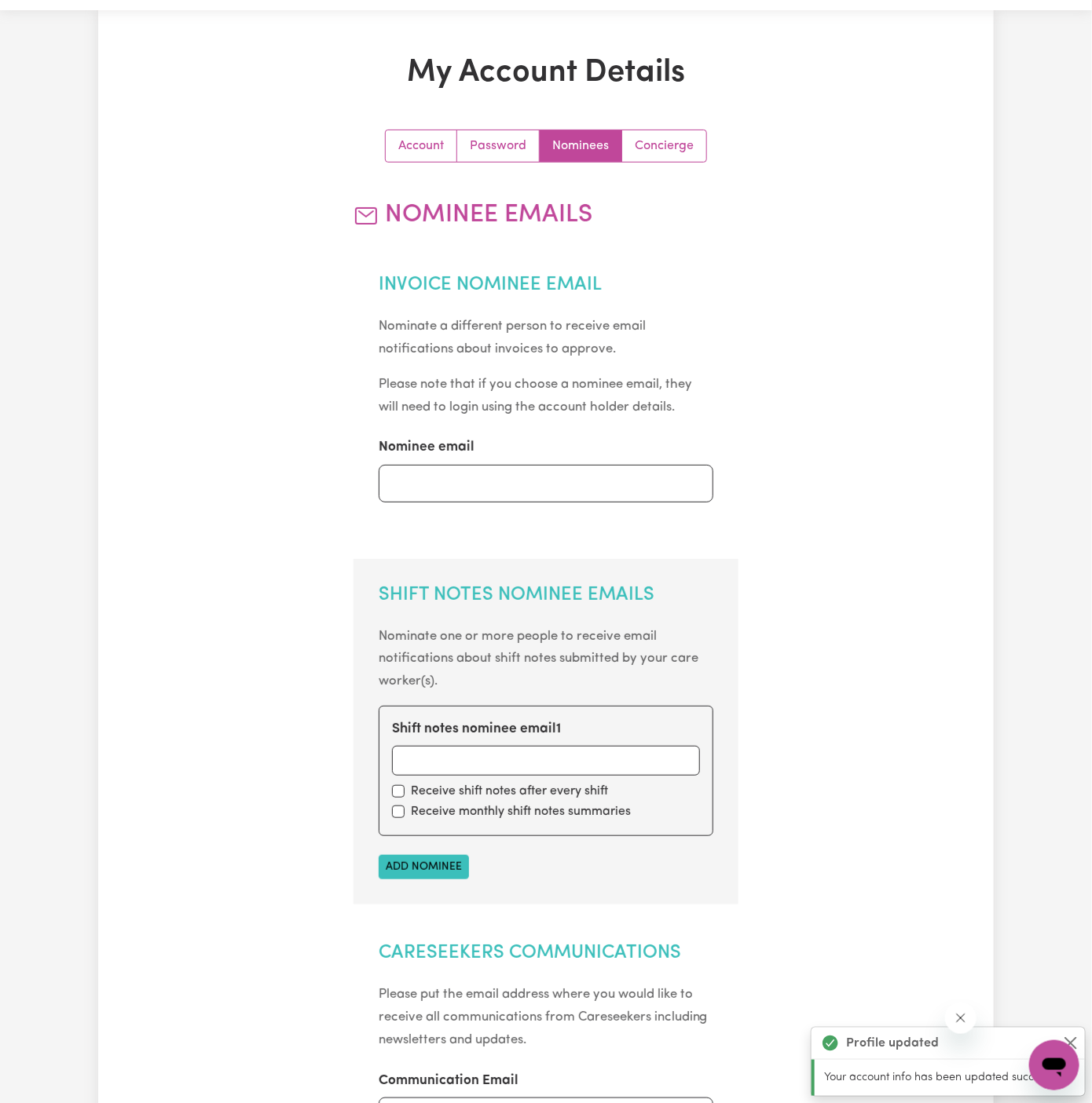
scroll to position [87, 0]
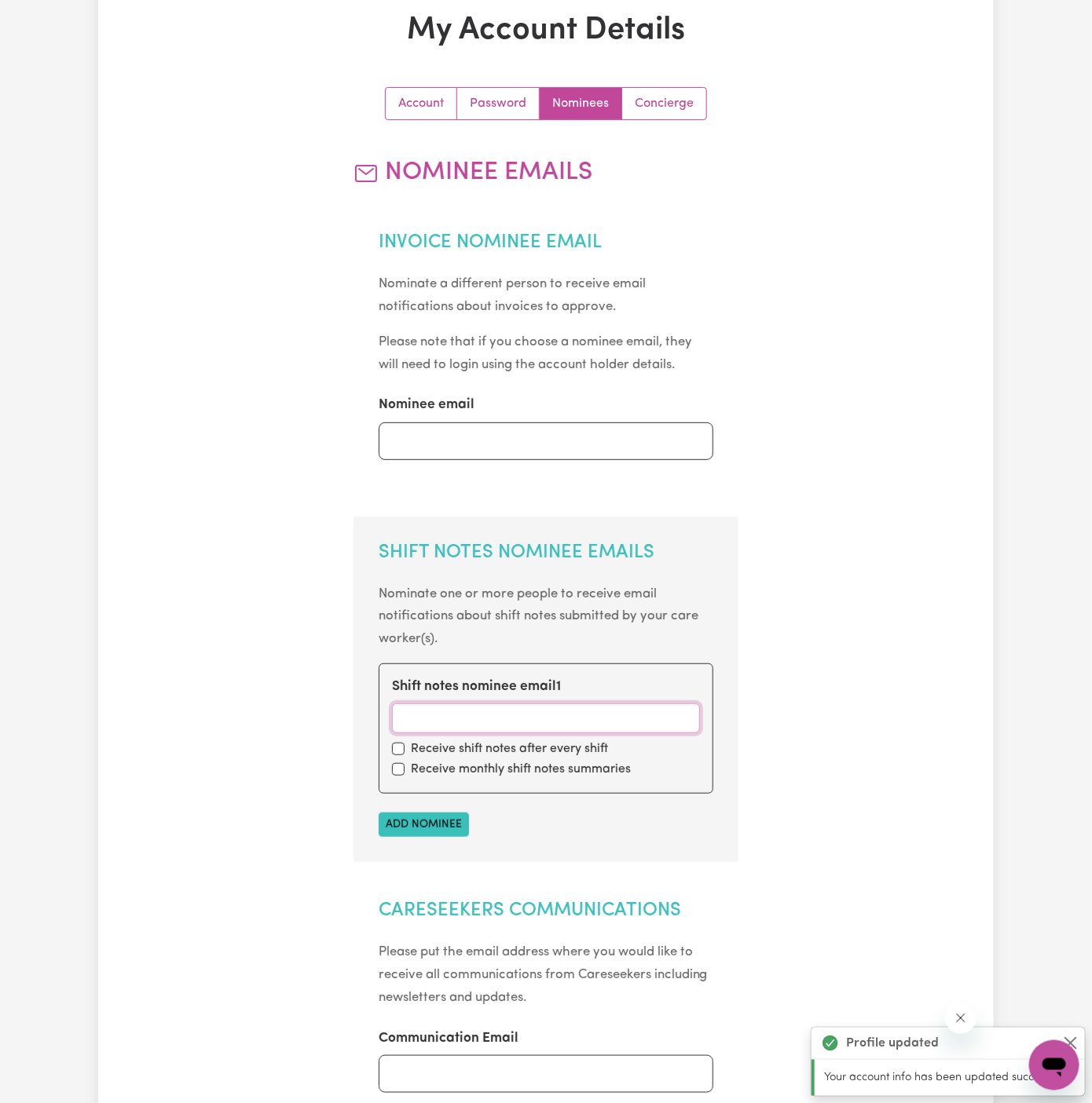
click at [496, 729] on input "Shift notes nominee email 1" at bounding box center [546, 719] width 309 height 30
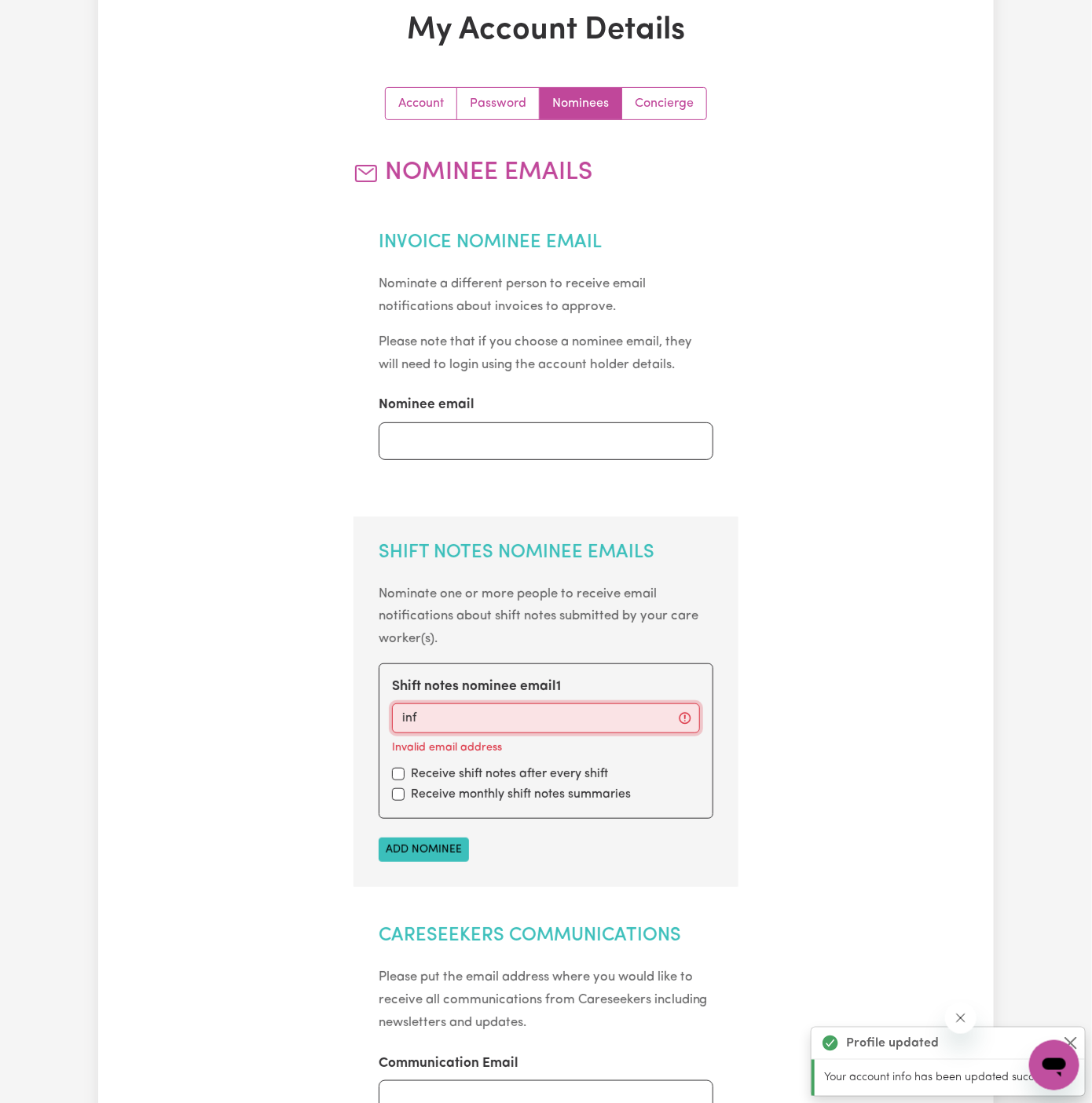
type input "[EMAIL_ADDRESS][DOMAIN_NAME]"
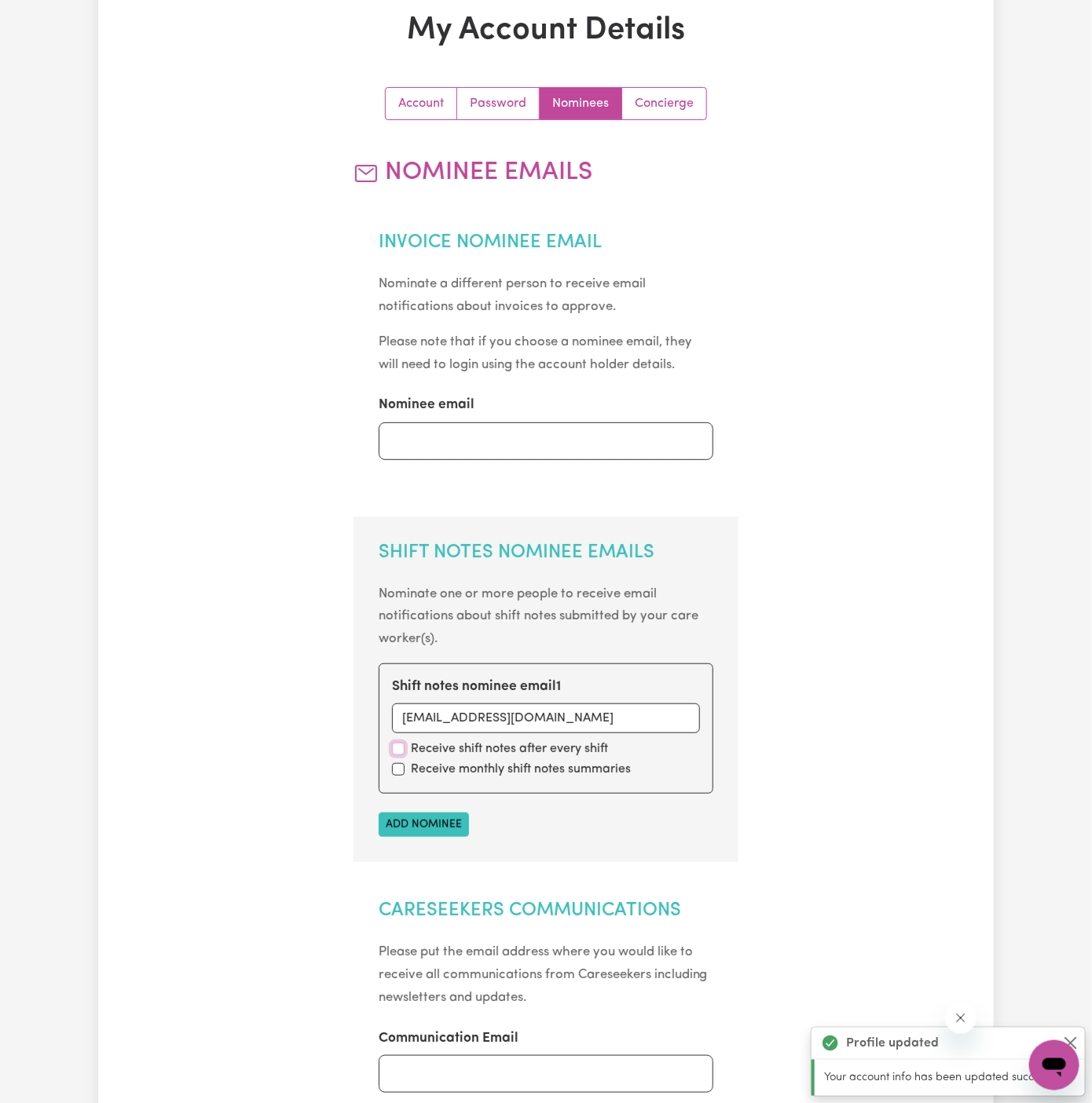
click at [399, 743] on input "checkbox" at bounding box center [397, 749] width 12 height 12
checkbox input "true"
click at [402, 778] on div "Shift notes nominee email 1 [EMAIL_ADDRESS][DOMAIN_NAME] Receive shift notes af…" at bounding box center [546, 729] width 335 height 131
click at [398, 768] on input "checkbox" at bounding box center [397, 769] width 12 height 12
checkbox input "true"
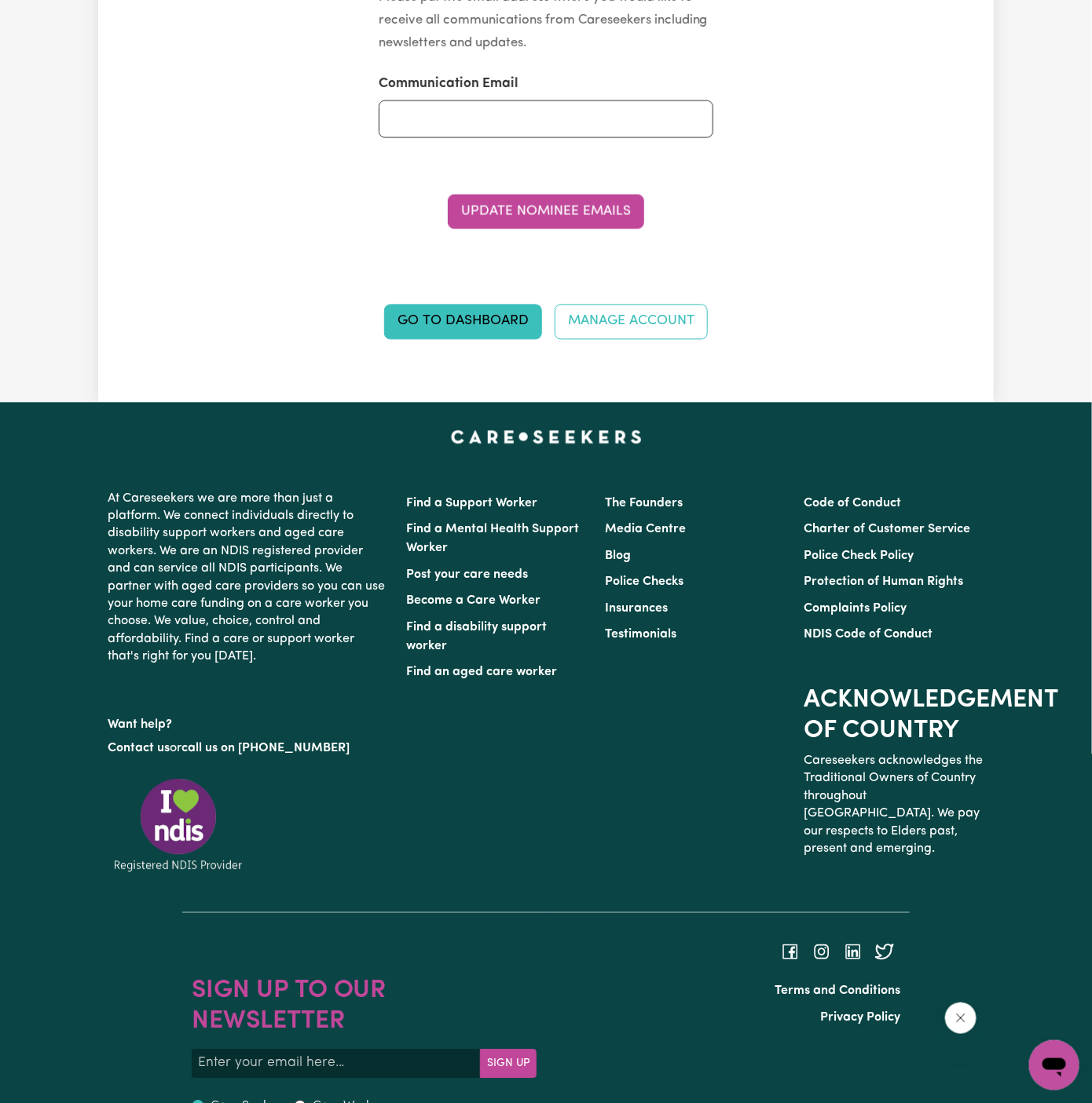
scroll to position [1118, 0]
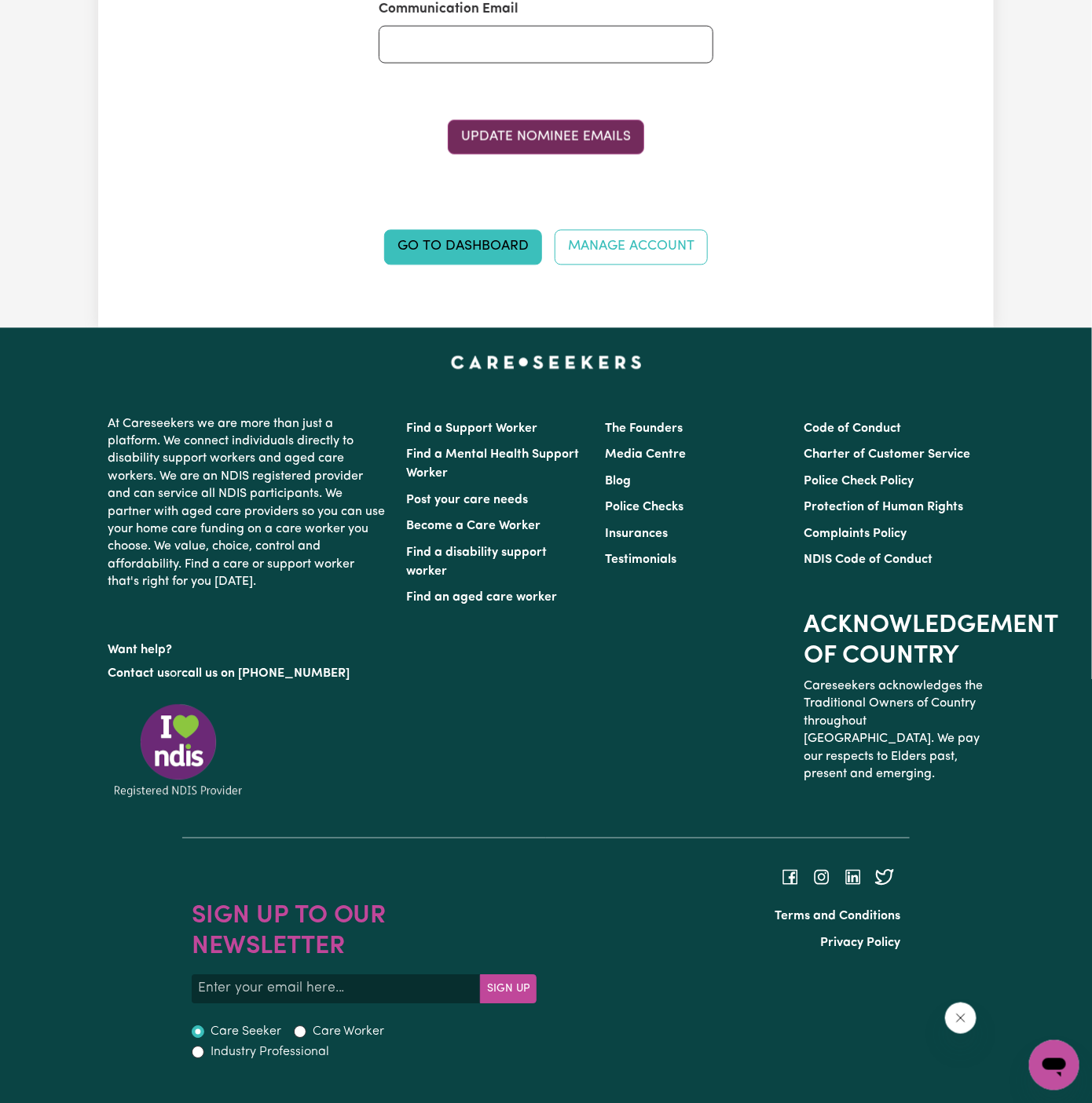
click at [559, 135] on button "Update Nominee Emails" at bounding box center [546, 136] width 197 height 34
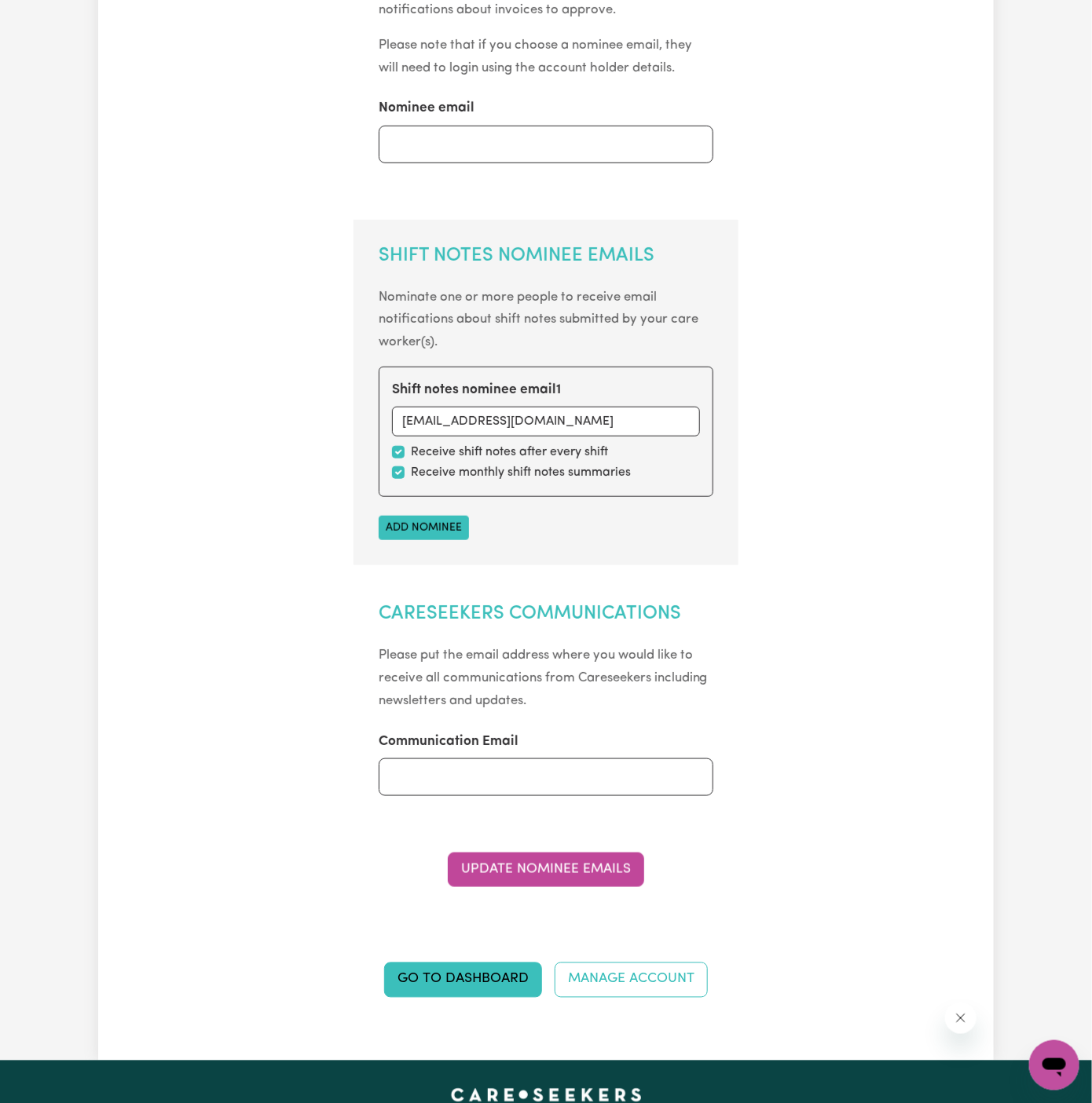
scroll to position [0, 0]
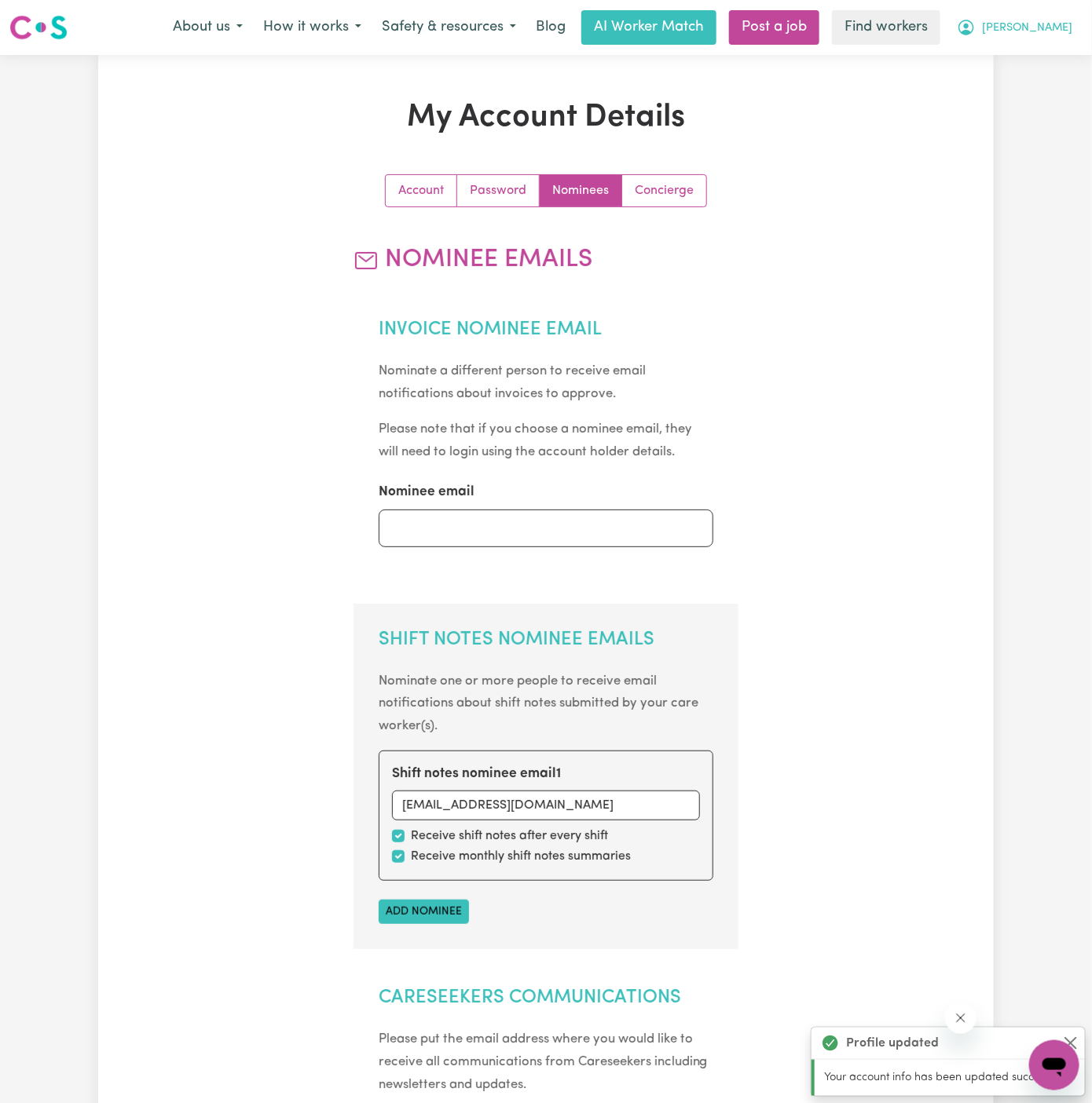
click at [1063, 27] on span "[PERSON_NAME]" at bounding box center [1027, 28] width 91 height 17
click at [1063, 51] on link "My Dashboard" at bounding box center [1019, 61] width 124 height 30
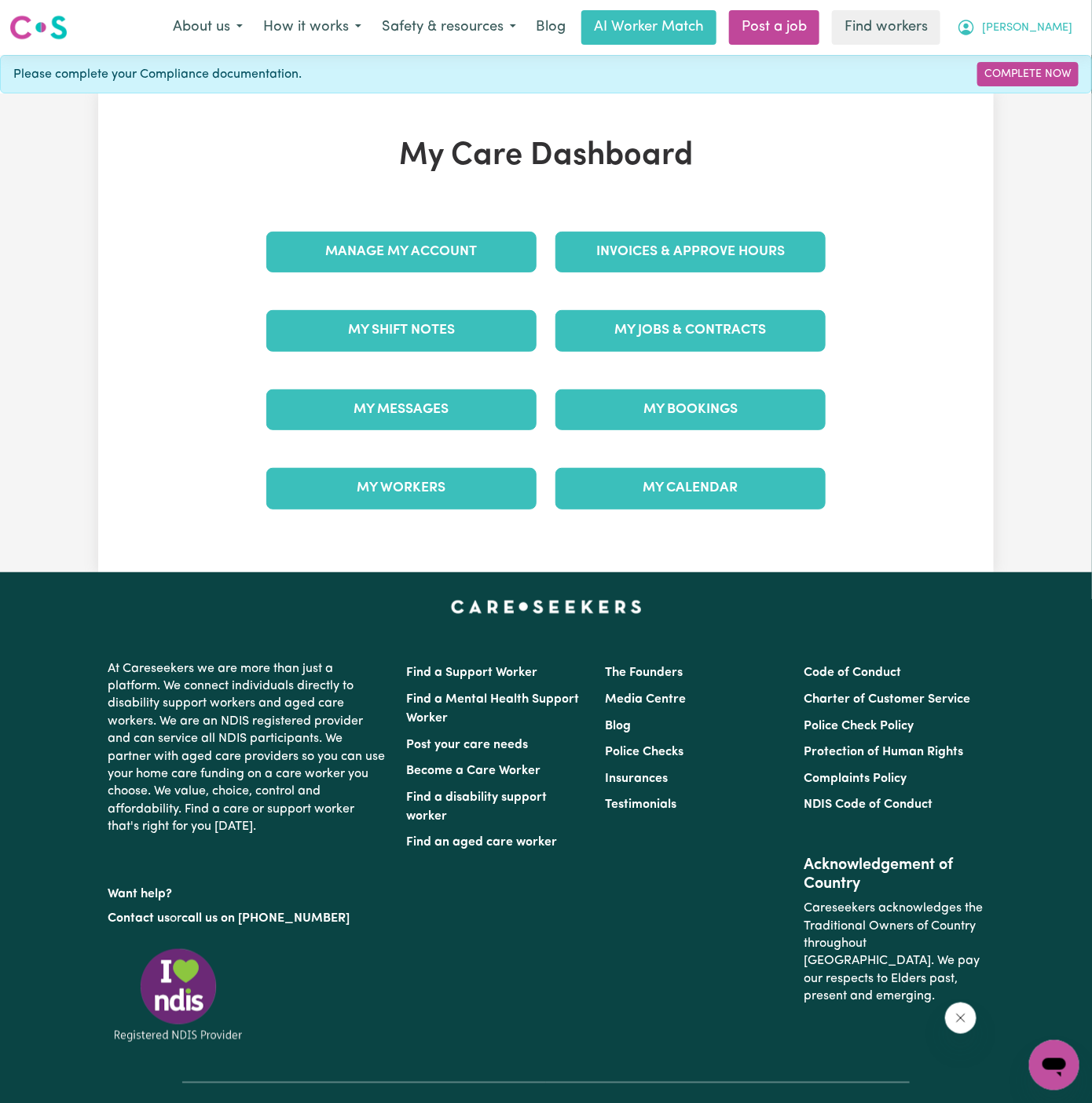
click at [1058, 25] on span "[PERSON_NAME]" at bounding box center [1027, 28] width 91 height 17
click at [1058, 50] on link "My Dashboard" at bounding box center [1019, 61] width 124 height 30
click at [1058, 29] on span "[PERSON_NAME]" at bounding box center [1027, 28] width 91 height 17
click at [1059, 35] on span "[PERSON_NAME]" at bounding box center [1027, 28] width 91 height 17
click at [1057, 93] on link "Logout" at bounding box center [1019, 90] width 124 height 30
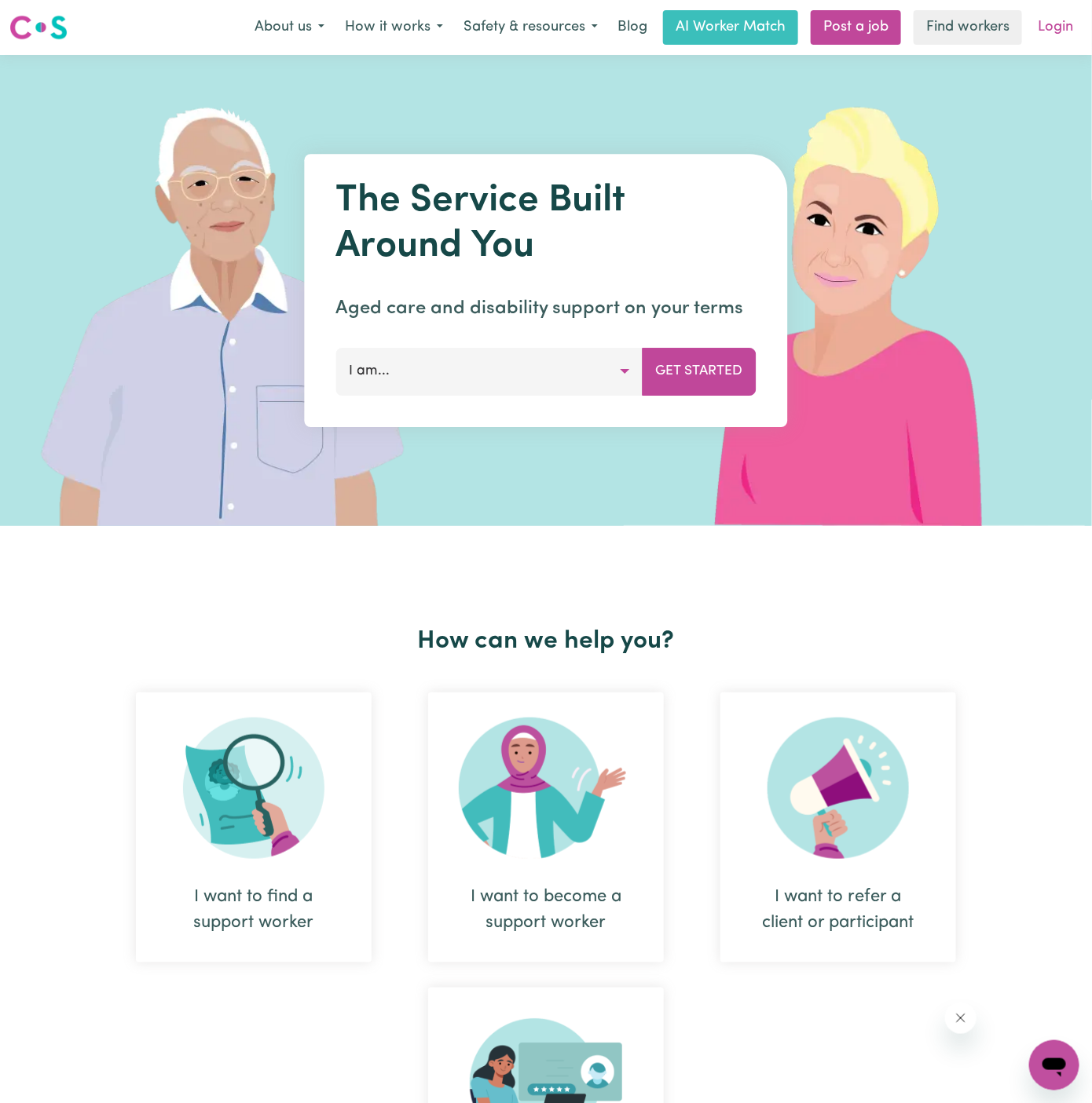
click at [1068, 32] on link "Login" at bounding box center [1055, 28] width 54 height 34
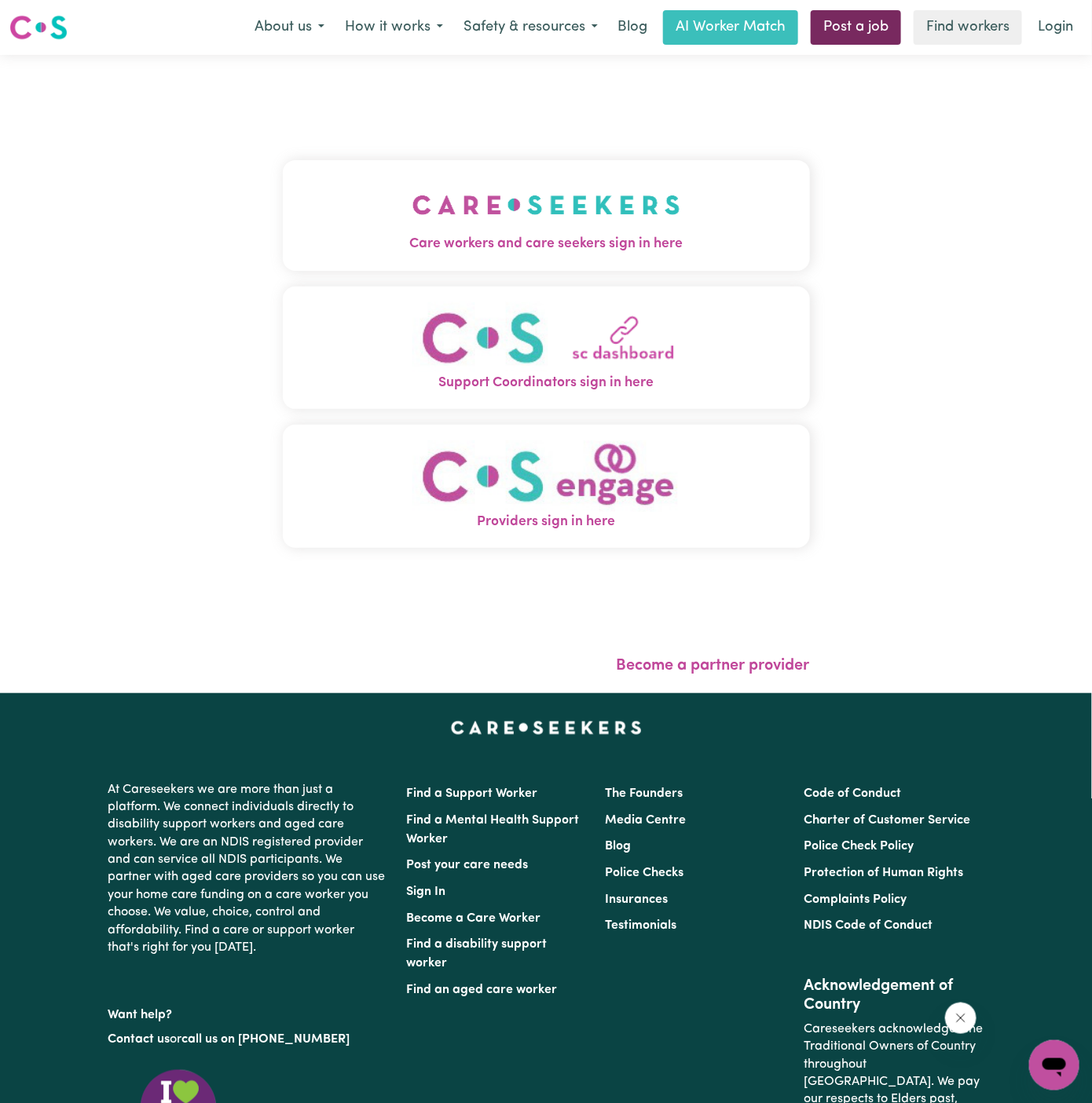
click at [866, 32] on link "Post a job" at bounding box center [855, 28] width 91 height 34
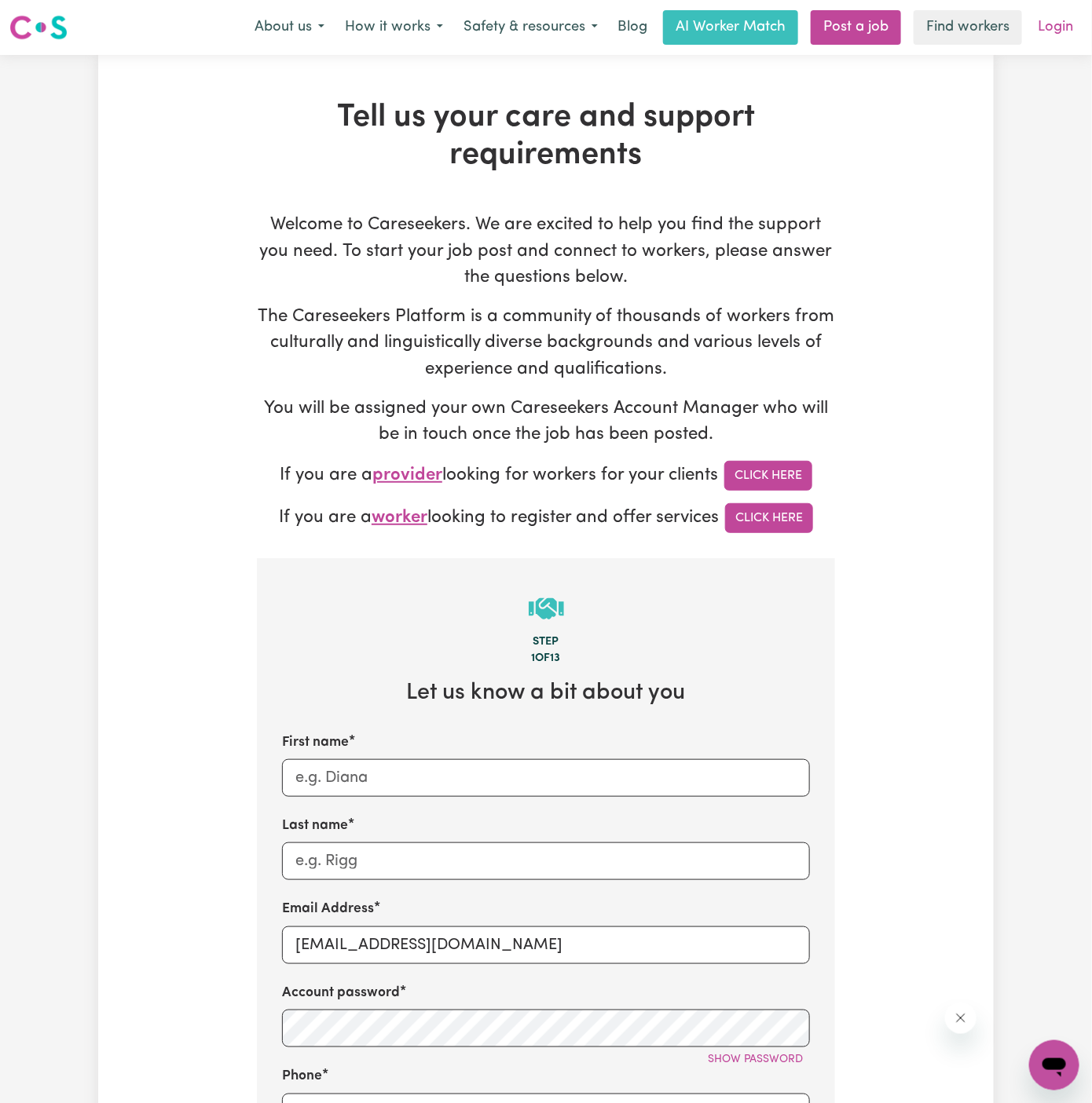
click at [1076, 27] on link "Login" at bounding box center [1055, 28] width 54 height 34
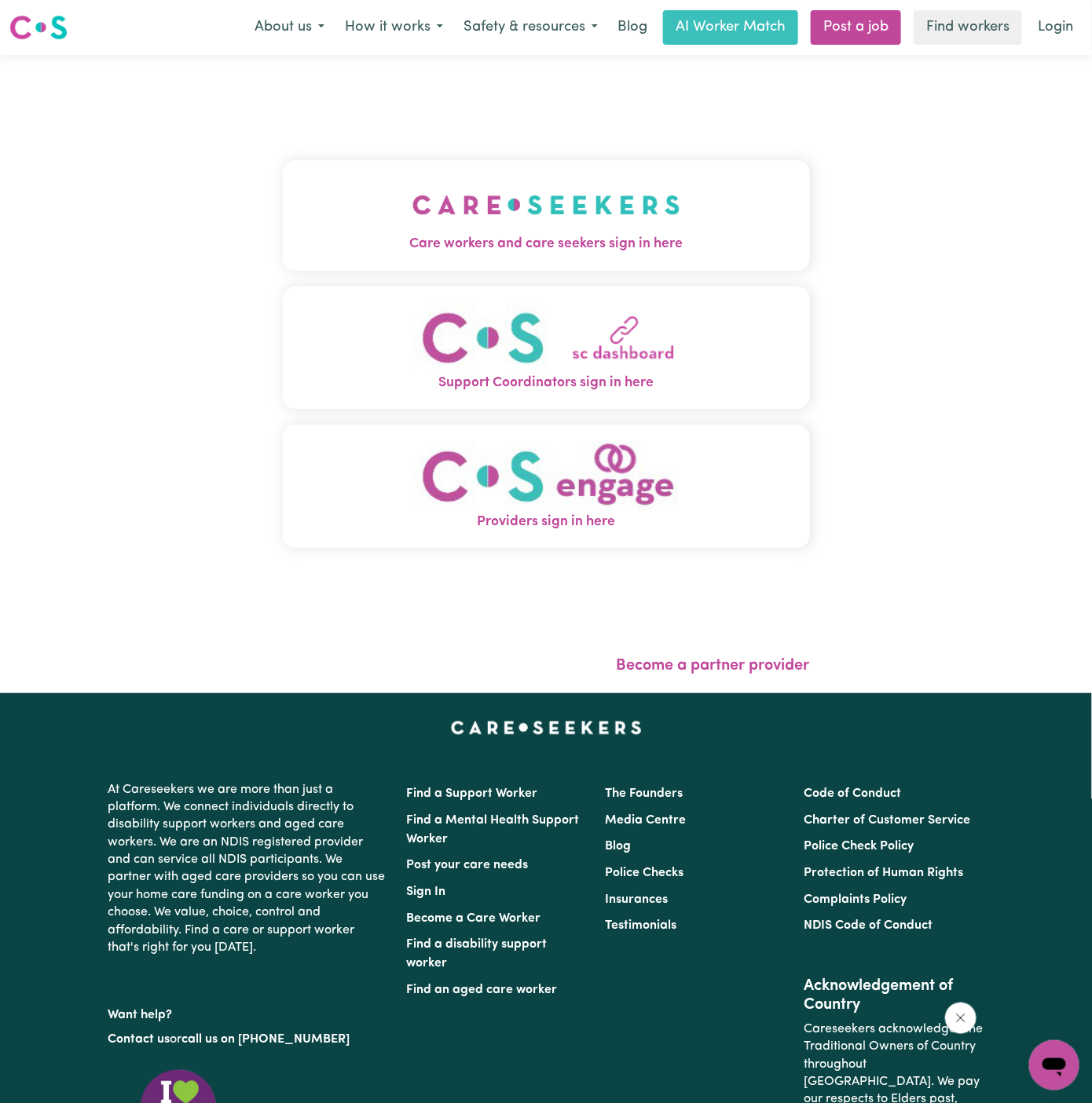
click at [686, 212] on button "Care workers and care seekers sign in here" at bounding box center [547, 215] width 527 height 110
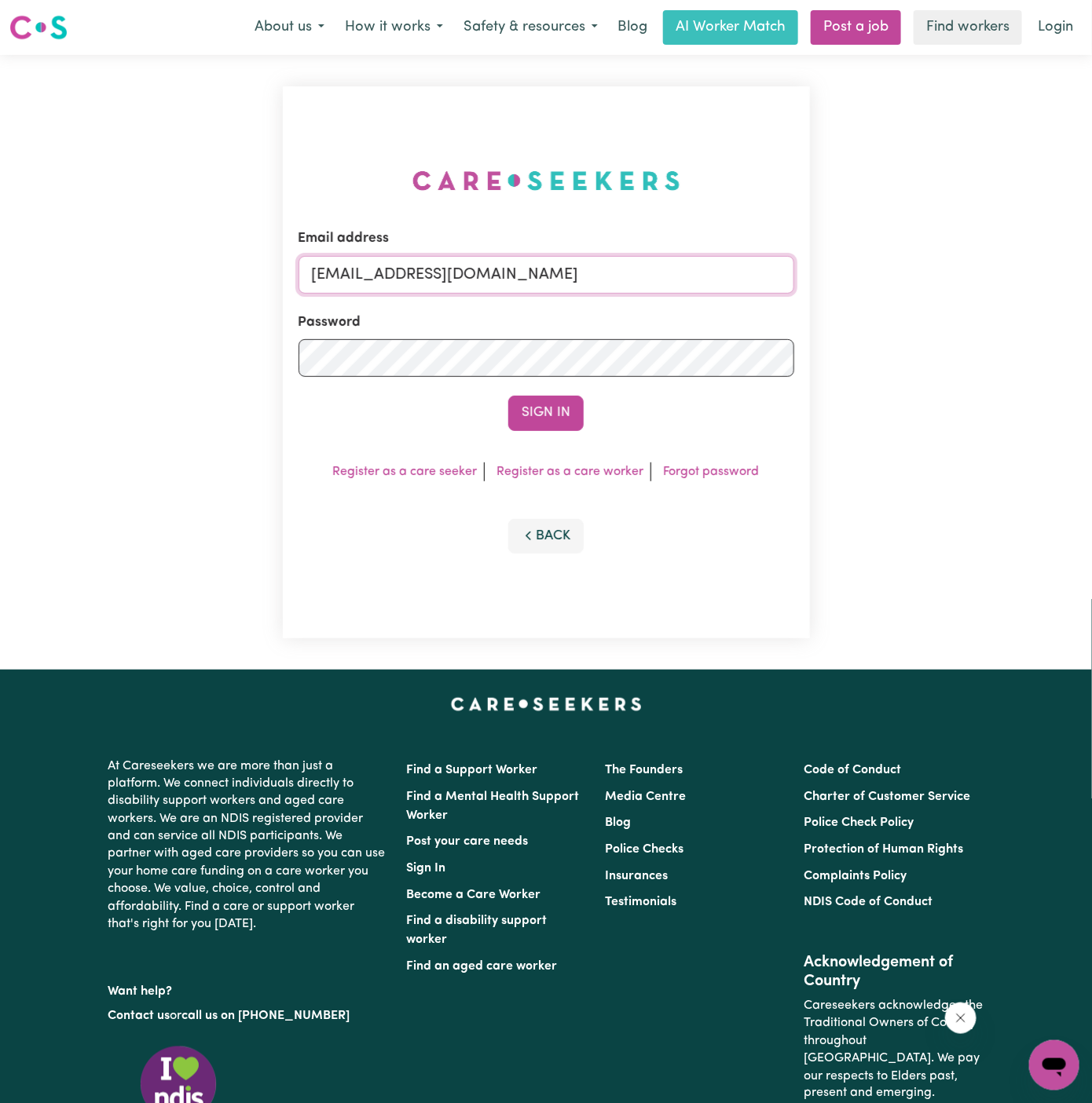
drag, startPoint x: 389, startPoint y: 277, endPoint x: 806, endPoint y: 276, distance: 417.0
click at [806, 276] on div "Email address [EMAIL_ADDRESS][DOMAIN_NAME] Password Sign In Register as a care …" at bounding box center [547, 362] width 527 height 552
paste input "DavidAikenVC@careseekers"
type input "[EMAIL_ADDRESS][DOMAIN_NAME]"
click at [508, 396] on button "Sign In" at bounding box center [546, 413] width 75 height 34
